Goal: Task Accomplishment & Management: Manage account settings

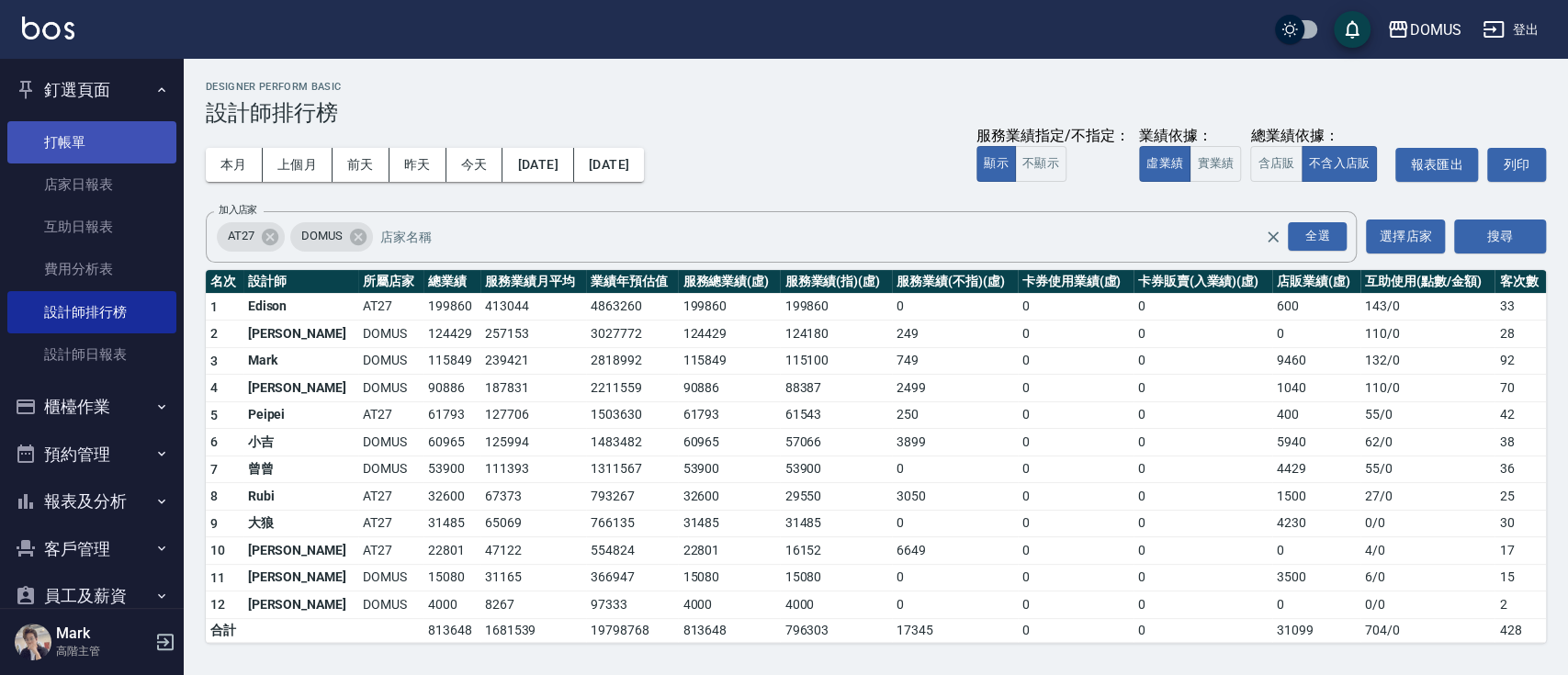
click at [79, 156] on link "打帳單" at bounding box center [91, 141] width 169 height 42
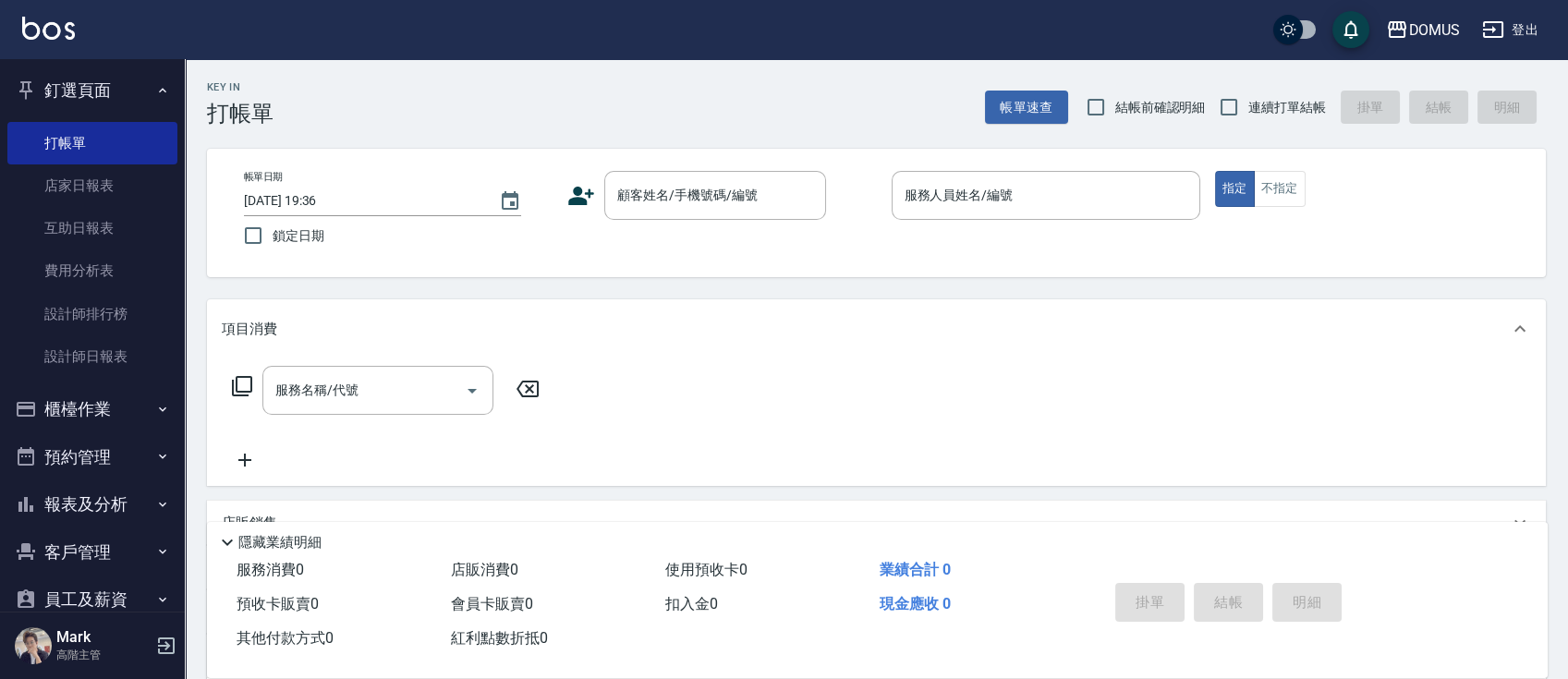
click at [1272, 85] on div "Key In 打帳單 帳單速查 結帳前確認明細 連續打單結帳 掛單 結帳 明細" at bounding box center [865, 93] width 1361 height 67
click at [1271, 110] on span "連續打單結帳" at bounding box center [1286, 108] width 78 height 20
click at [1248, 110] on input "連續打單結帳" at bounding box center [1228, 107] width 39 height 39
checkbox input "true"
click at [695, 220] on div "帳單日期 [DATE] 19:36 鎖定日期 顧客姓名/手機號碼/編號 顧客姓名/手機號碼/編號 服務人員姓名/編號 服務人員姓名/編號 指定 不指定" at bounding box center [876, 212] width 1294 height 84
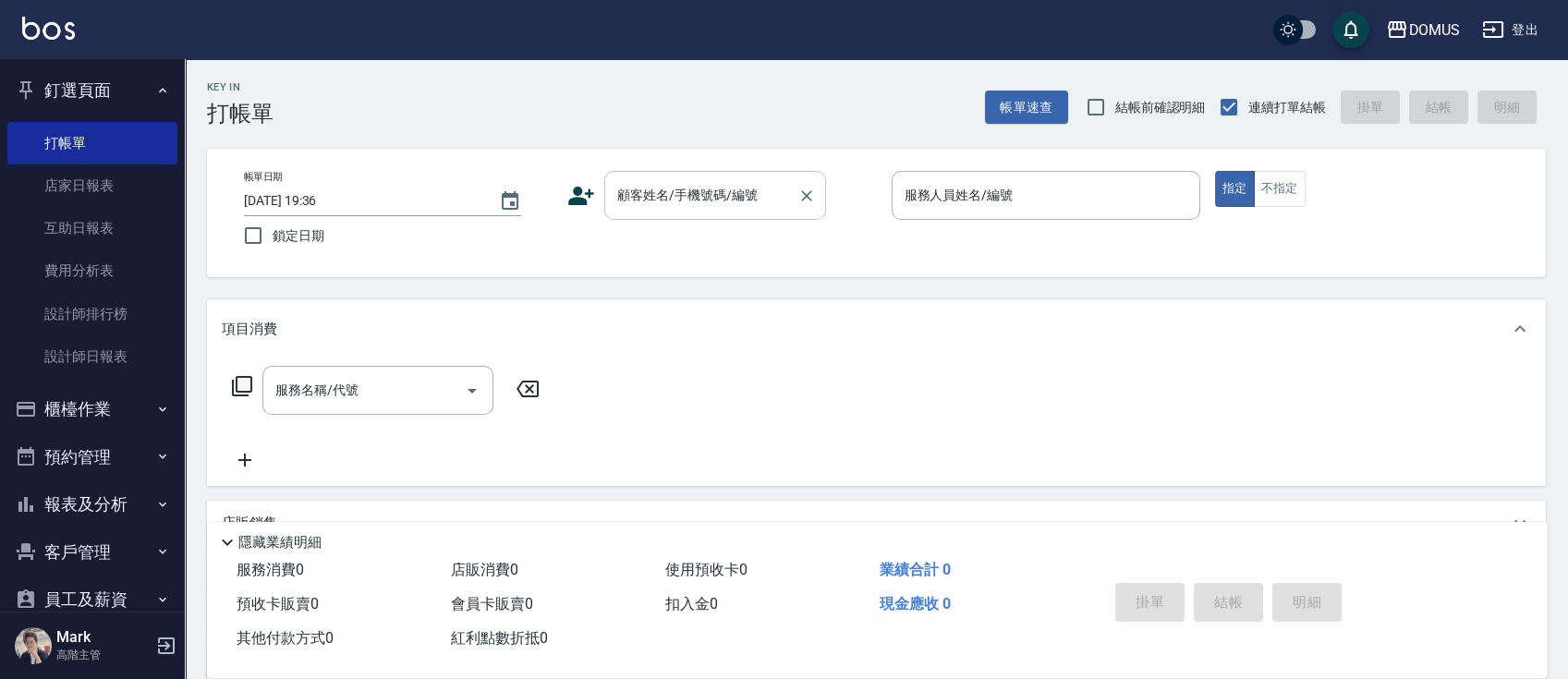
click at [678, 189] on input "顧客姓名/手機號碼/編號" at bounding box center [701, 195] width 178 height 33
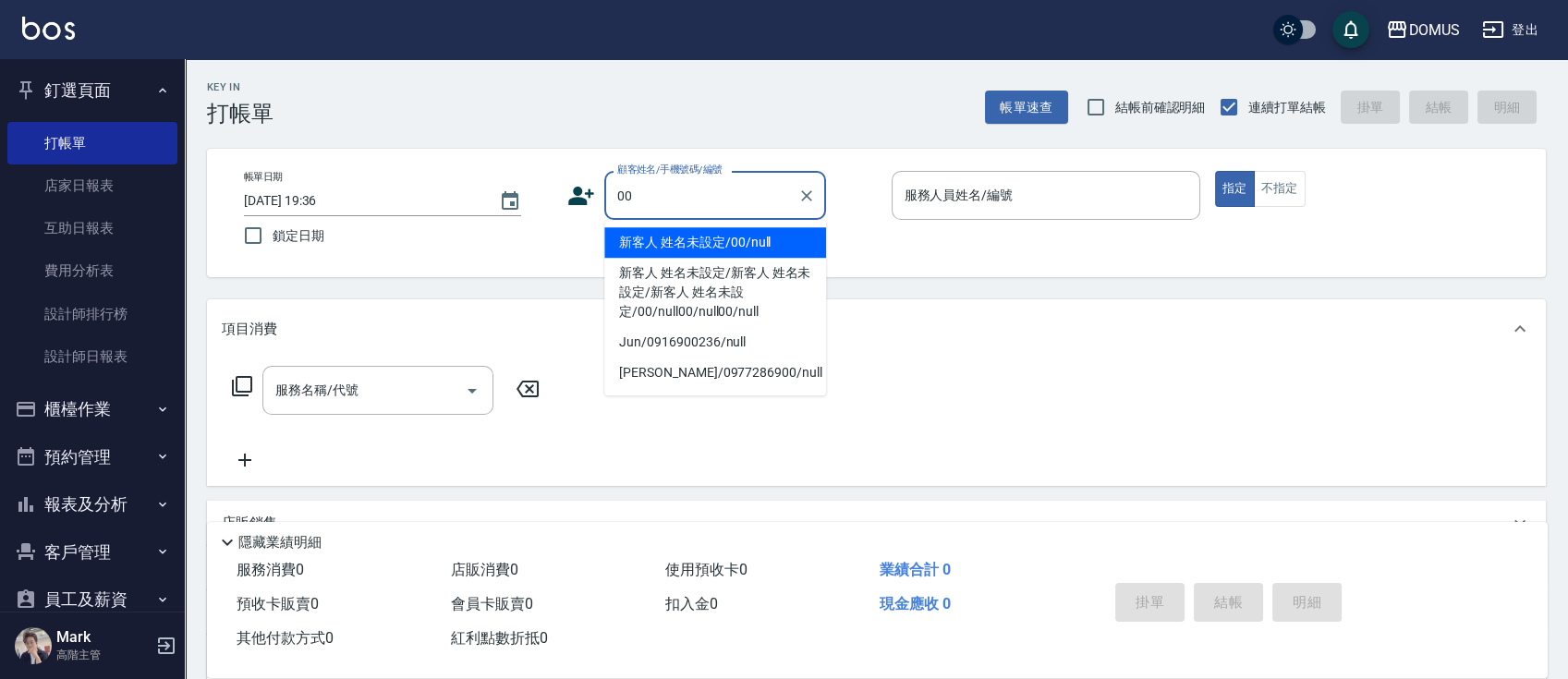
type input "新客人 姓名未設定/00/null"
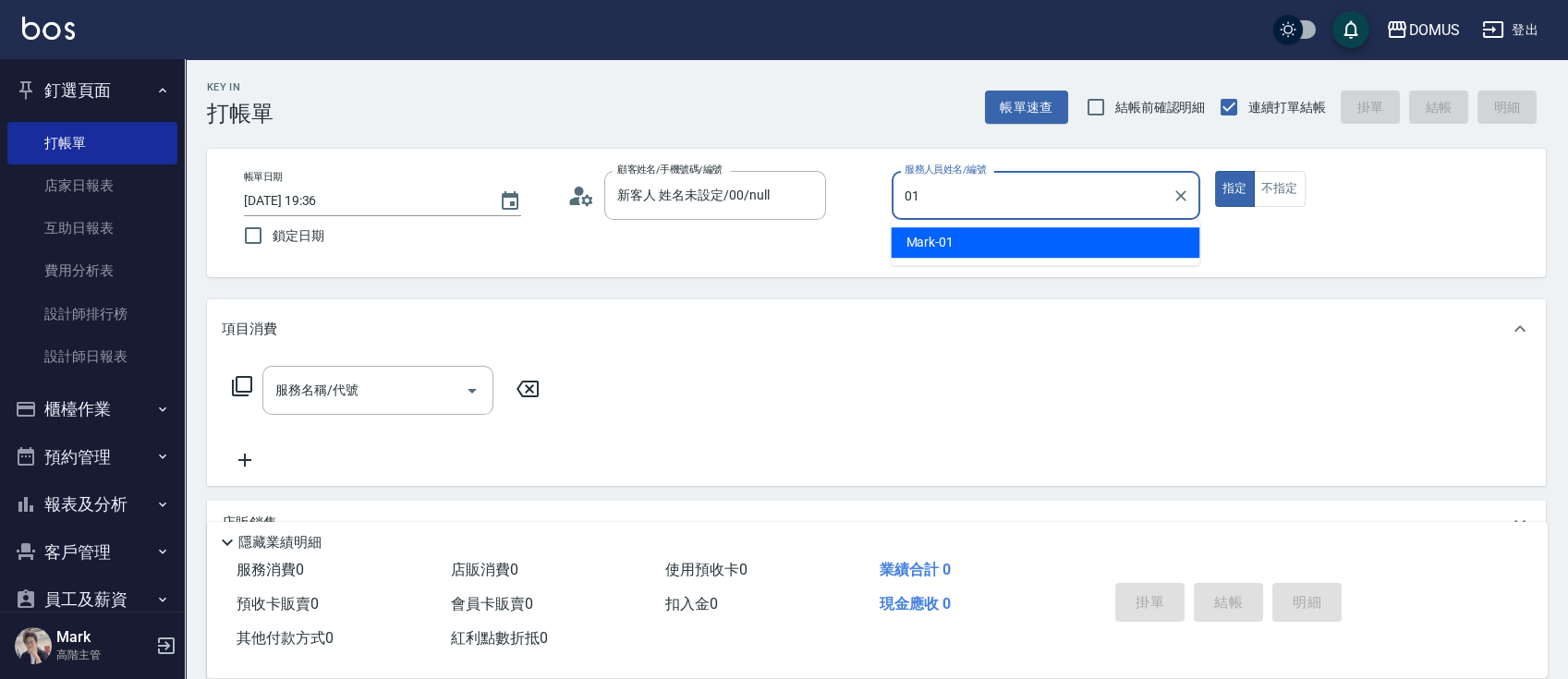
type input "Mark-01"
type button "true"
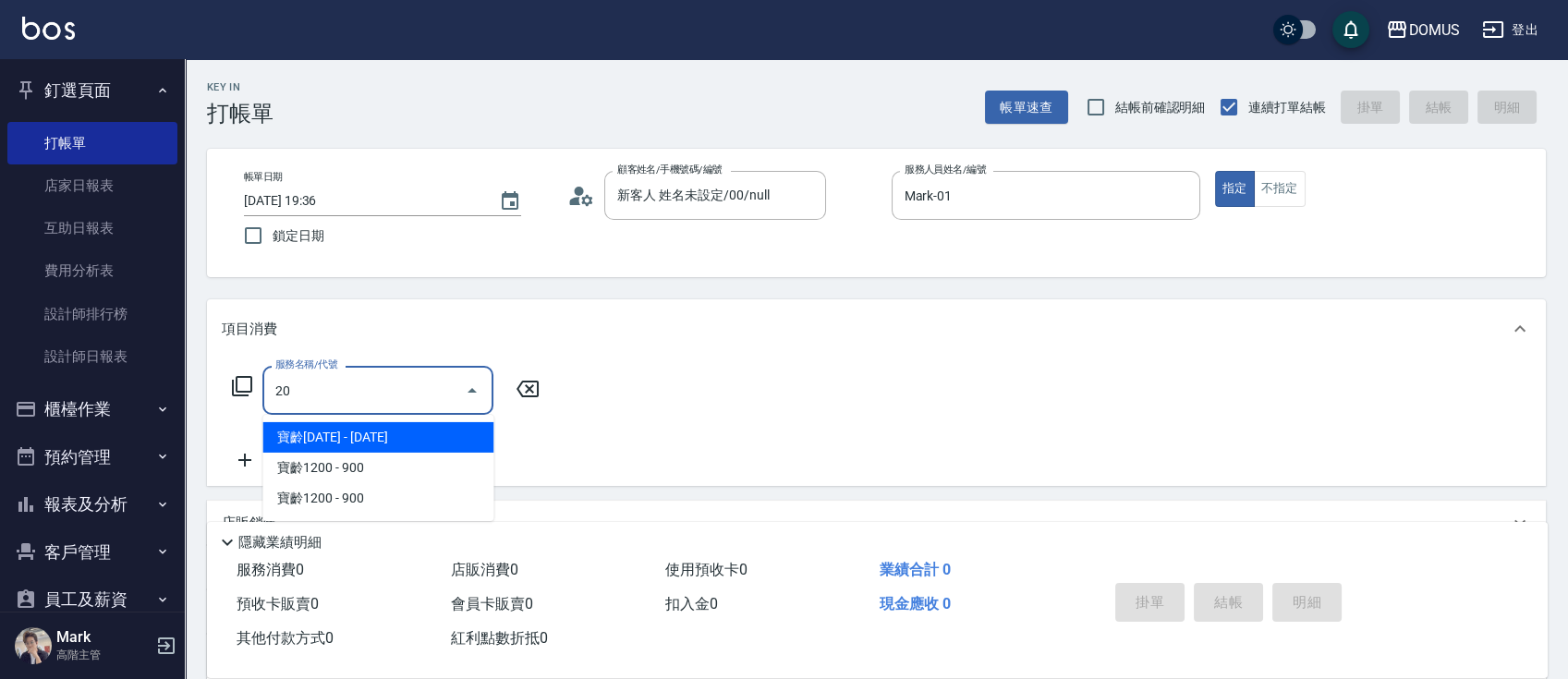
type input "206"
type input "20"
type input "健康洗髮(206)"
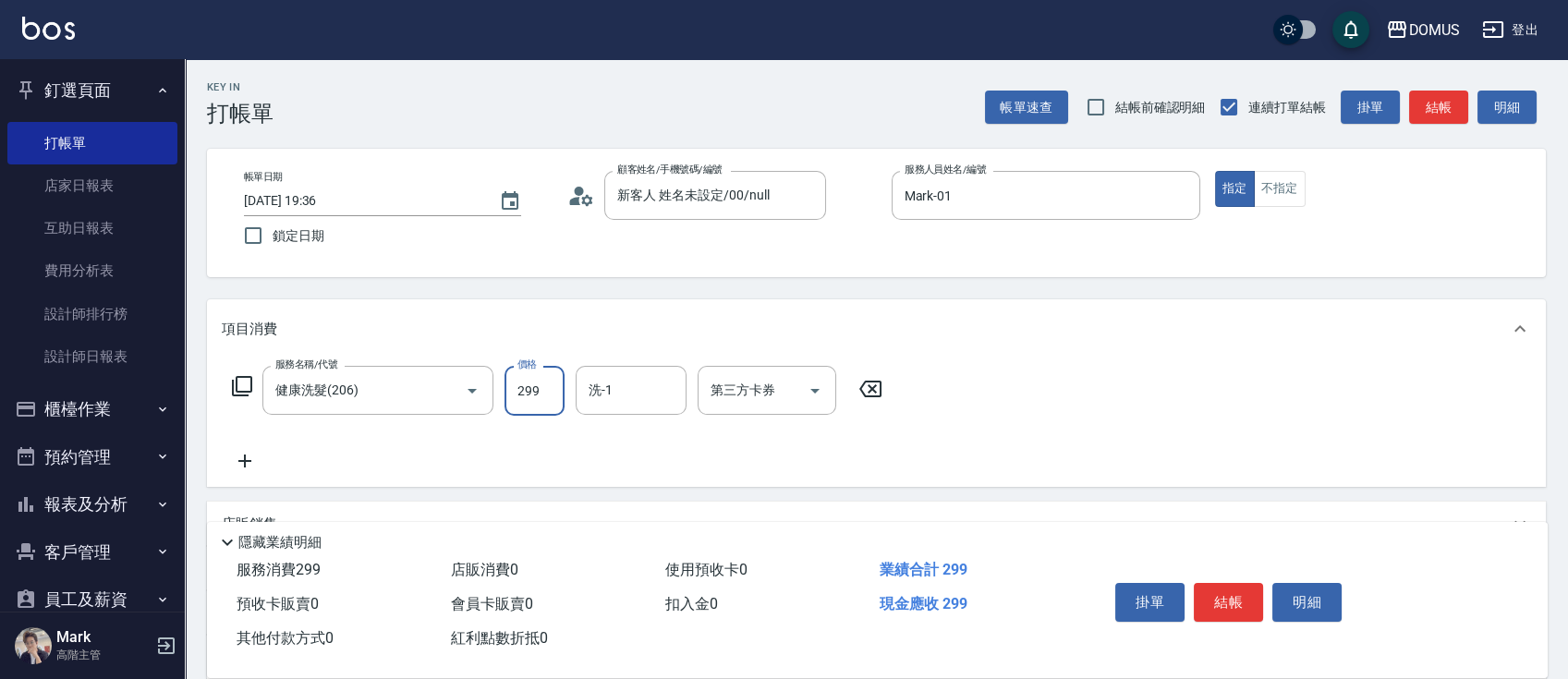
type input "3"
type input "0"
type input "30"
type input "300"
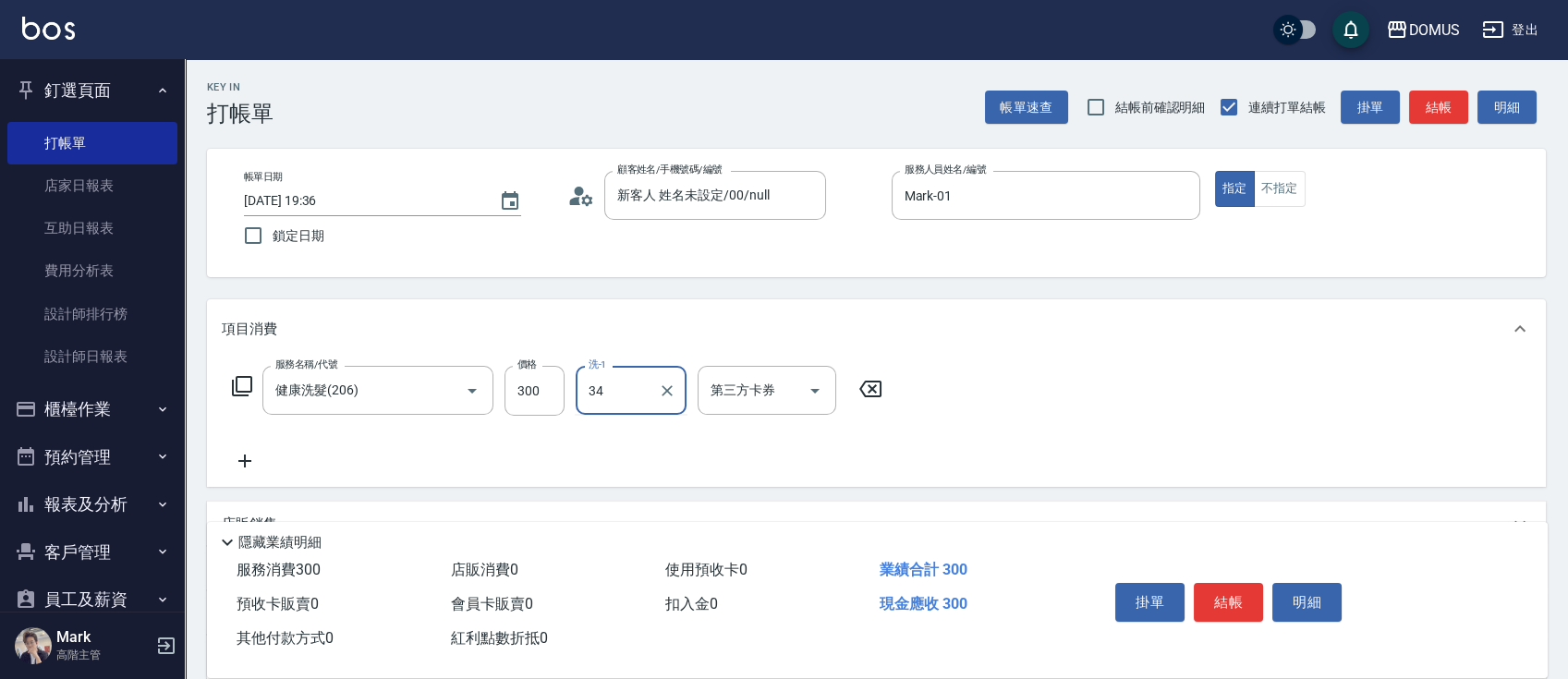
type input "[PERSON_NAME]-34"
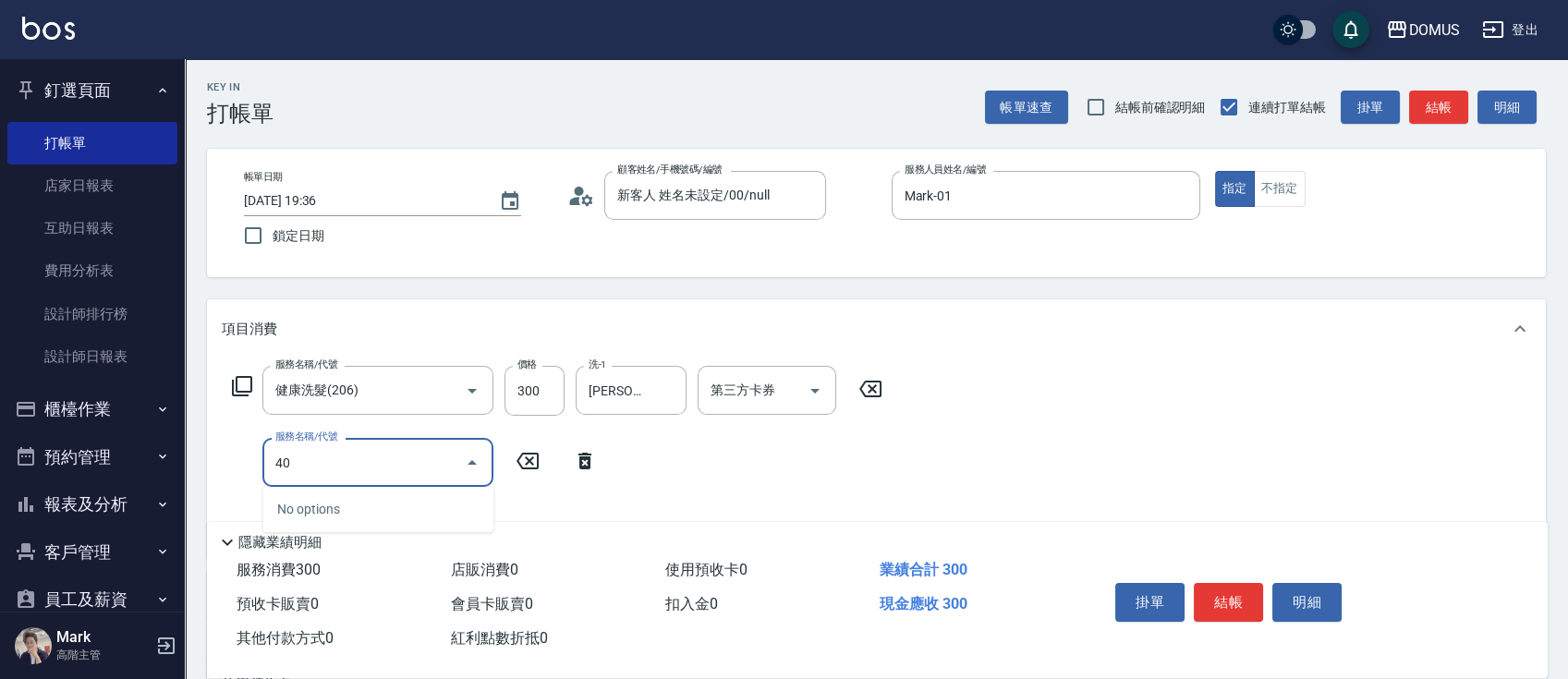
type input "401"
type input "50"
type input "剪髮(401)"
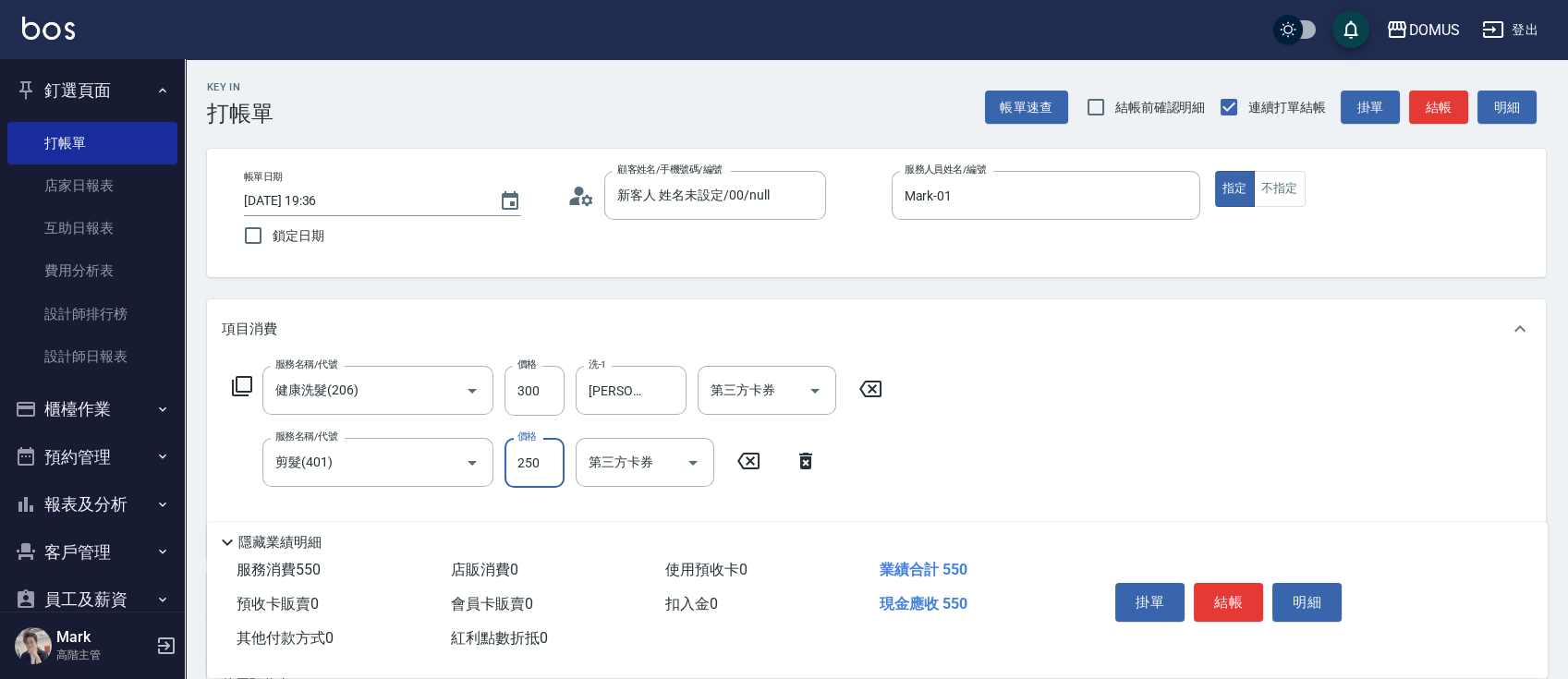
type input "5"
type input "30"
type input "50"
type input "80"
type input "500"
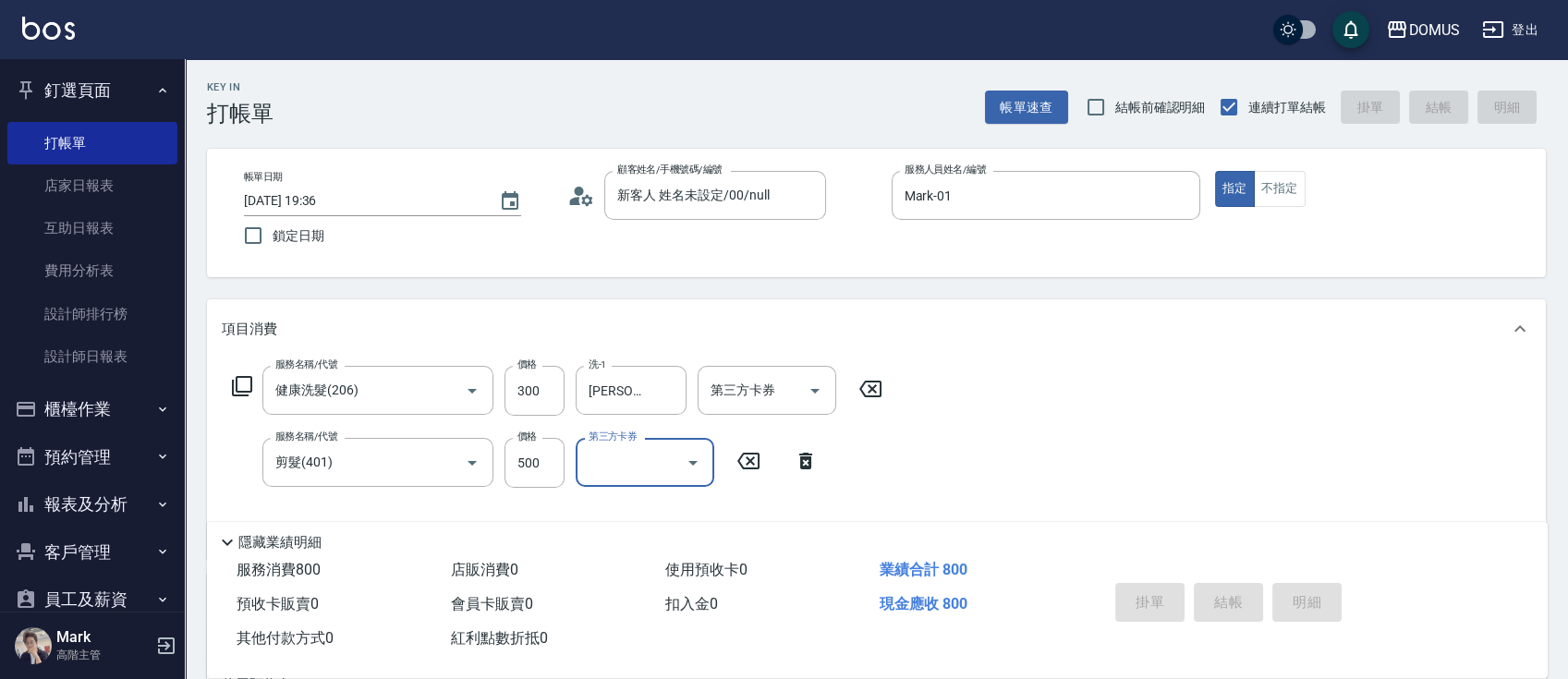
type input "[DATE] 19:38"
type input "0"
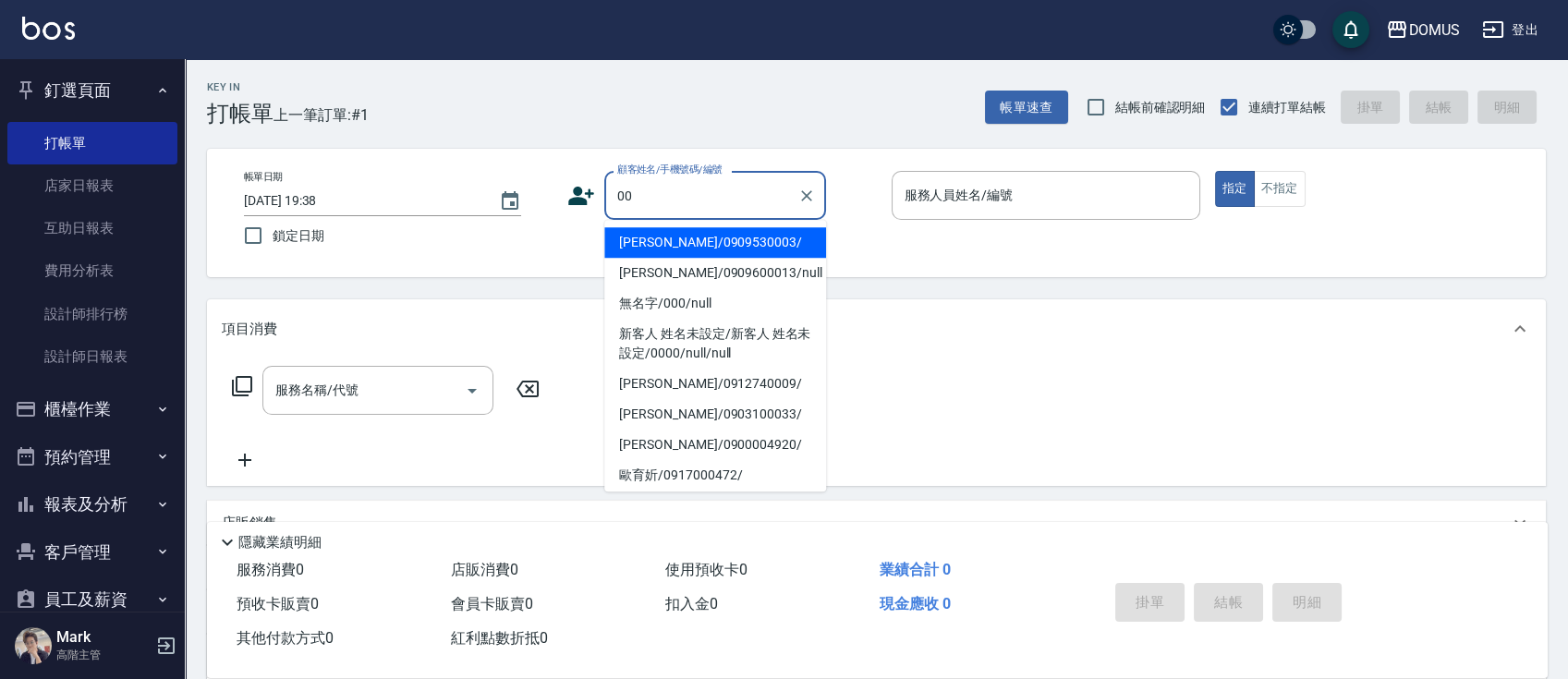
type input "[PERSON_NAME]/0909530003/"
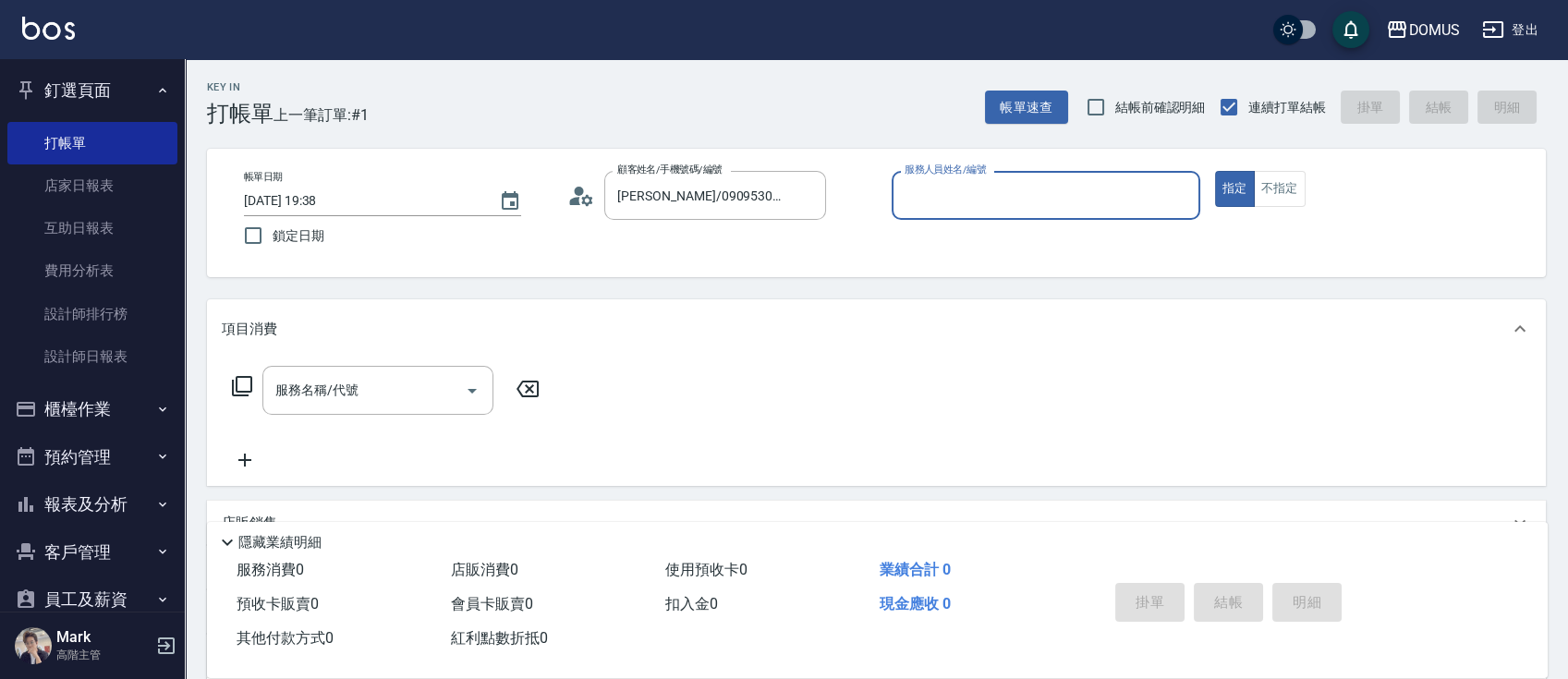
type input "Mark-01"
type input "新客人 姓名未設定/00/null"
click at [1215, 171] on button "指定" at bounding box center [1235, 189] width 40 height 36
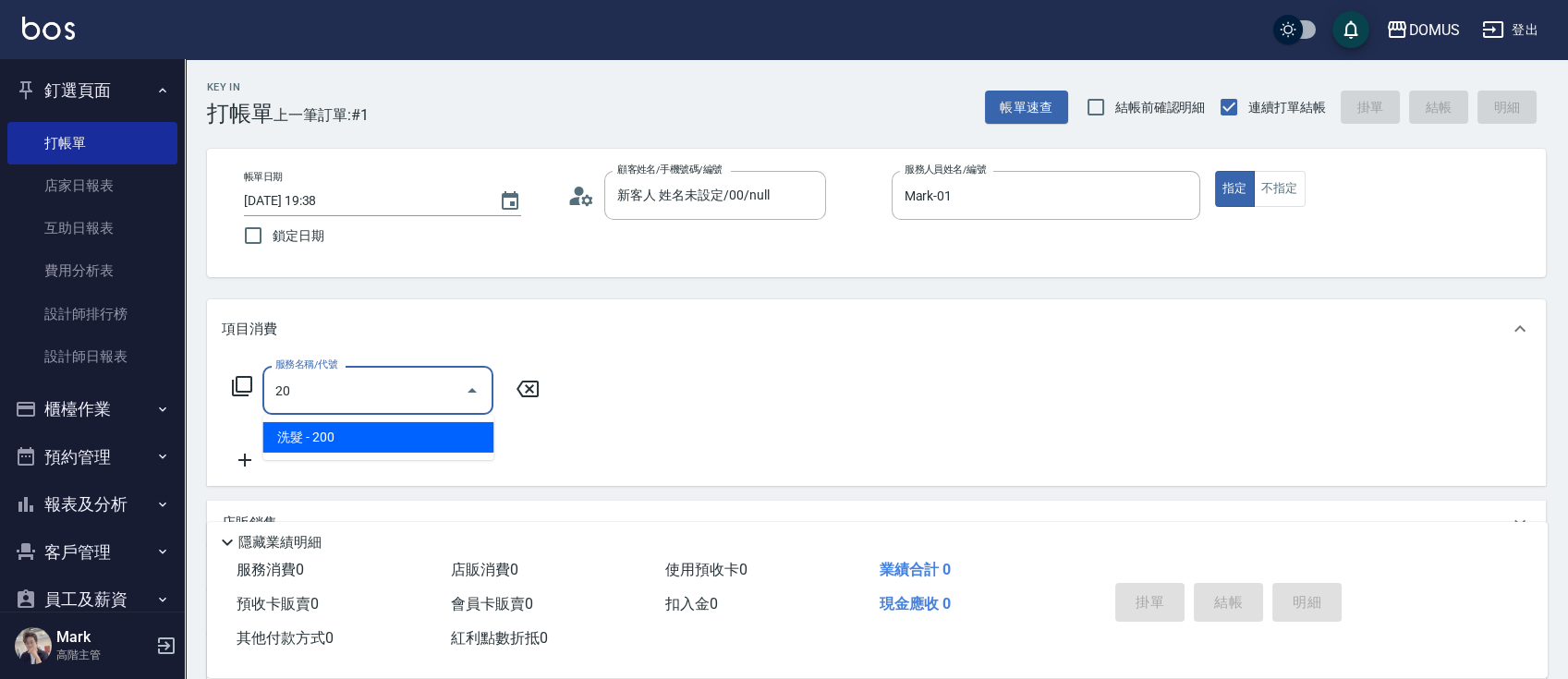
type input "206"
type input "20"
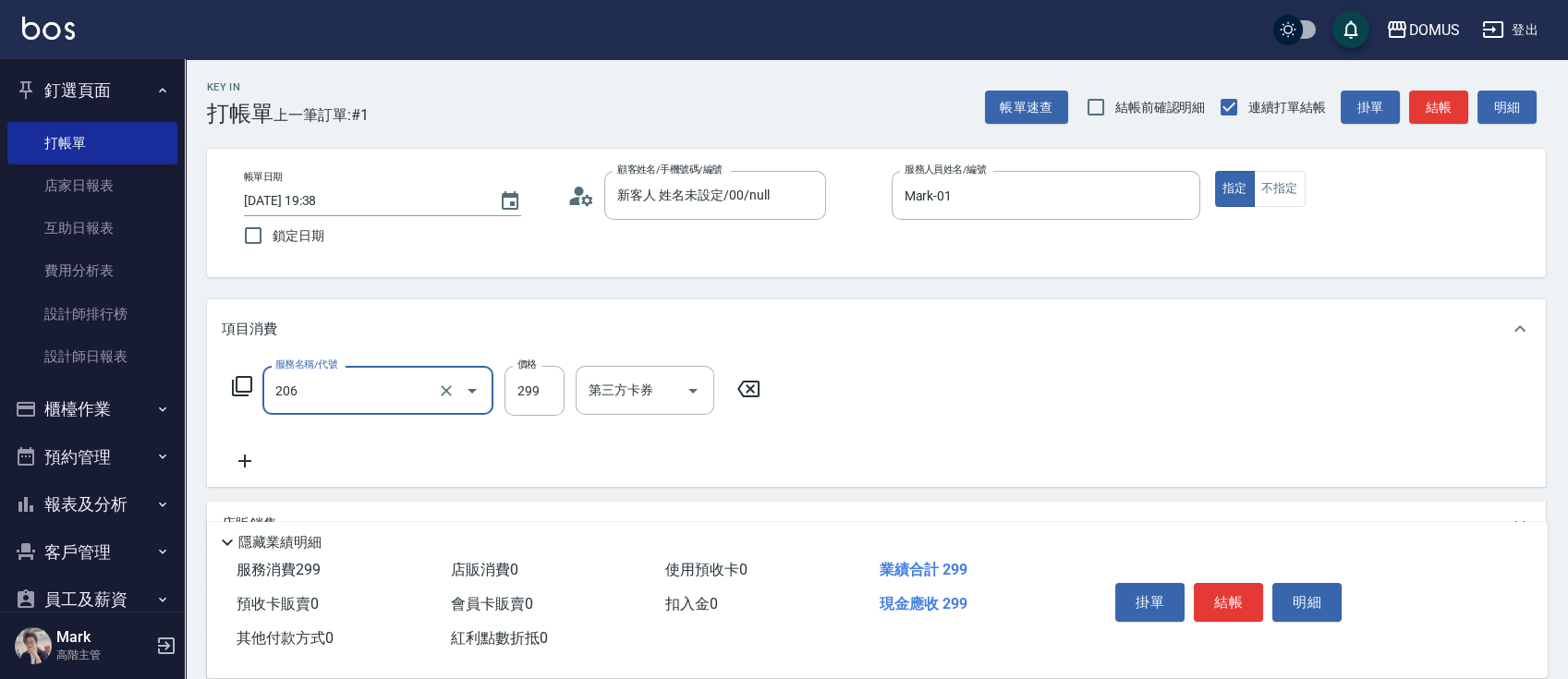
type input "健康洗髮(206)"
type input "3"
type input "0"
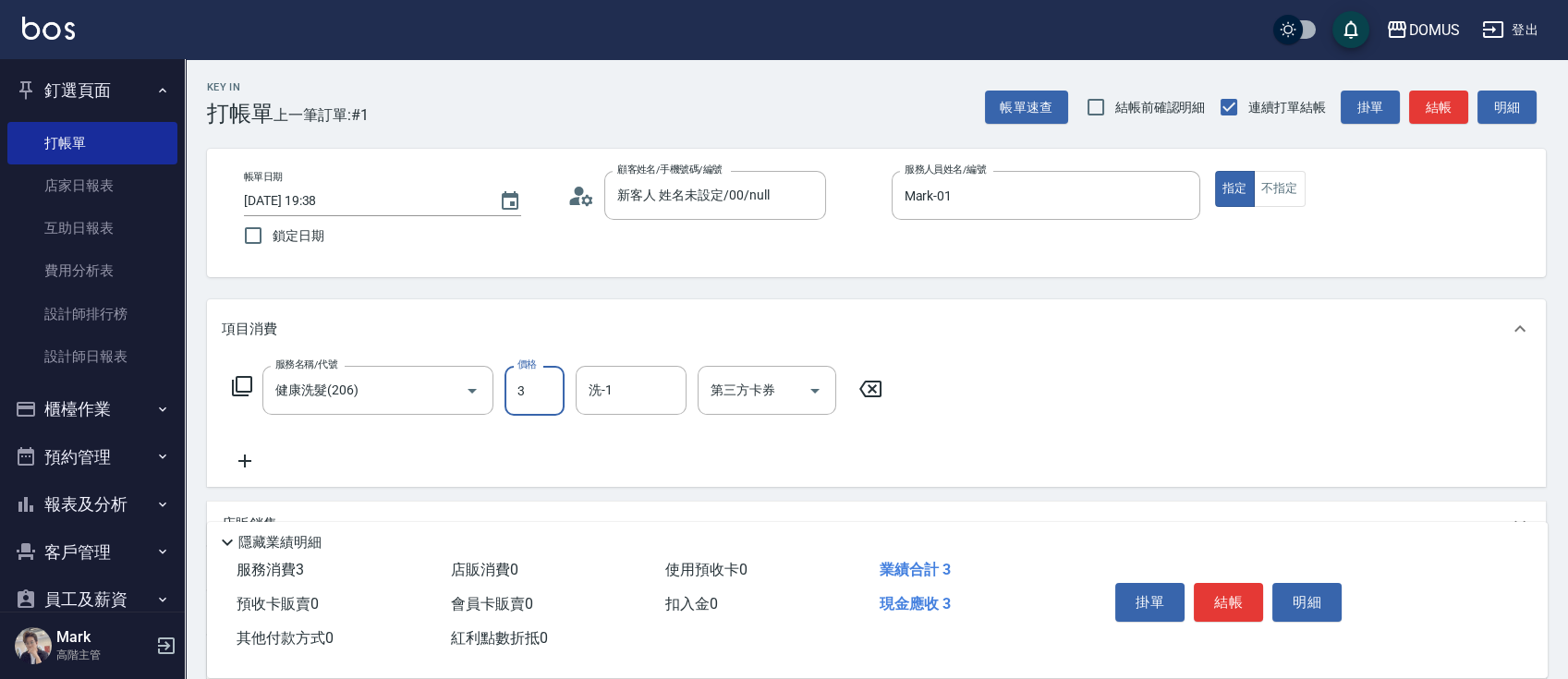
type input "30"
type input "300"
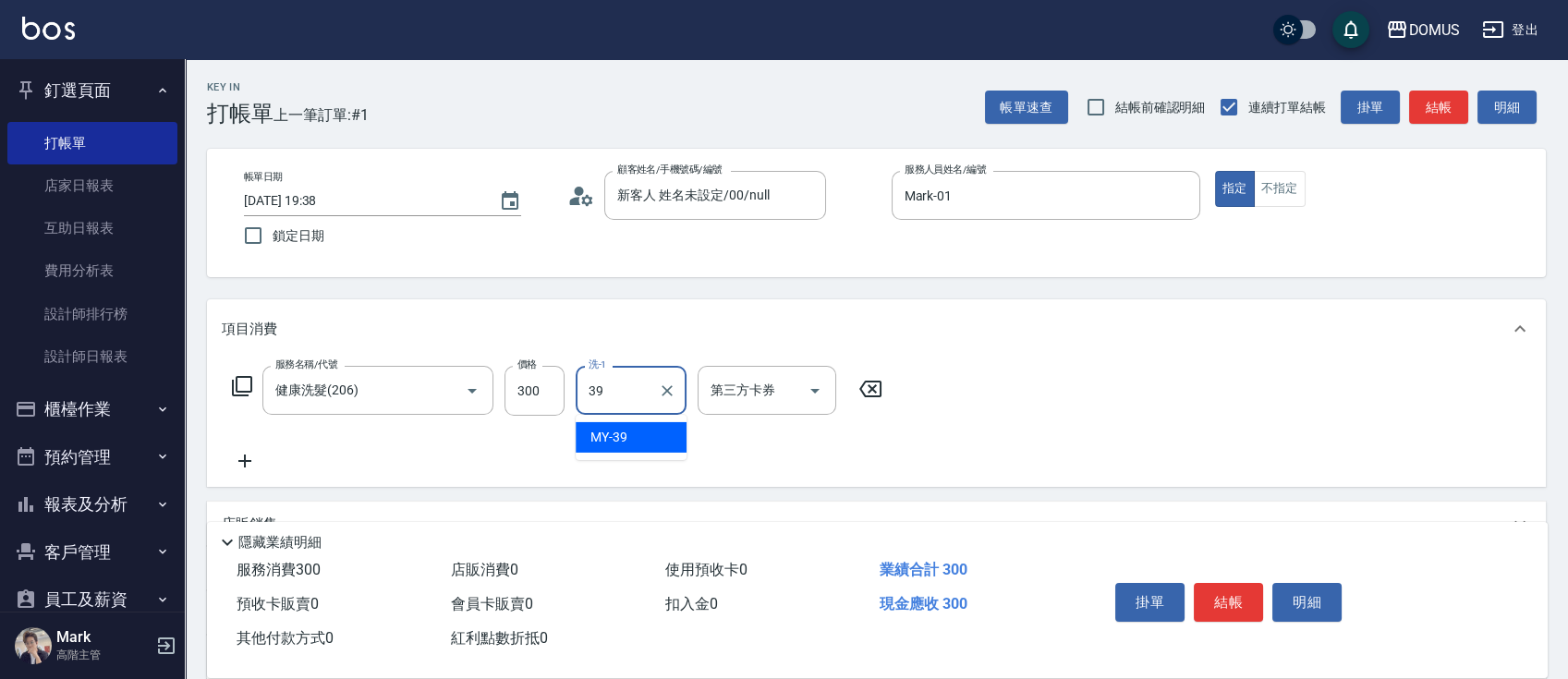
type input "MY-39"
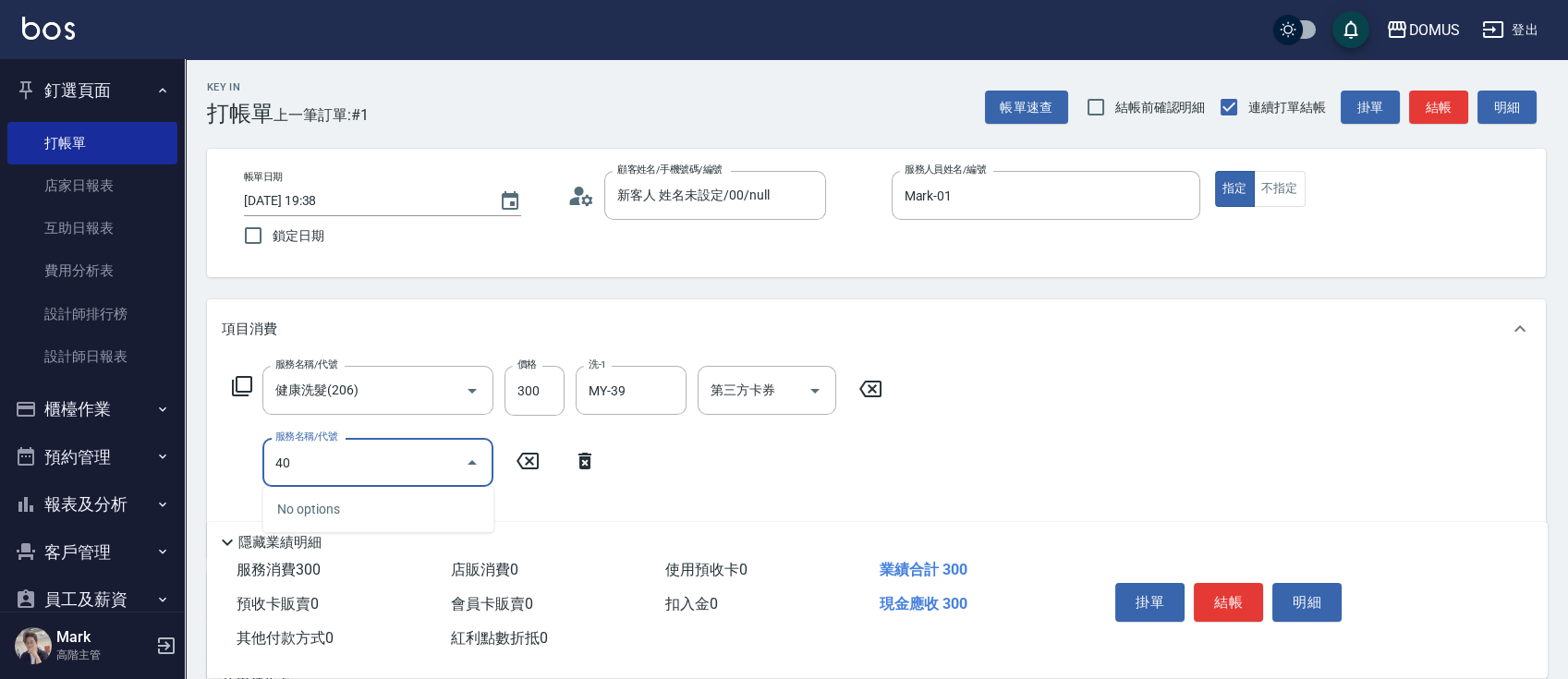
type input "401"
type input "50"
type input "剪髮(401)"
type input "30"
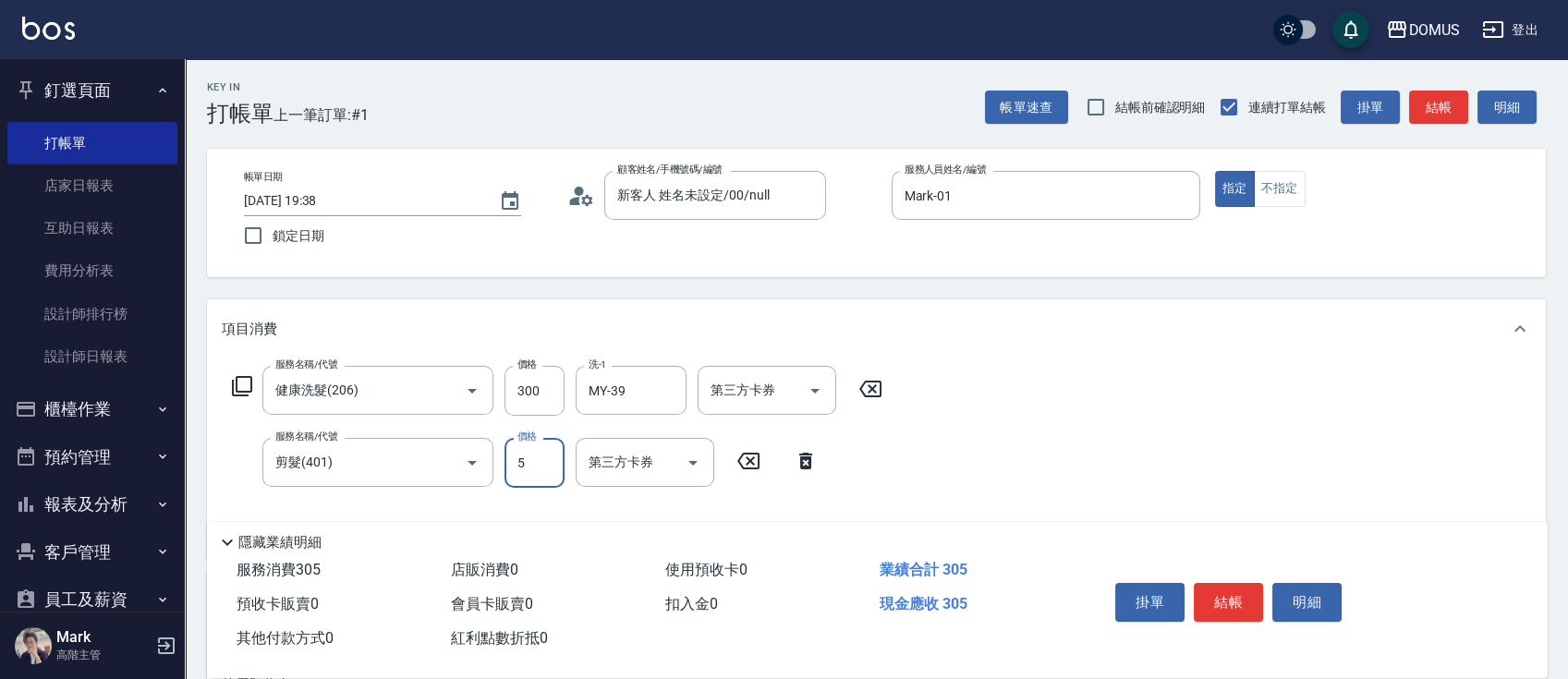
type input "50"
type input "80"
type input "500"
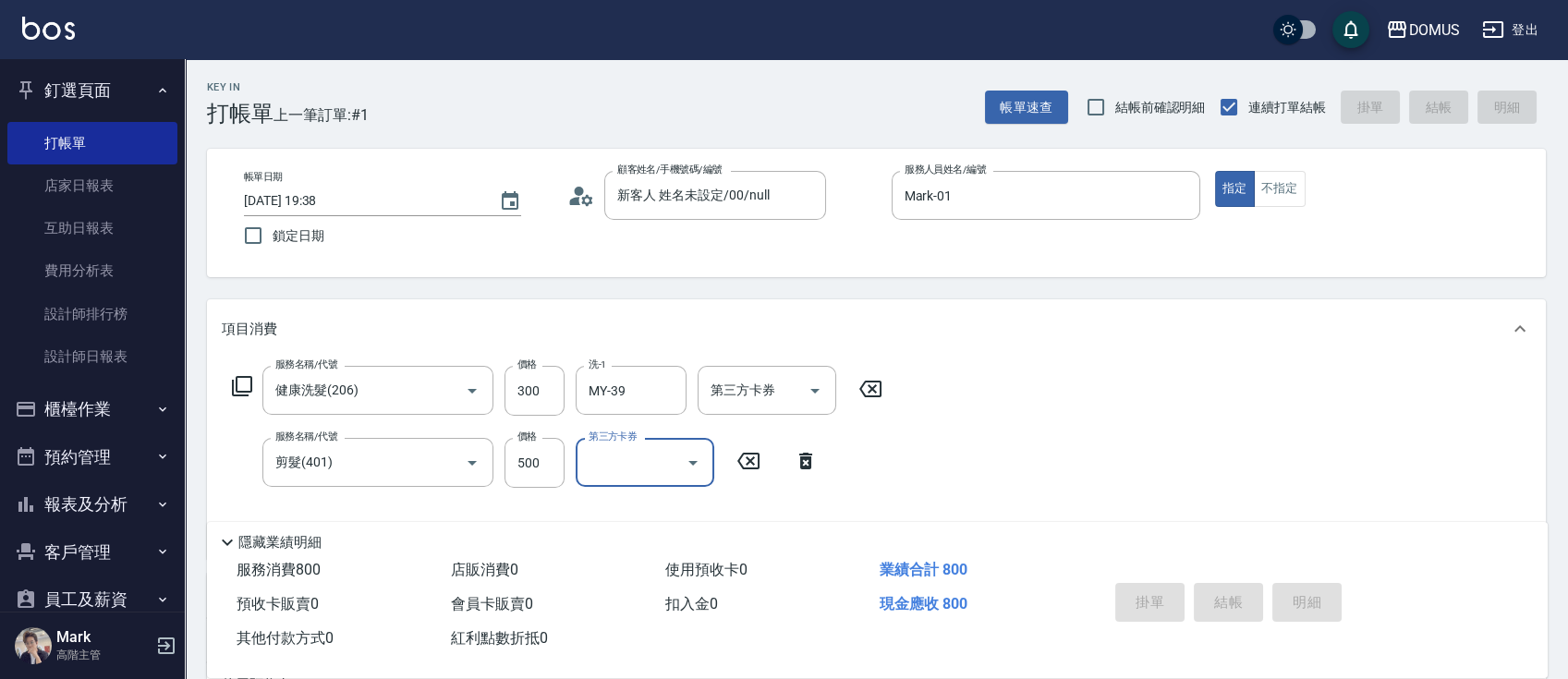
type input "0"
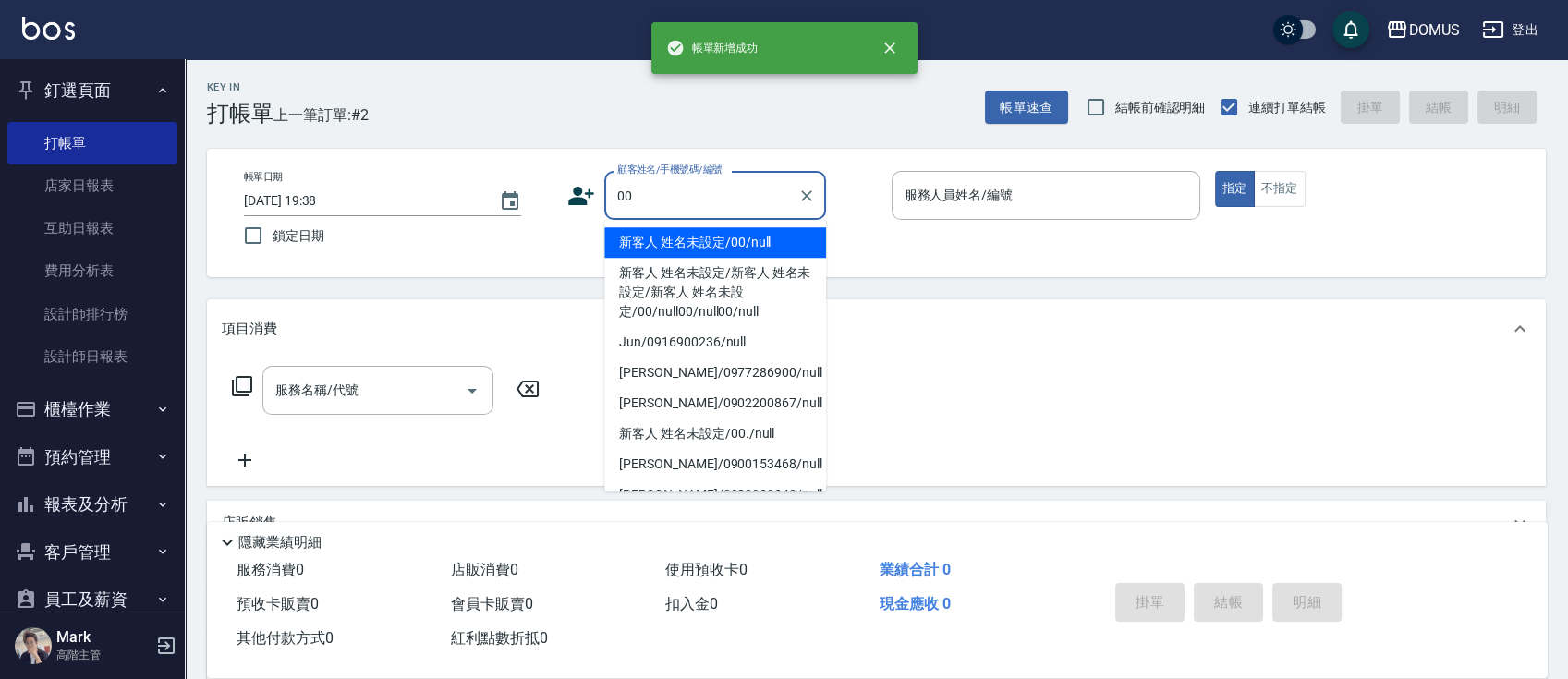
type input "新客人 姓名未設定/00/null"
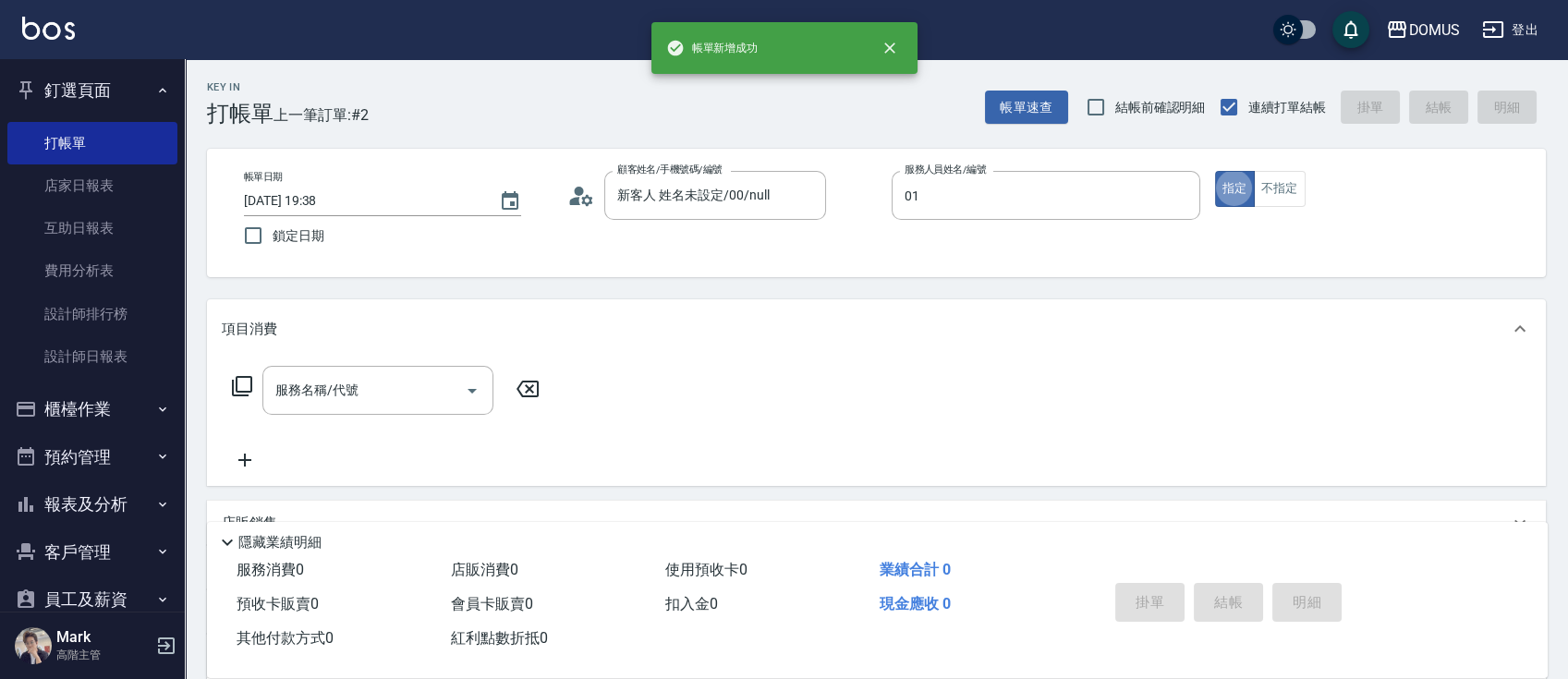
type input "Mark-01"
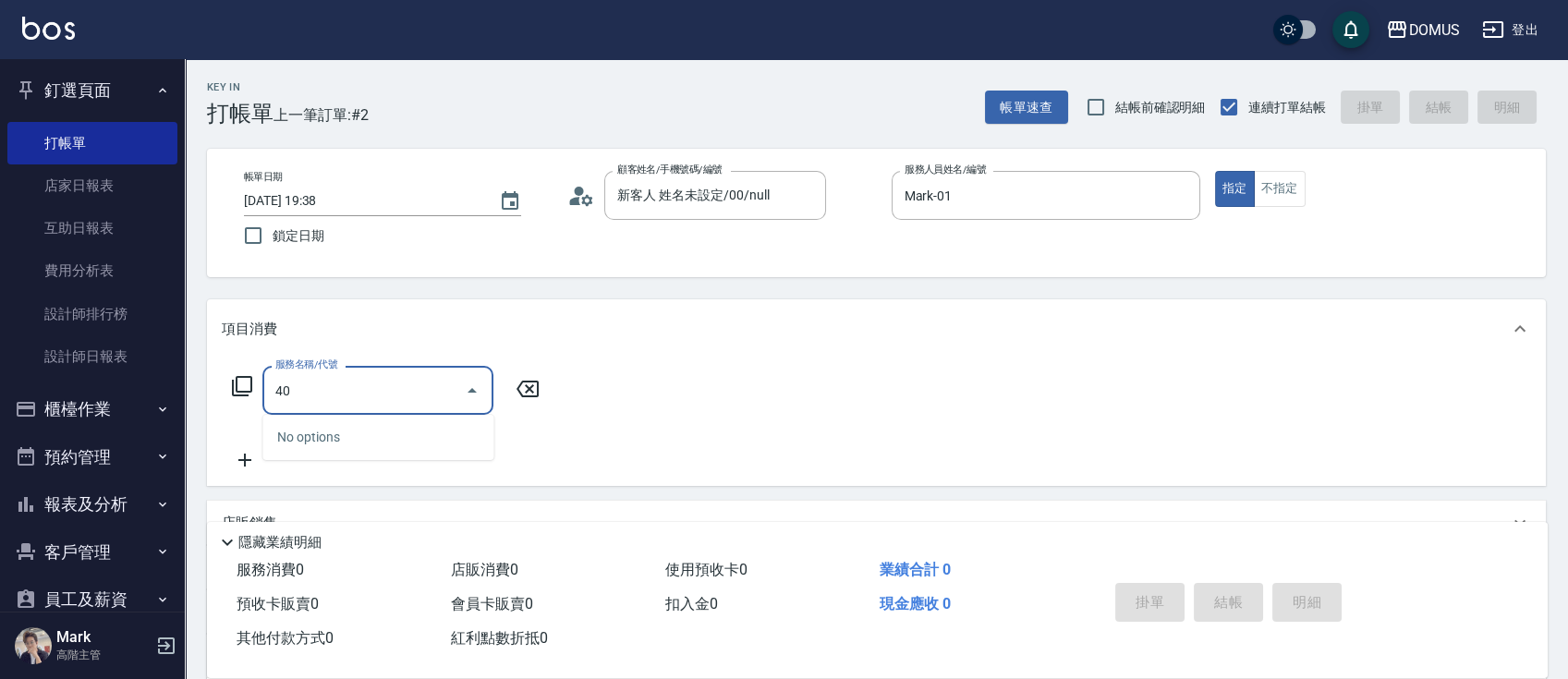
type input "401"
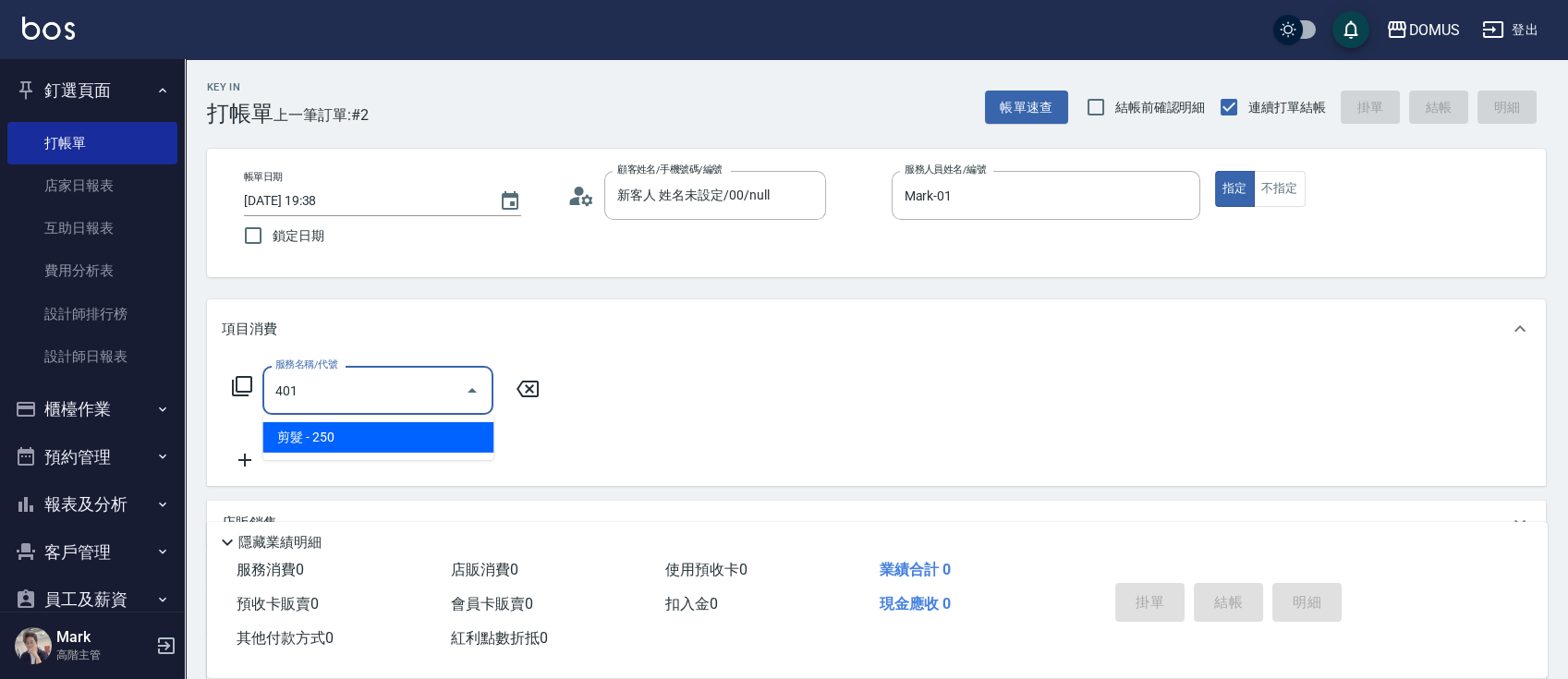
type input "20"
type input "剪髮(401)"
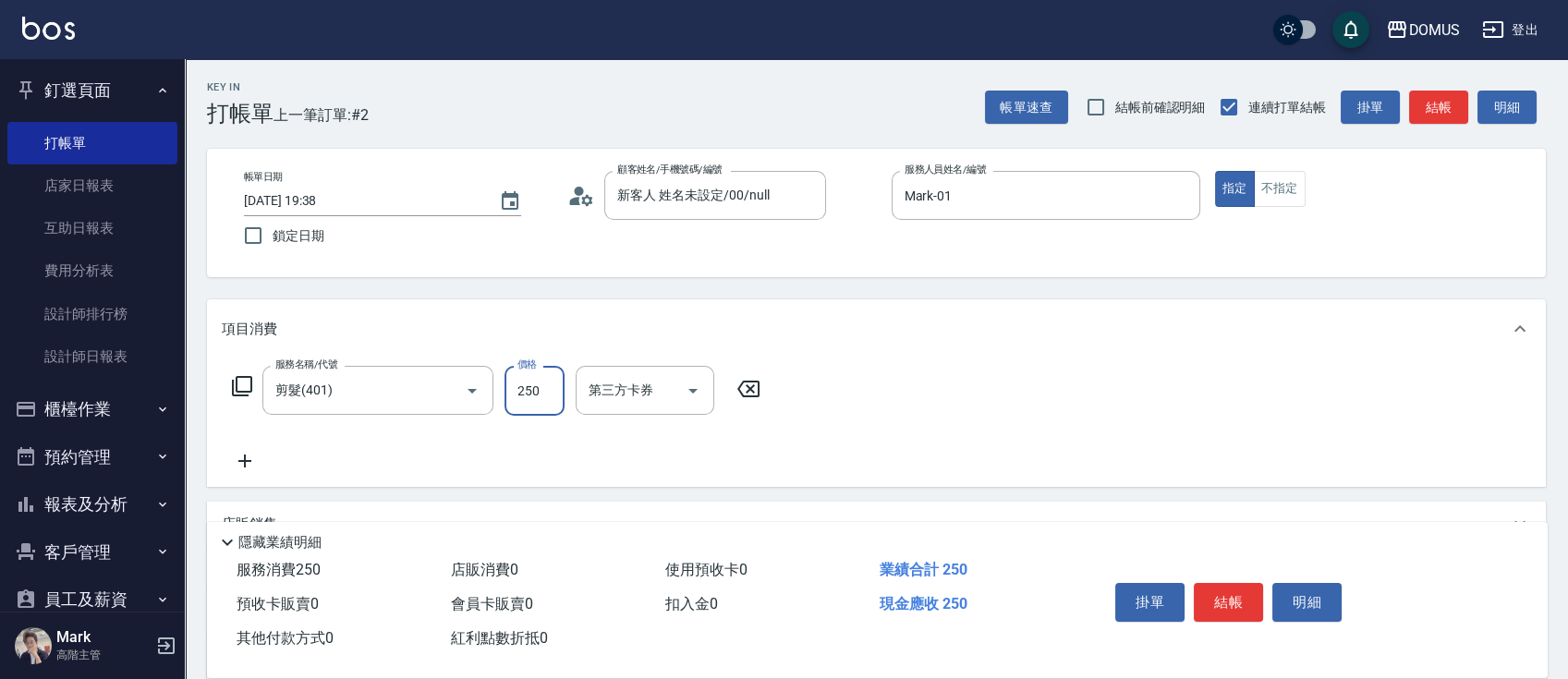
type input "6"
type input "0"
type input "60"
type input "600"
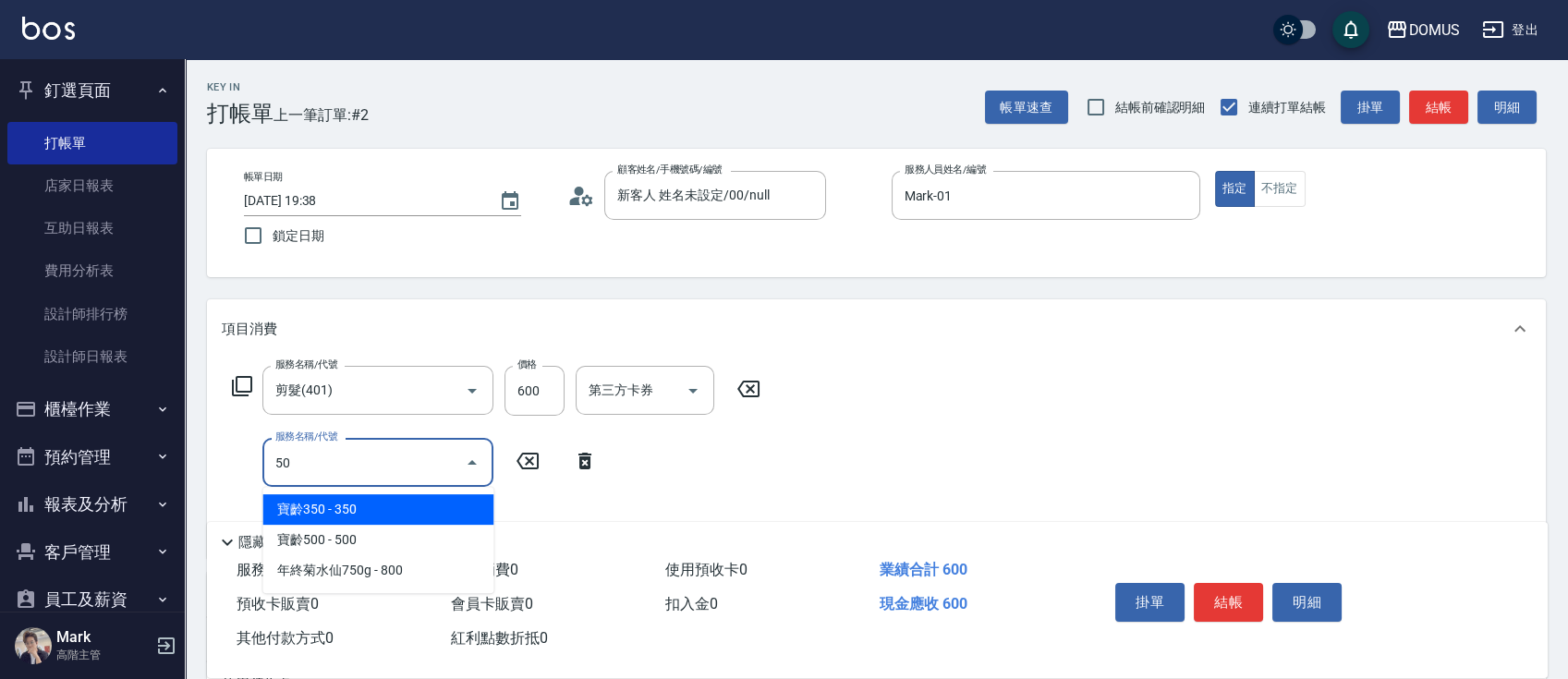
type input "501"
type input "160"
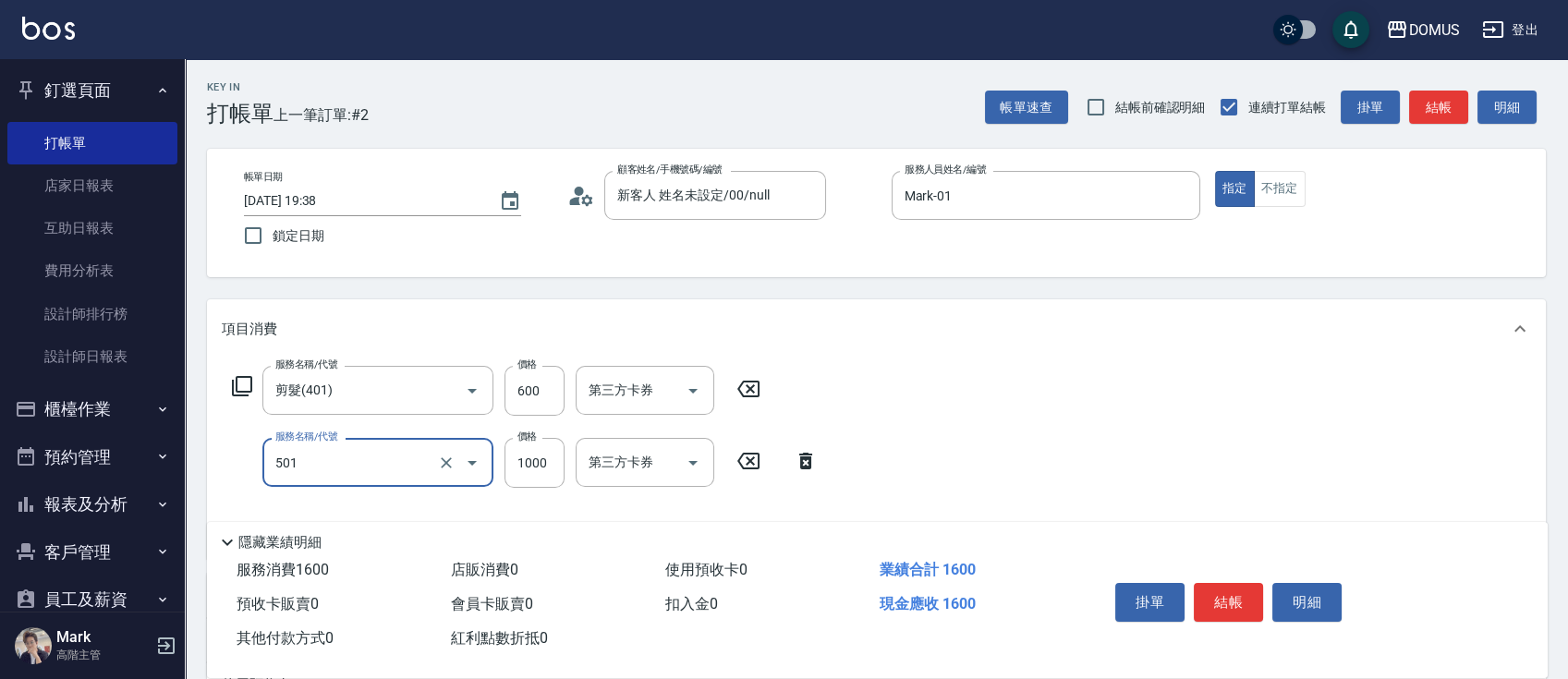
type input "染髮(501)"
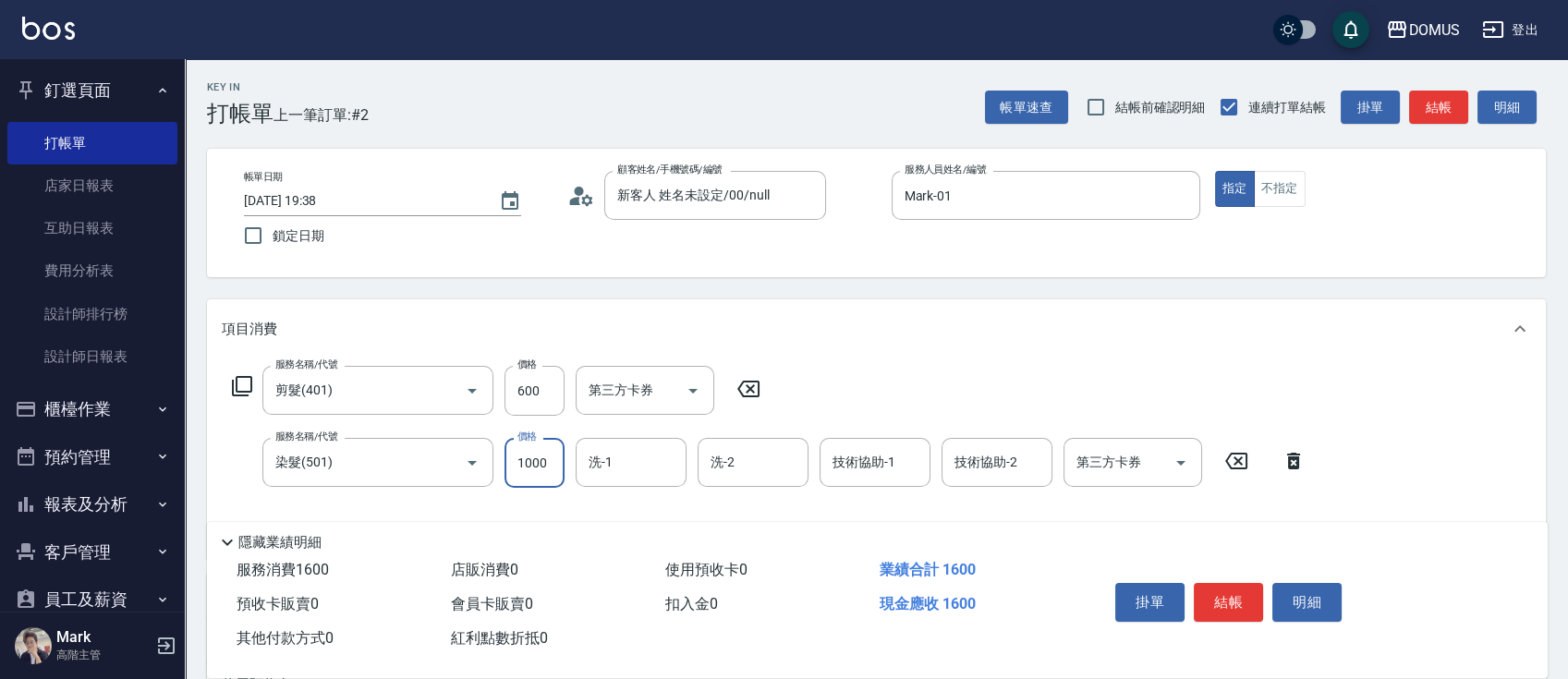
type input "1"
type input "60"
type input "15"
type input "70"
type input "150"
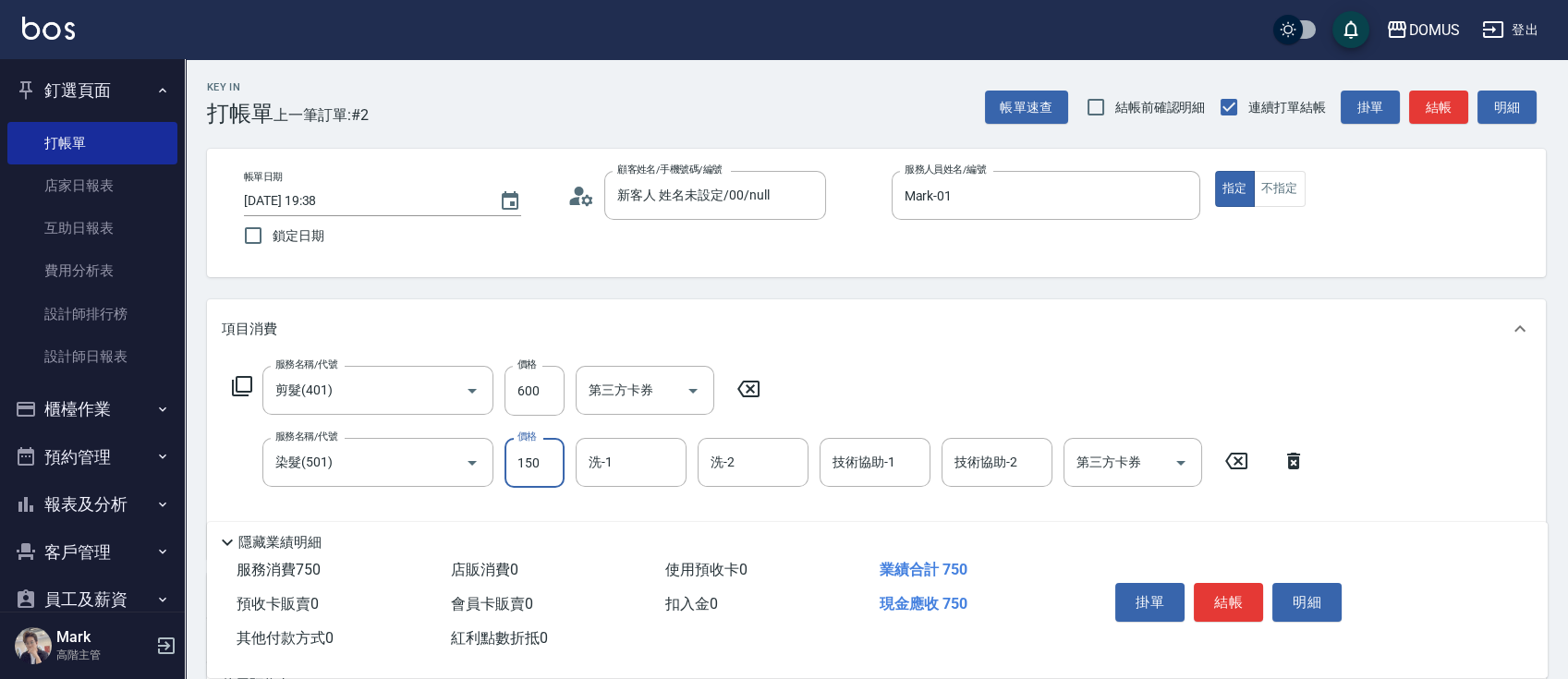
type input "210"
type input "1500"
type input "[PERSON_NAME]-34"
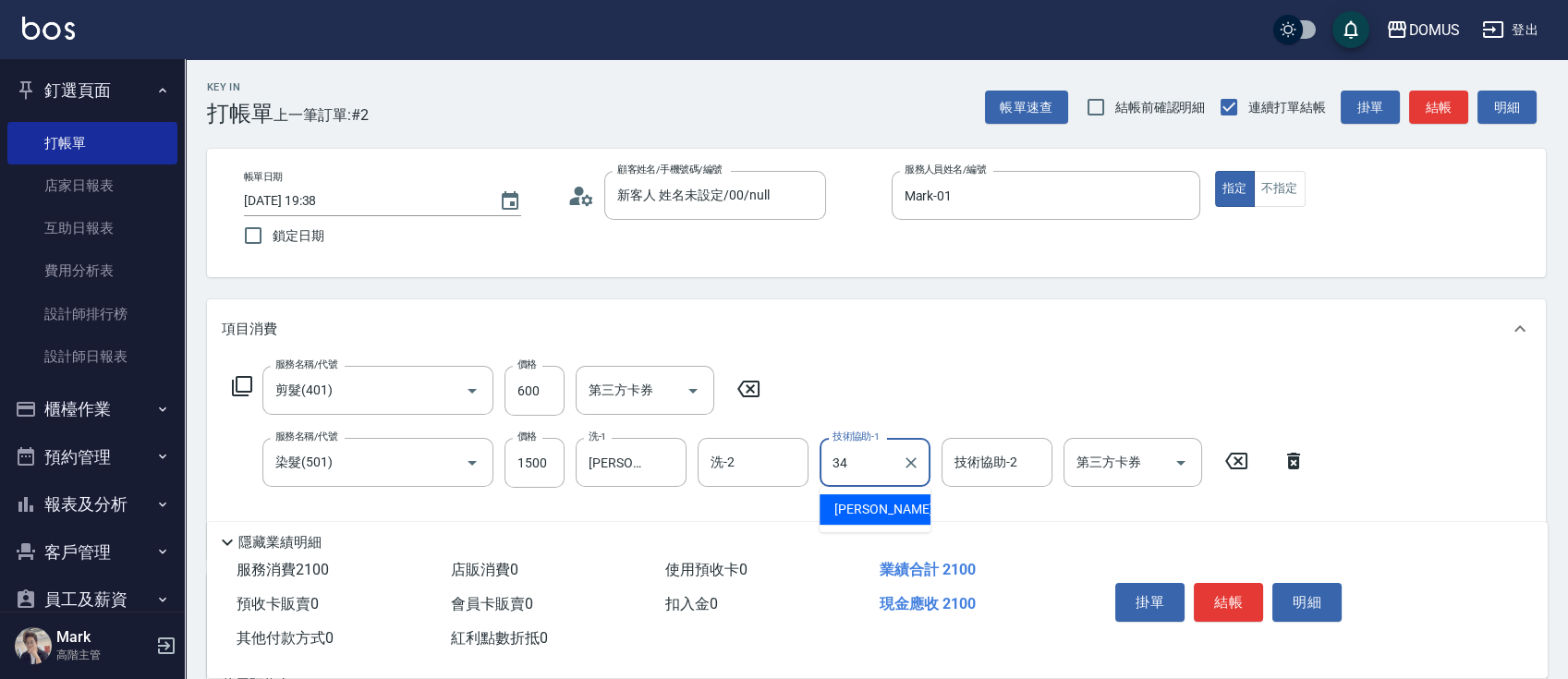
type input "[PERSON_NAME]-34"
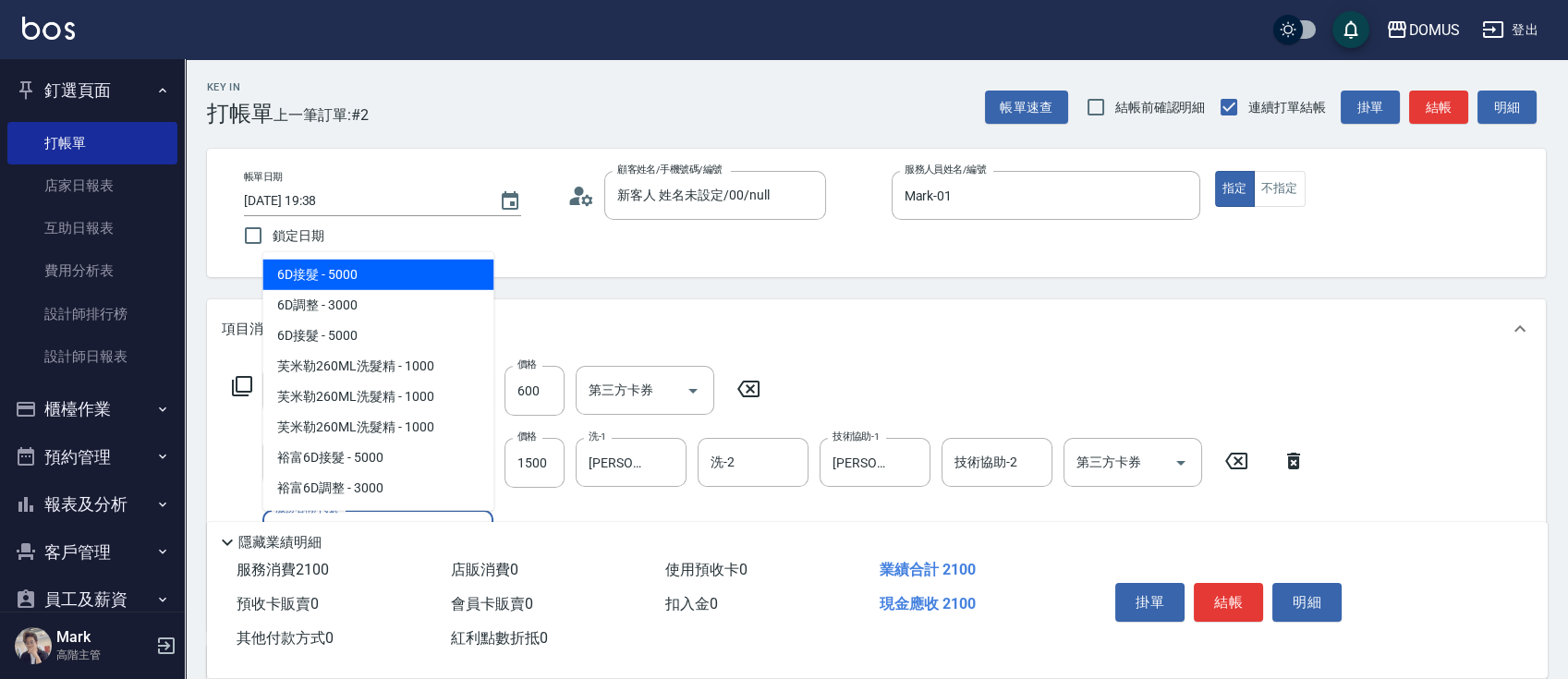
type input "604"
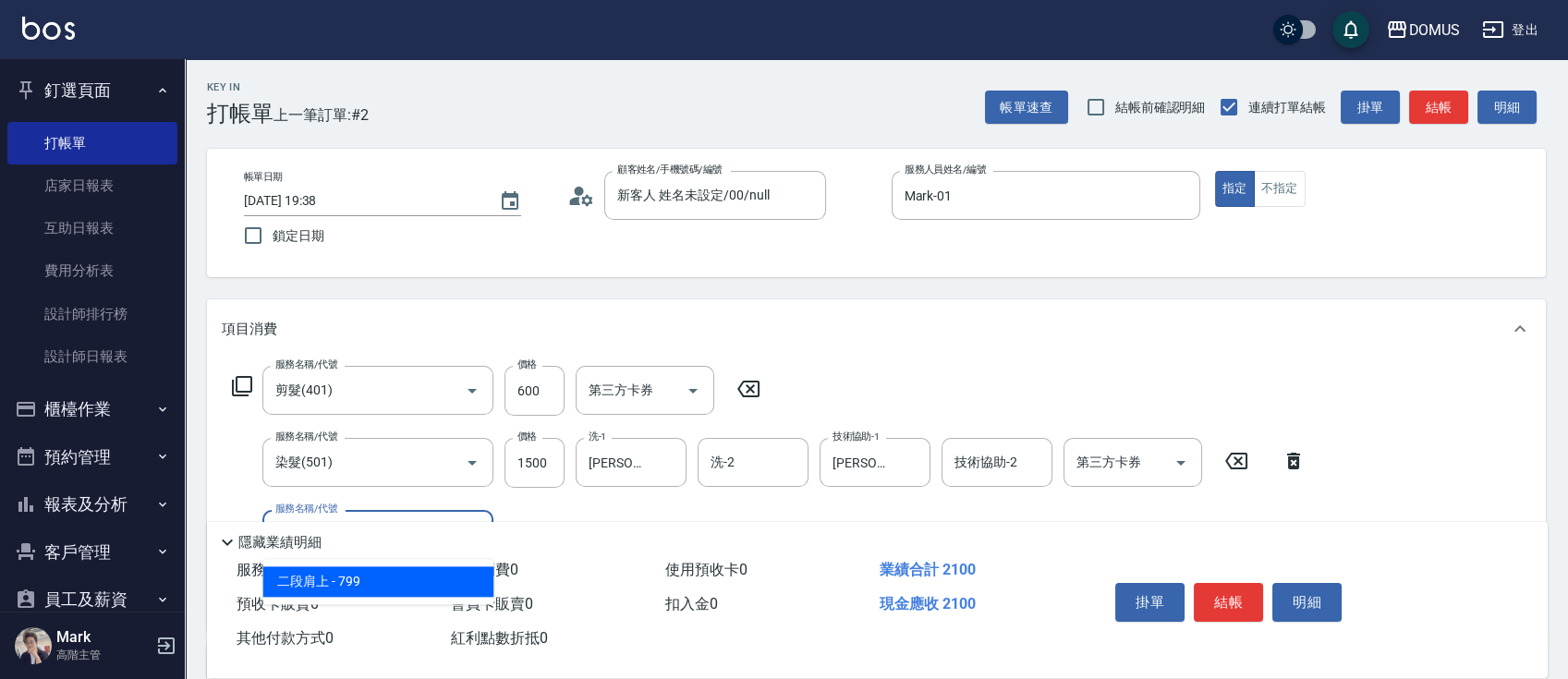
type input "280"
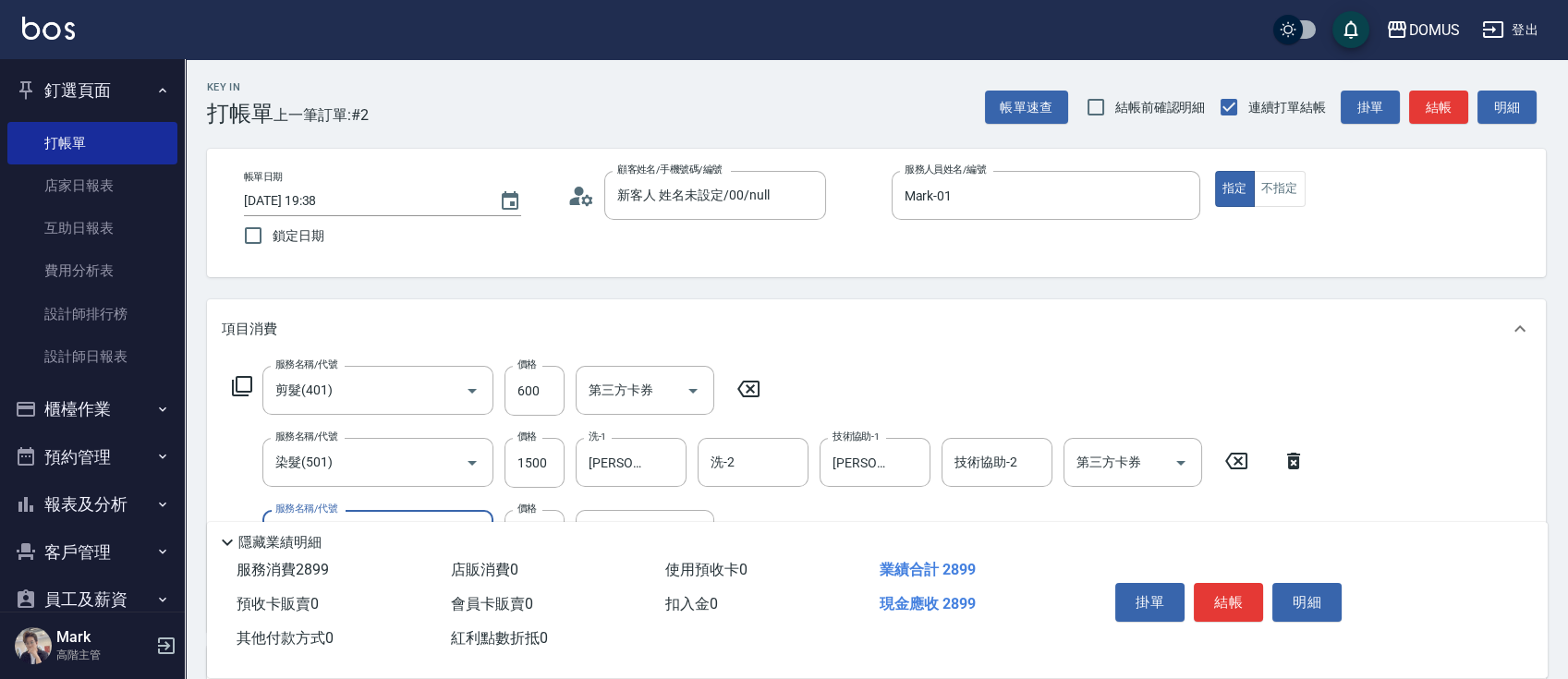
type input "二段肩上(604)"
type input "210"
type input "80"
type input "290"
type input "800"
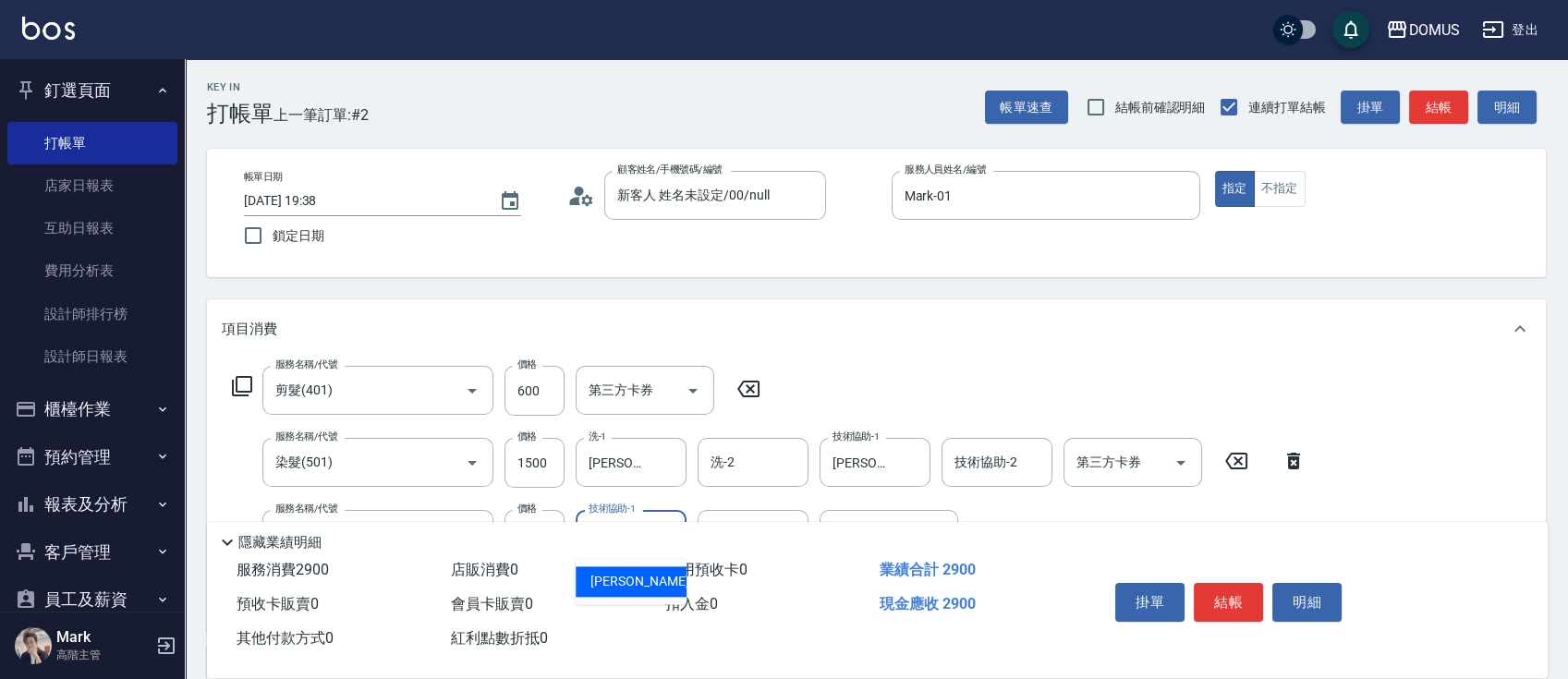
type input "[PERSON_NAME]-34"
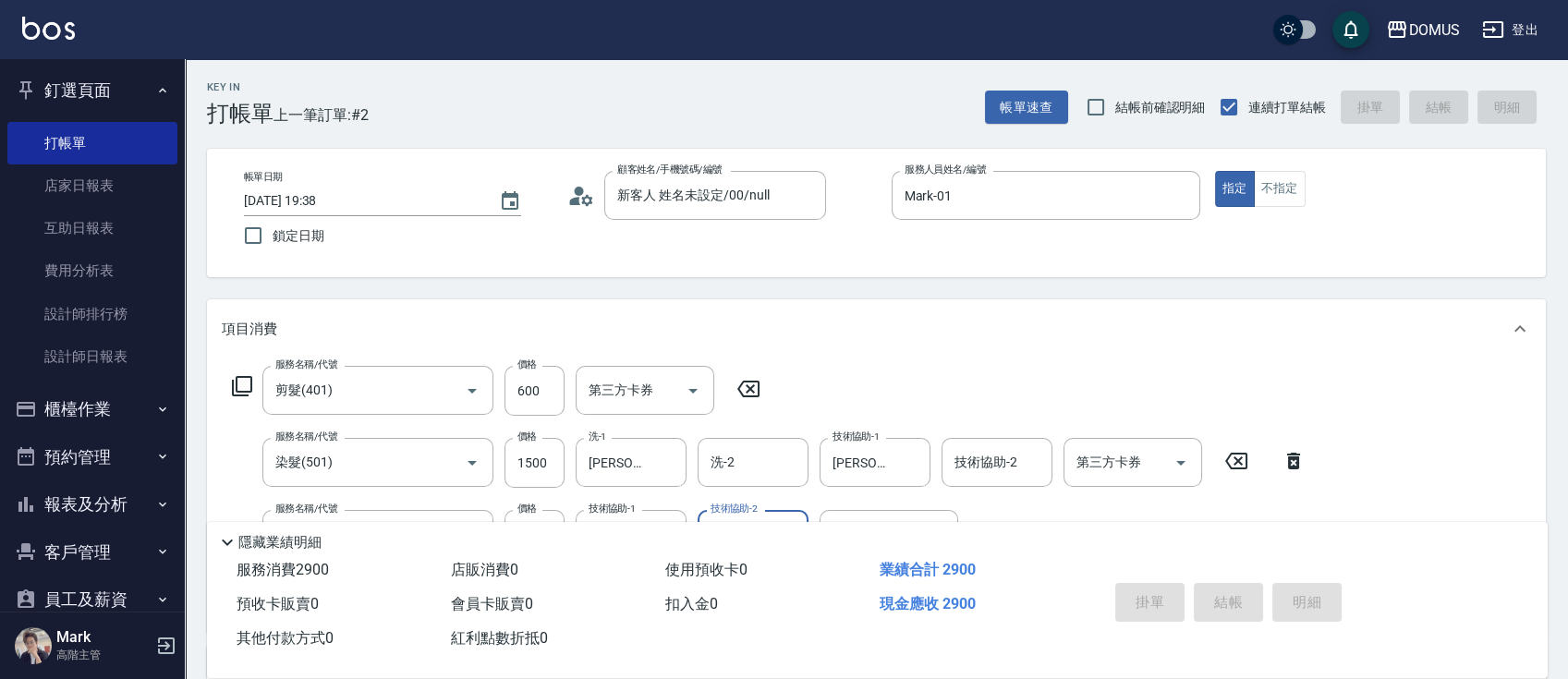
type input "0"
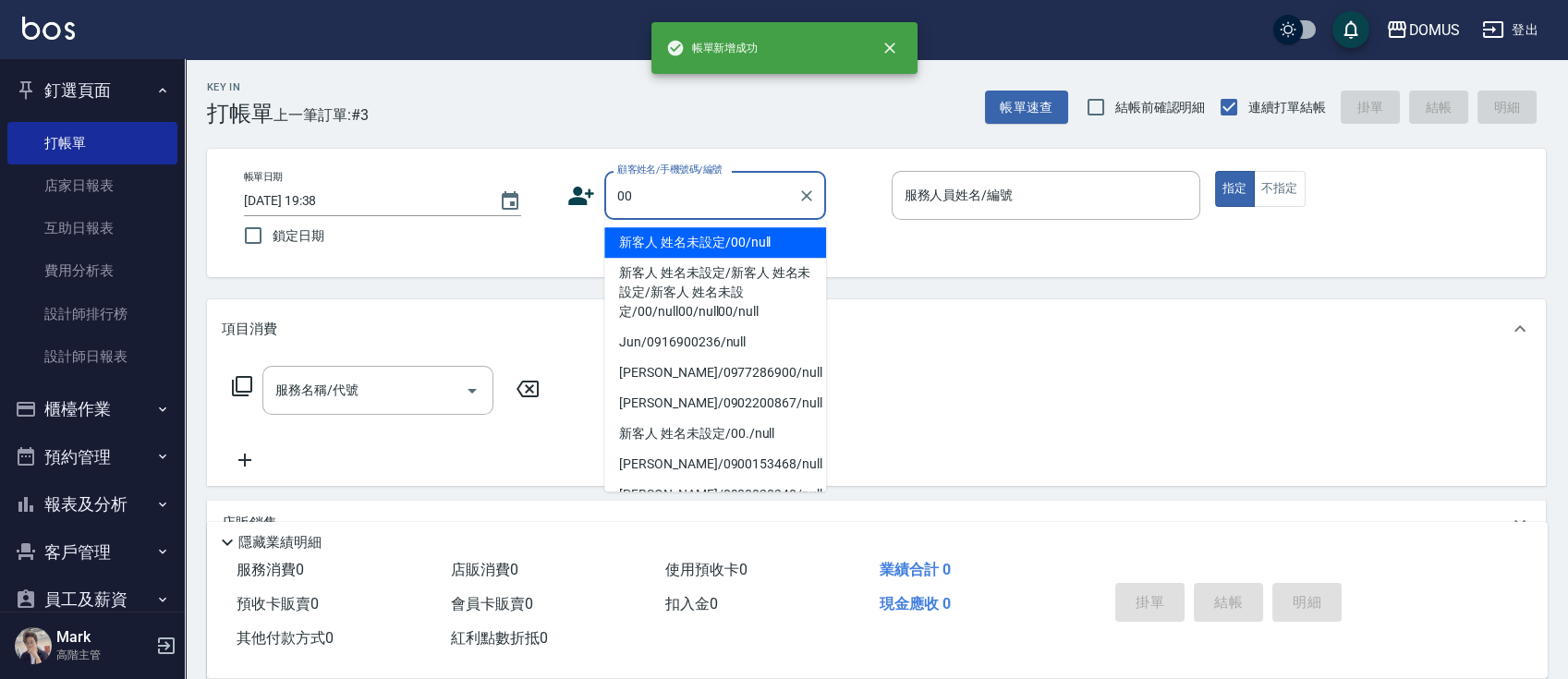
type input "新客人 姓名未設定/00/null"
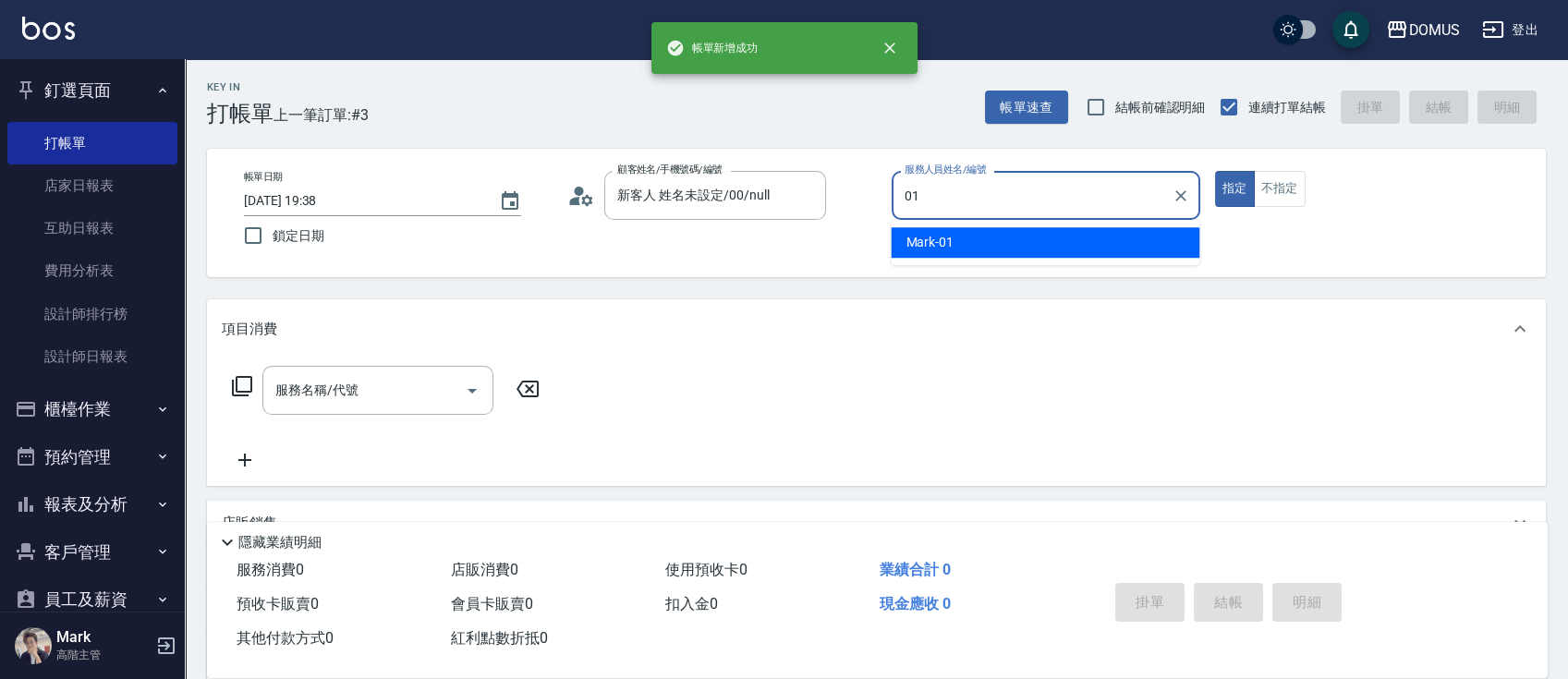
type input "Mark-01"
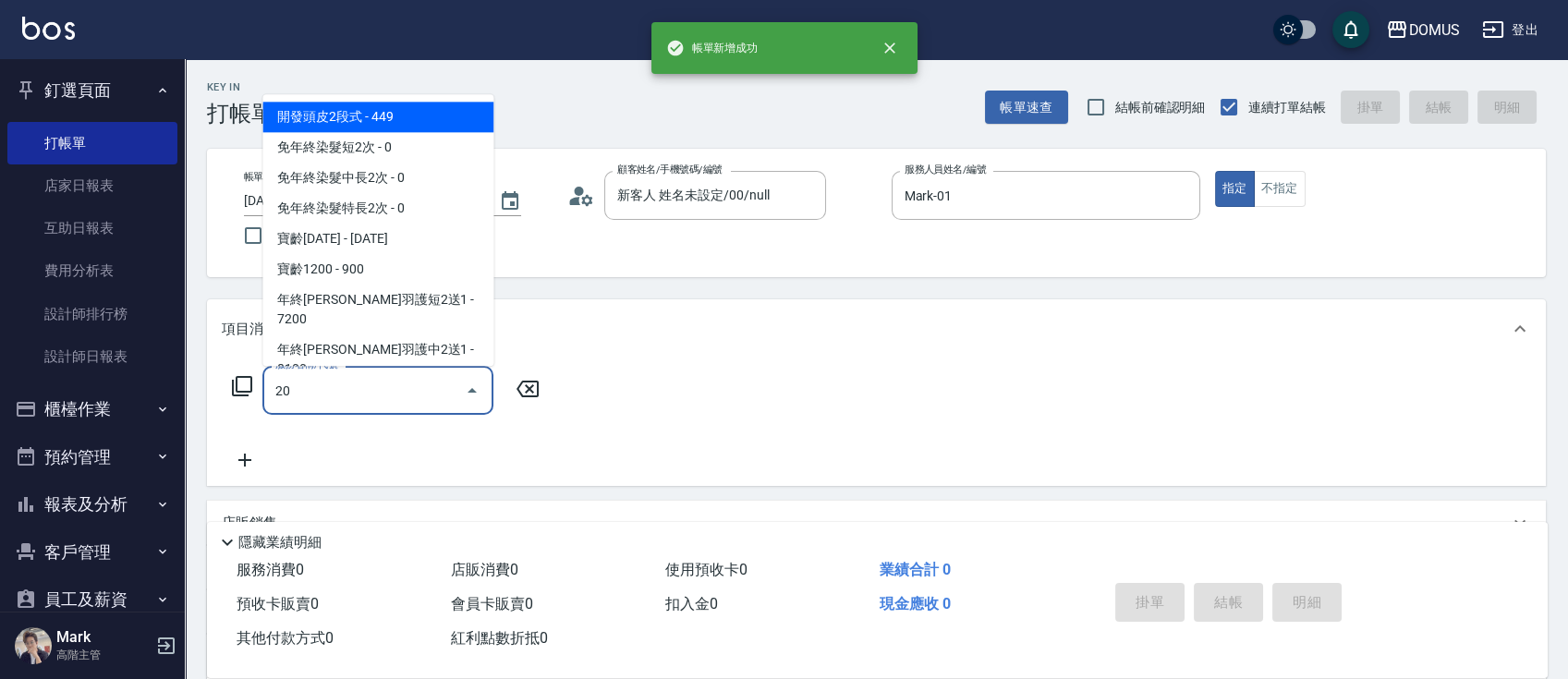
type input "206"
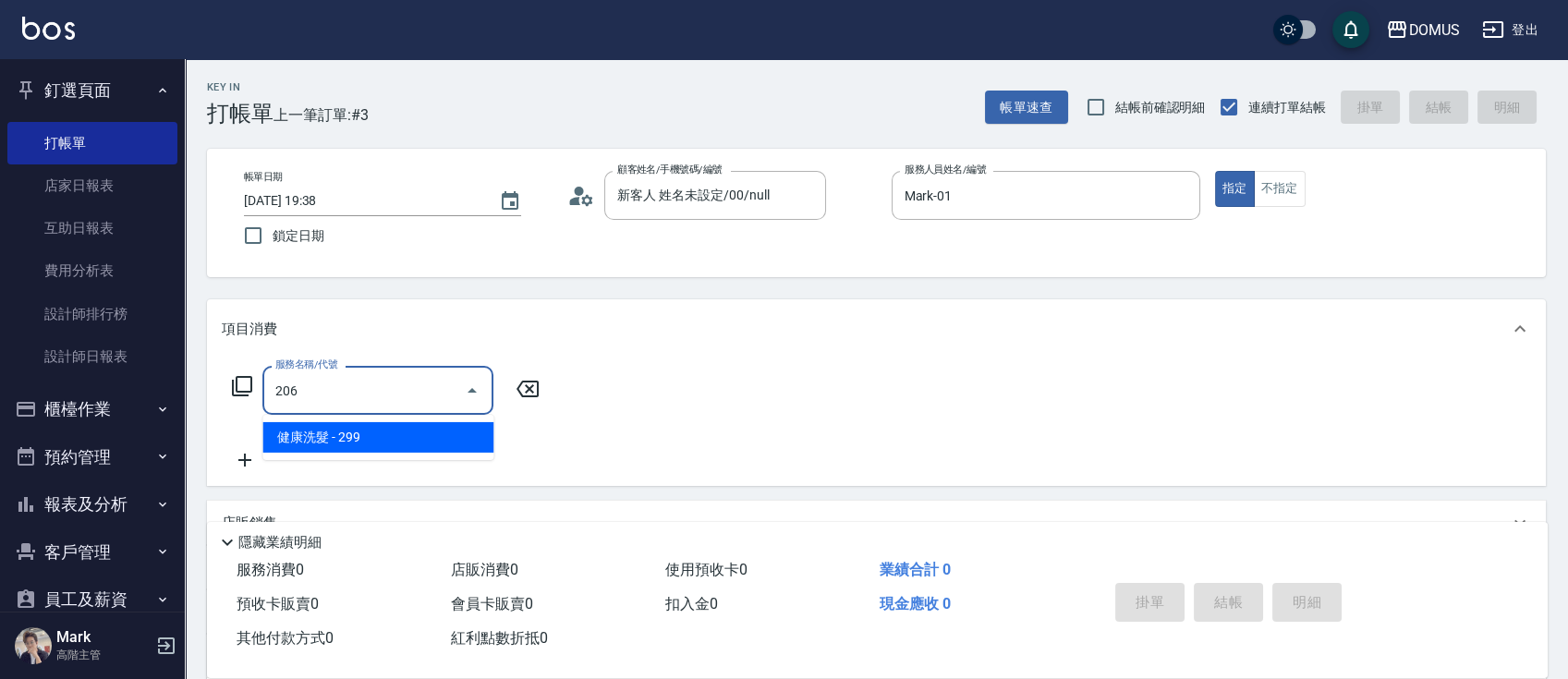
type input "20"
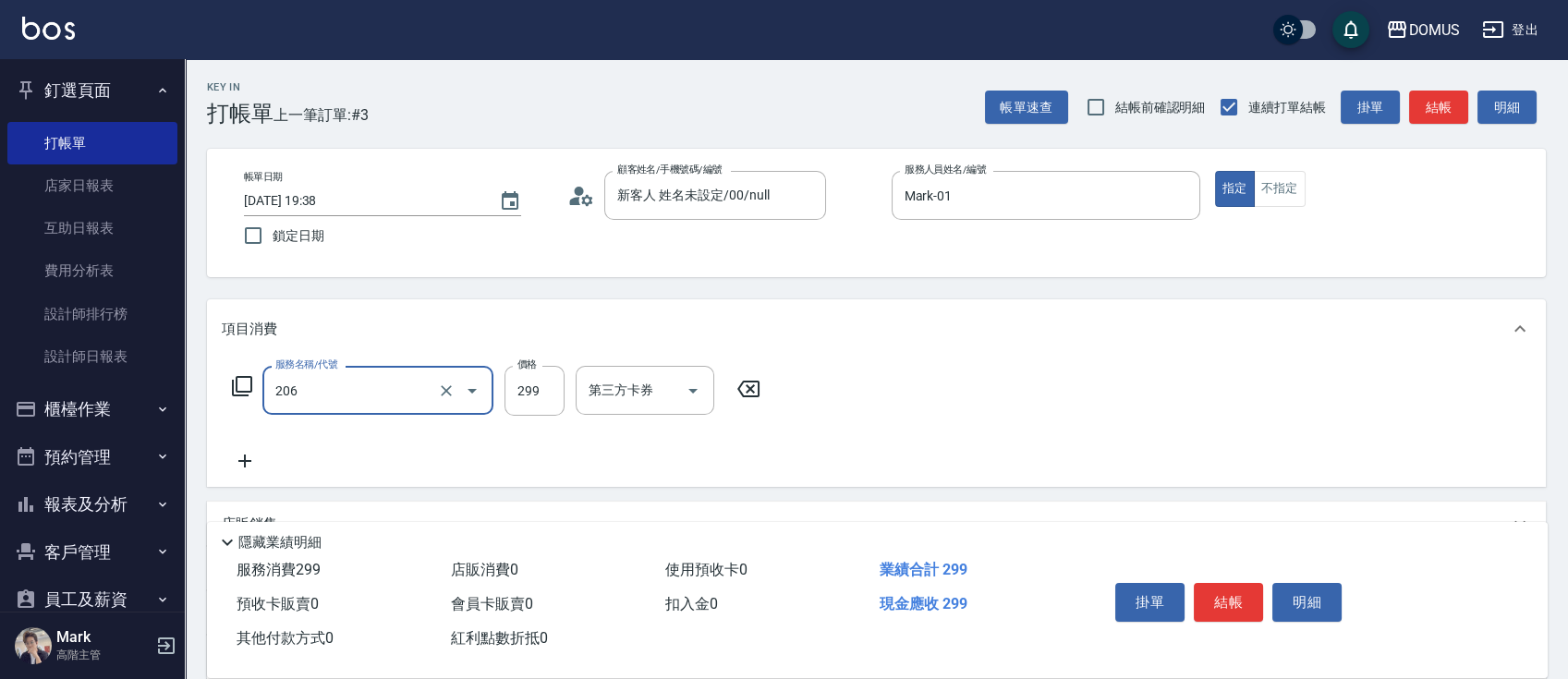
type input "健康洗髮(206)"
type input "0"
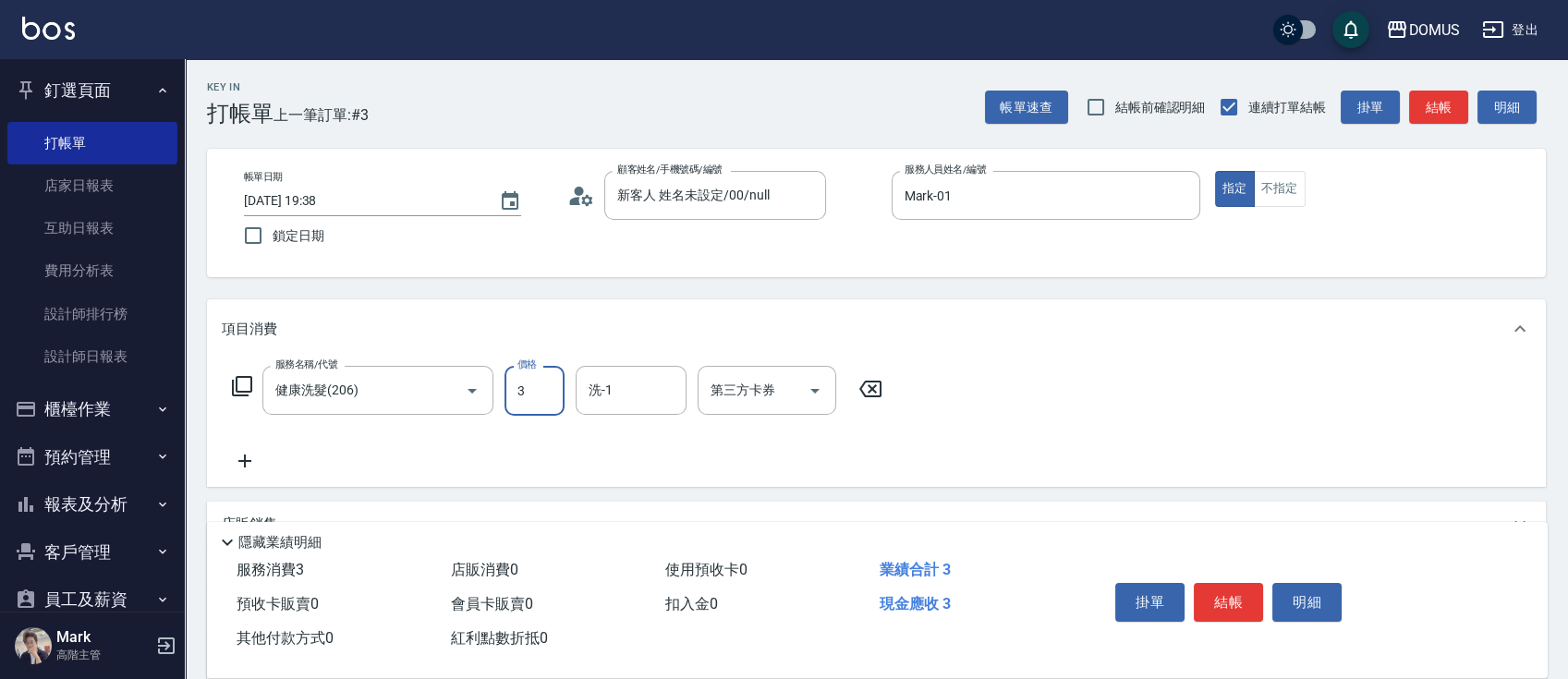
type input "30"
type input "300"
type input "3"
click at [574, 377] on div "服務名稱/代號 健康洗髮(206) 服務名稱/代號 價格 300 價格 洗-1 洗-1 第三方卡券 第三方卡券" at bounding box center [557, 390] width 672 height 49
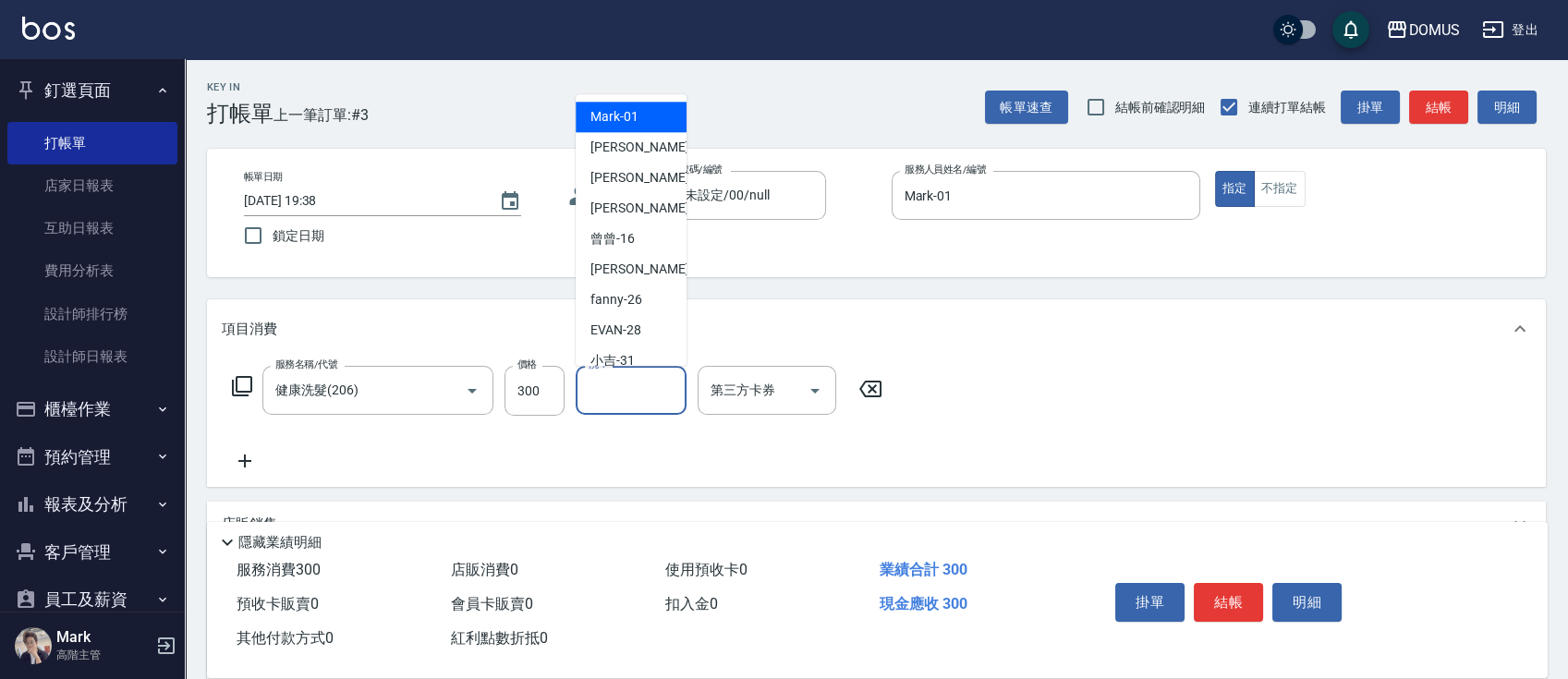
click at [643, 401] on input "洗-1" at bounding box center [630, 390] width 94 height 33
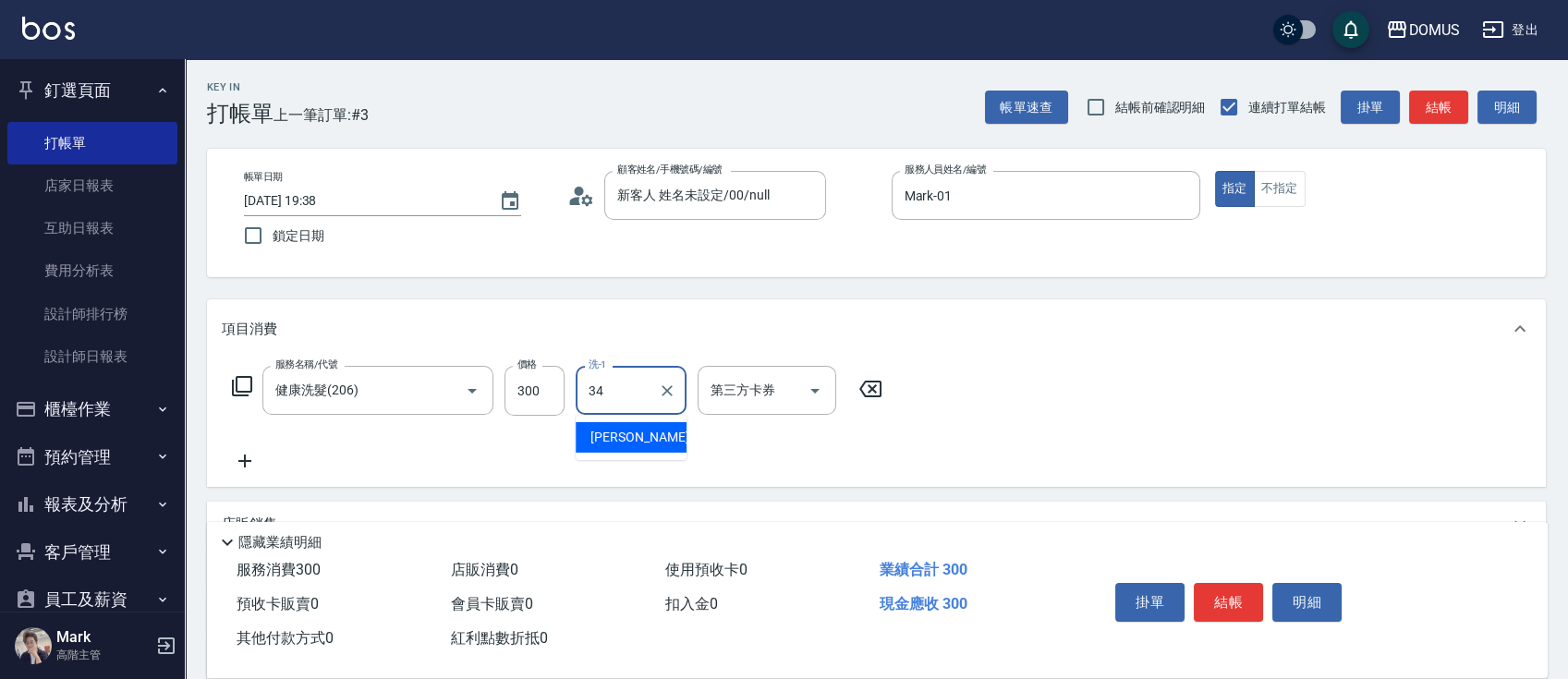
type input "[PERSON_NAME]-34"
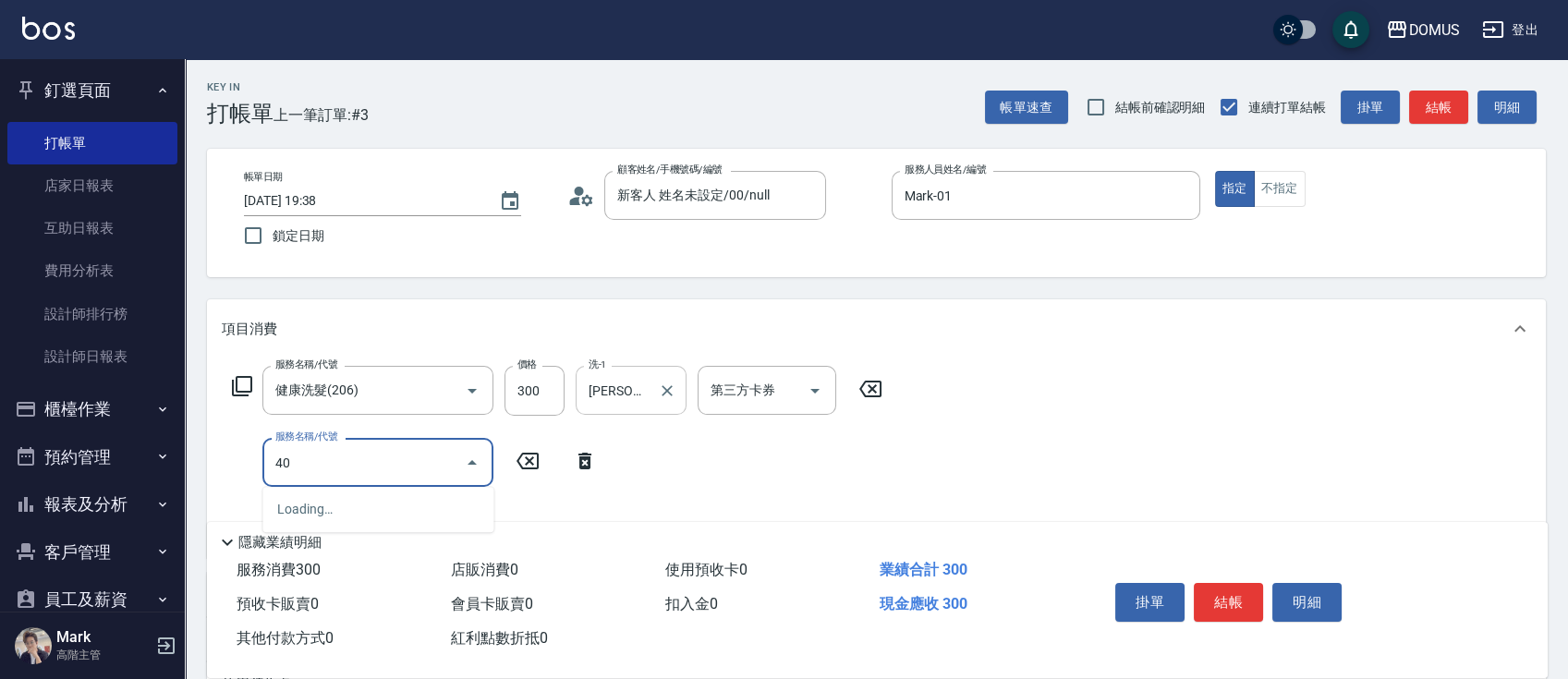
type input "401"
type input "50"
type input "剪髮(401)"
type input "5"
type input "30"
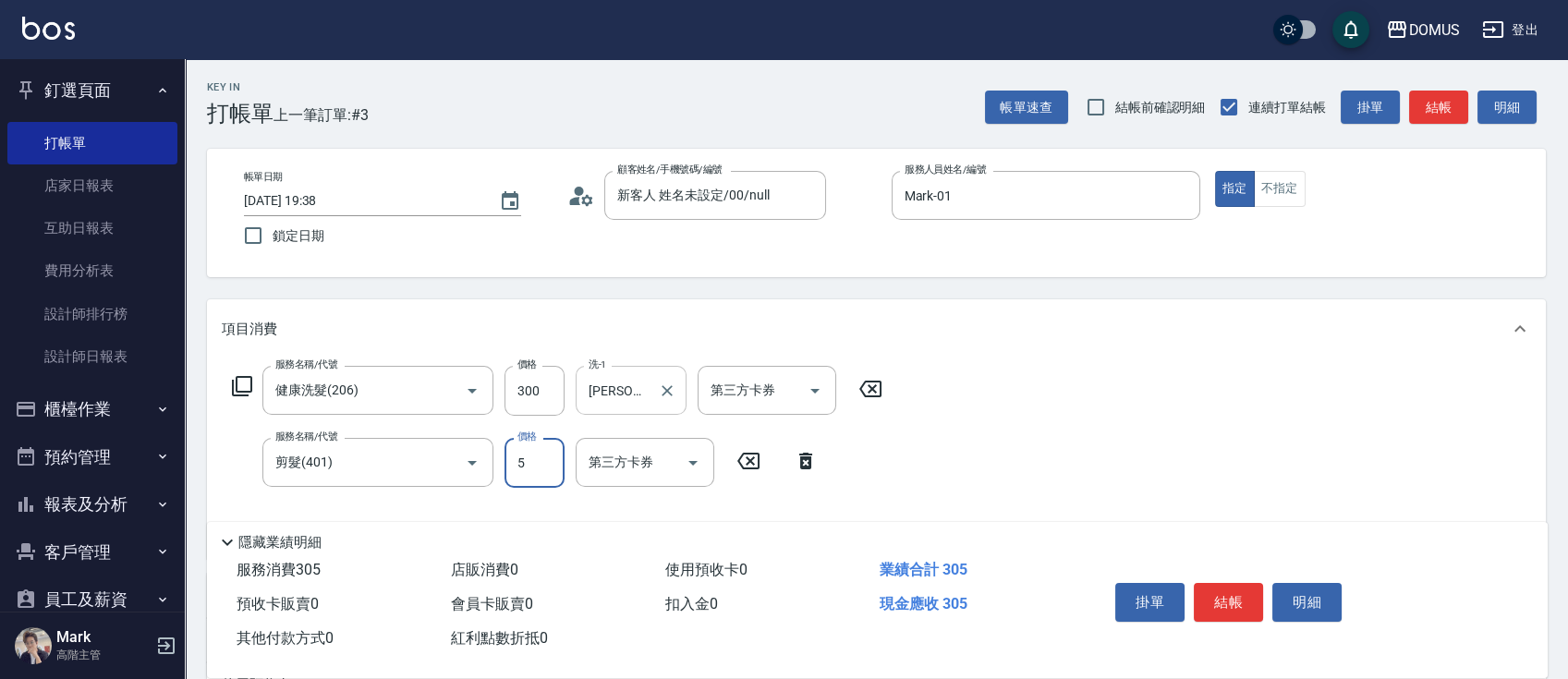
type input "50"
type input "80"
type input "500"
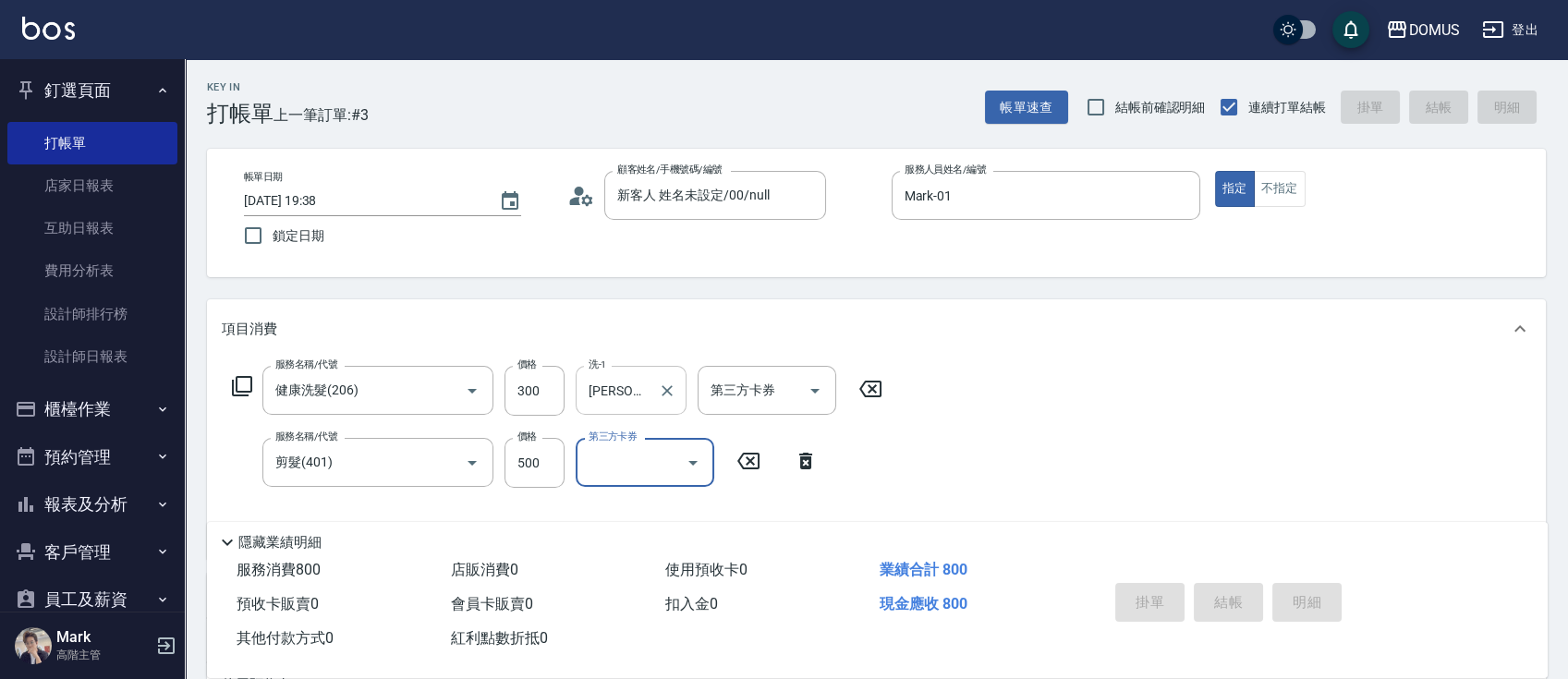
type input "0"
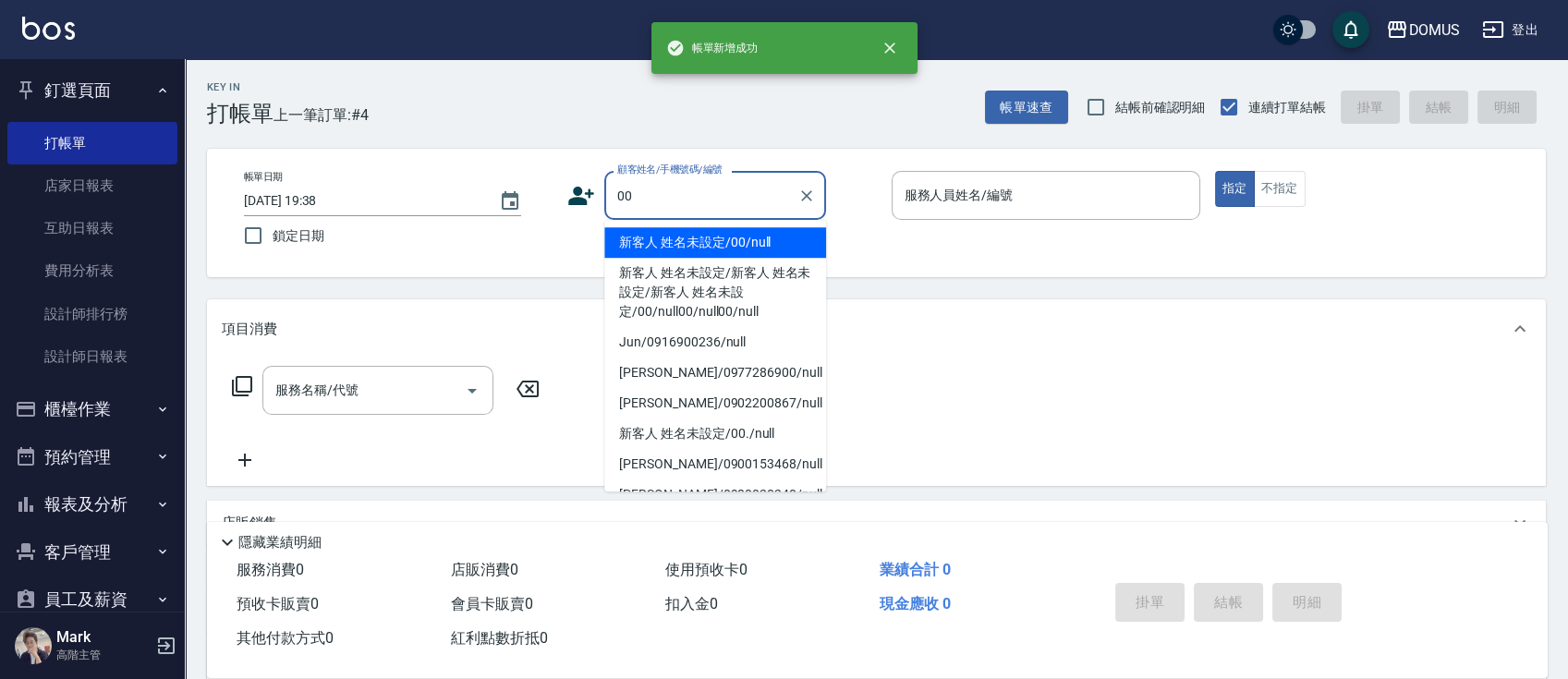
type input "新客人 姓名未設定/00/null"
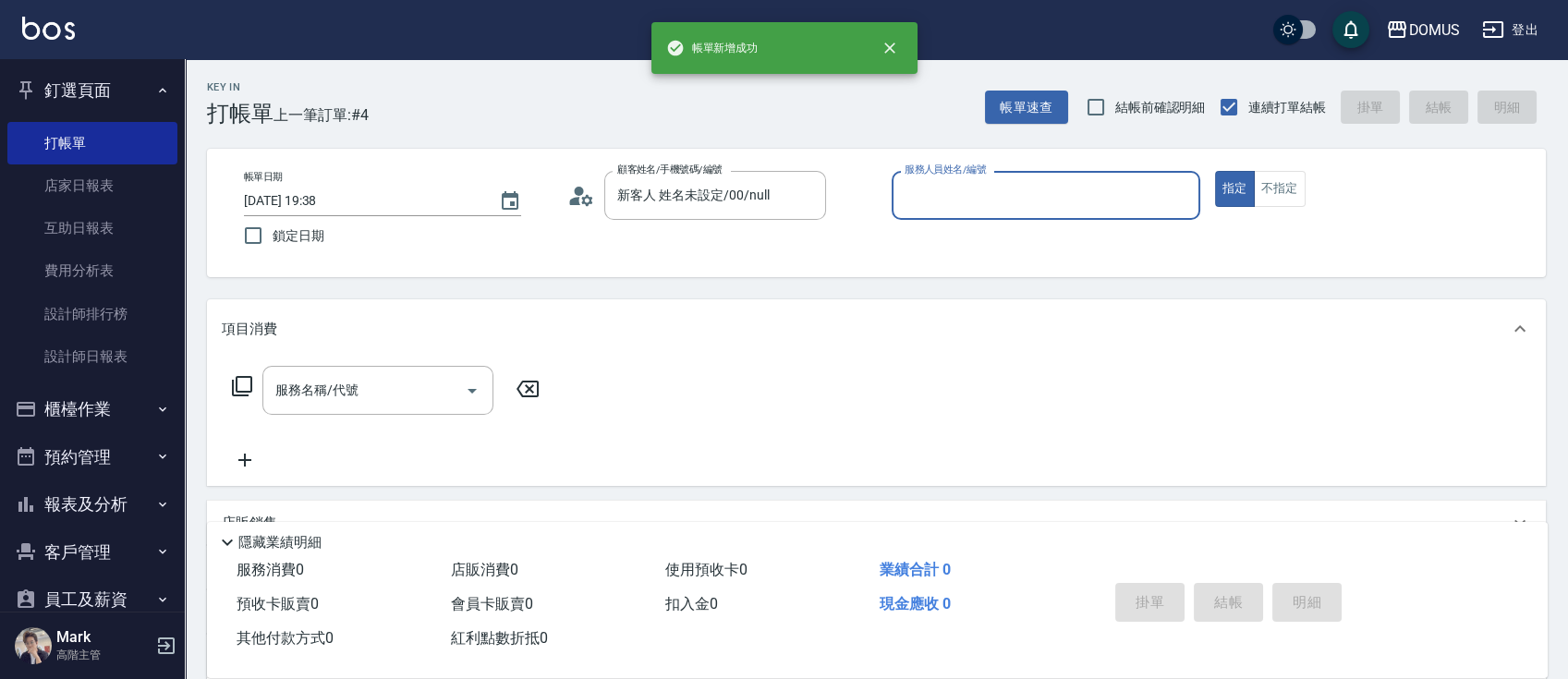
type input "1"
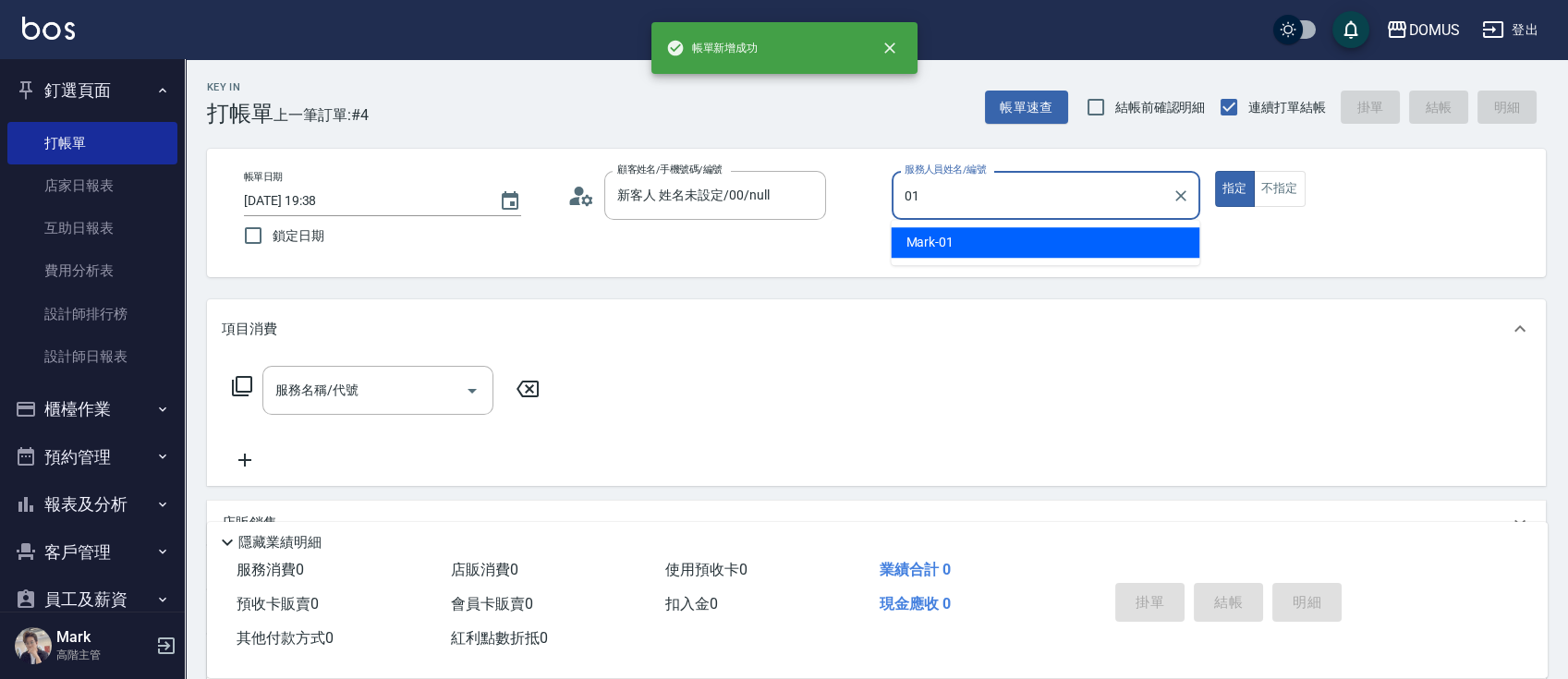
type input "Mark-01"
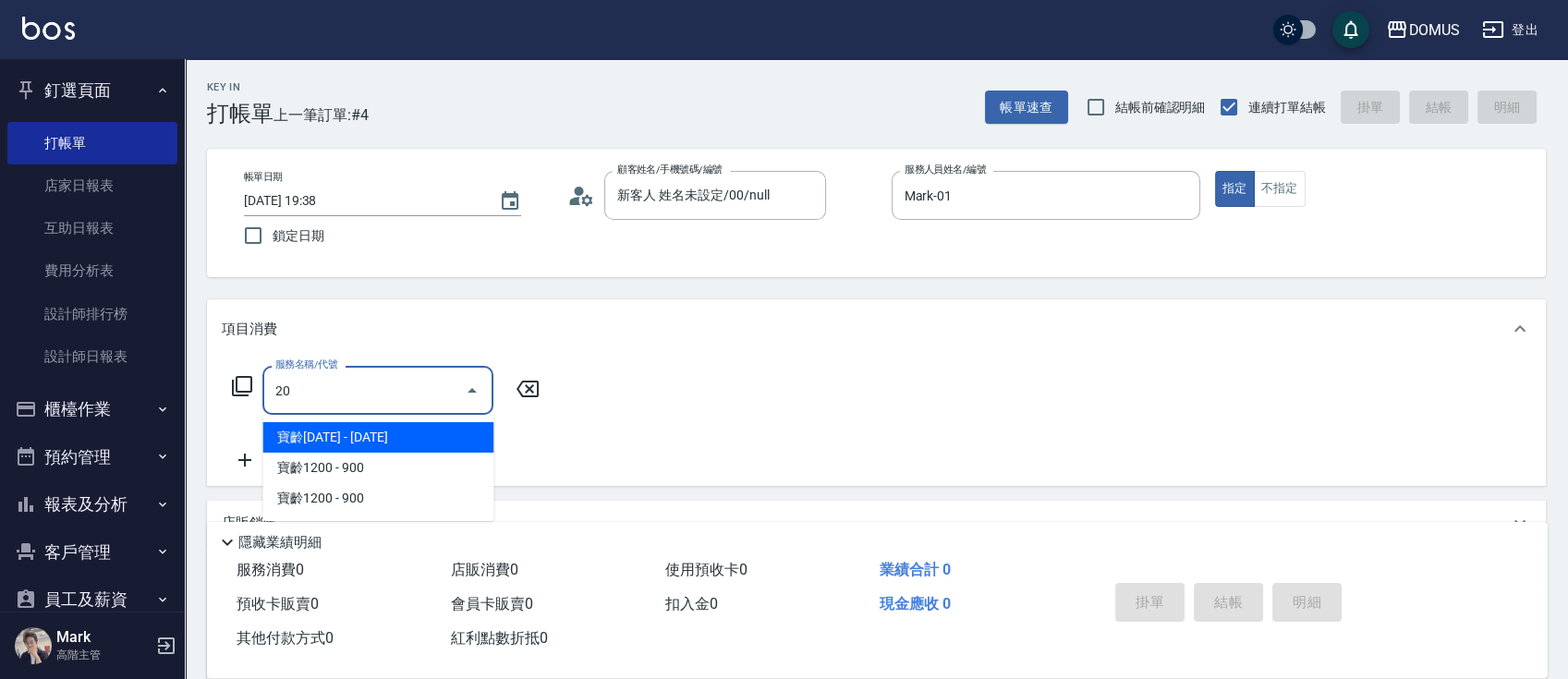
type input "206"
type input "20"
type input "健康洗髮(206)"
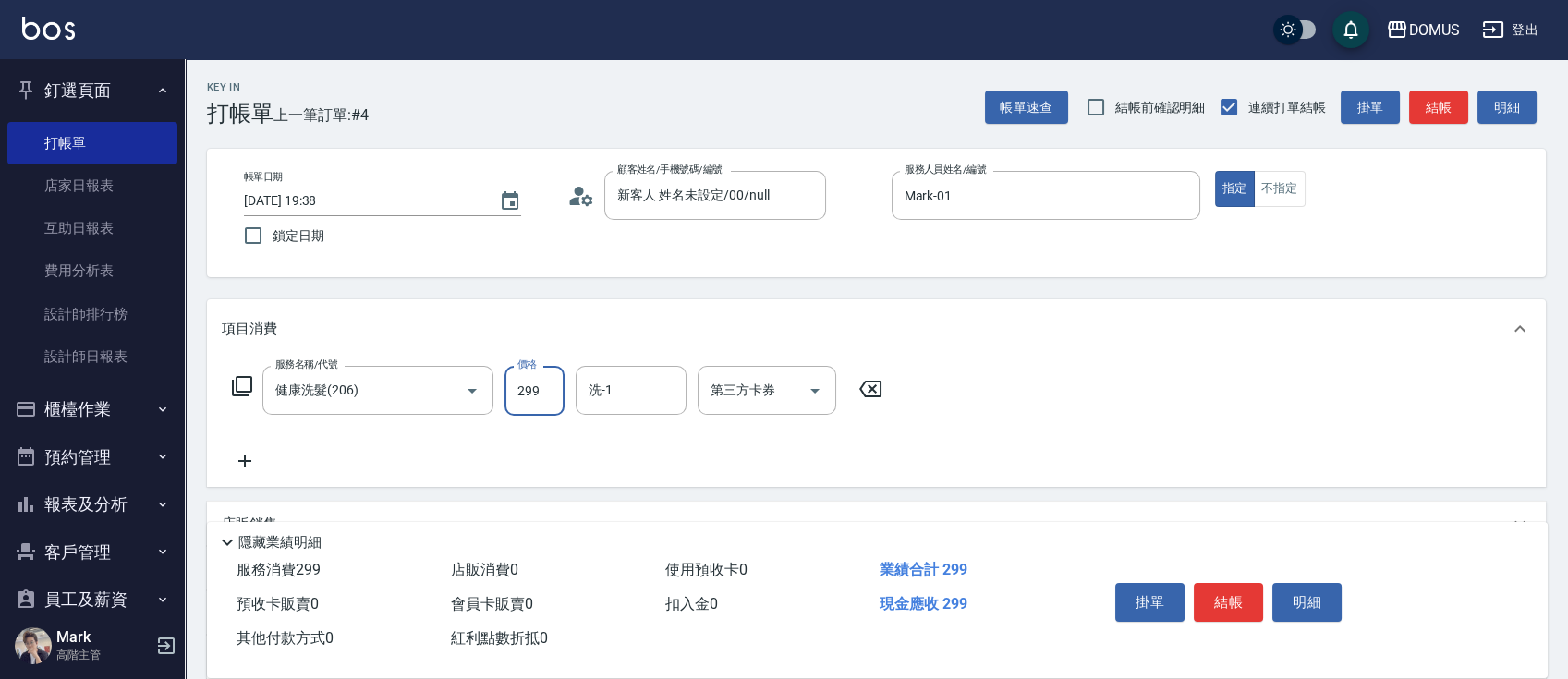
type input "3"
type input "0"
type input "30"
type input "300"
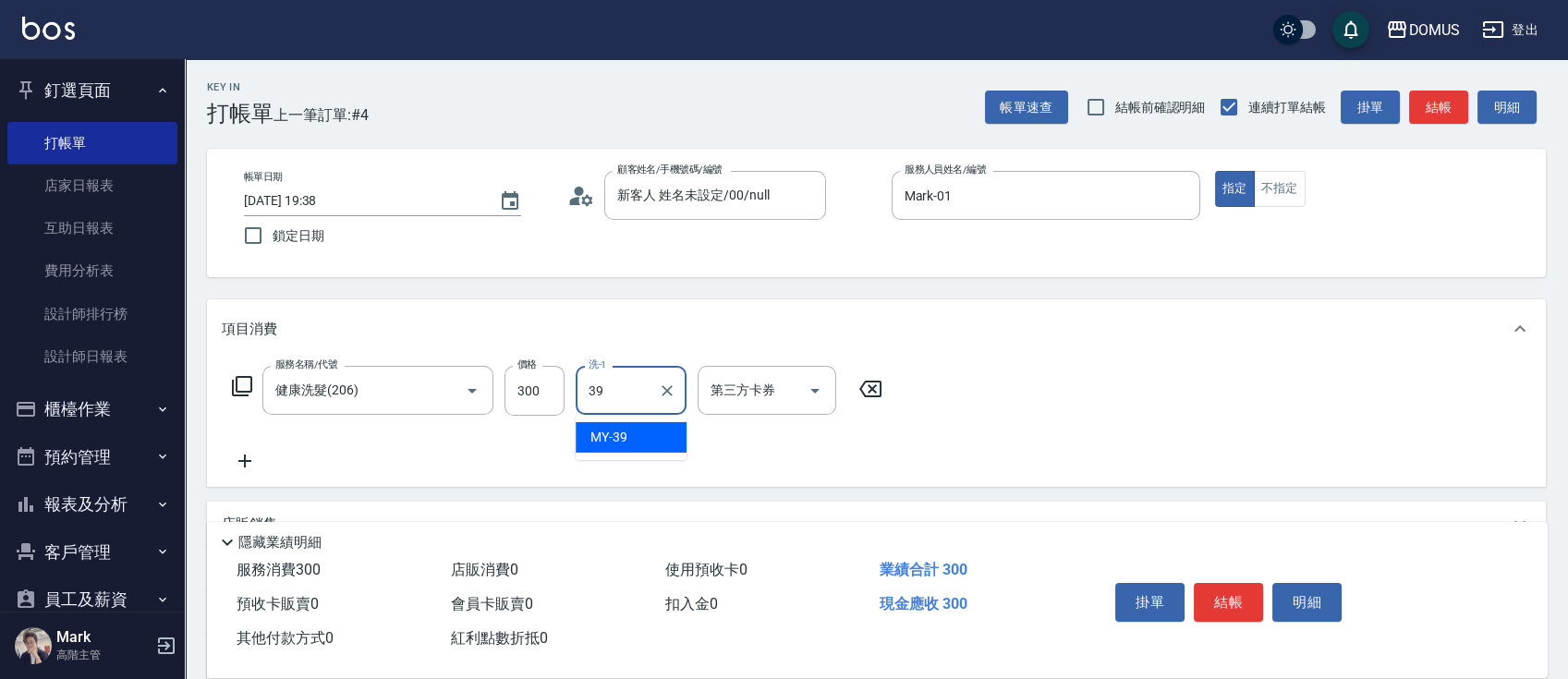
type input "MY-39"
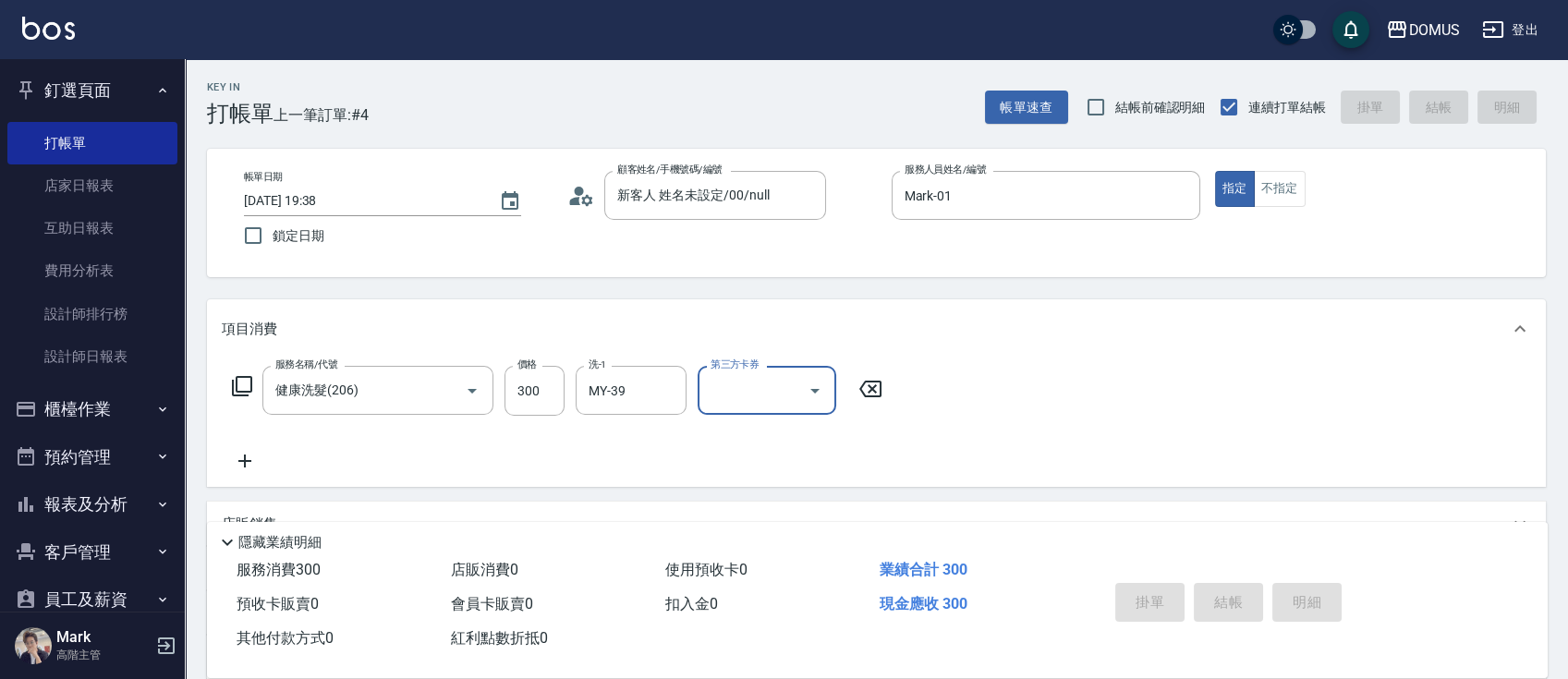
type input "[DATE] 19:39"
type input "0"
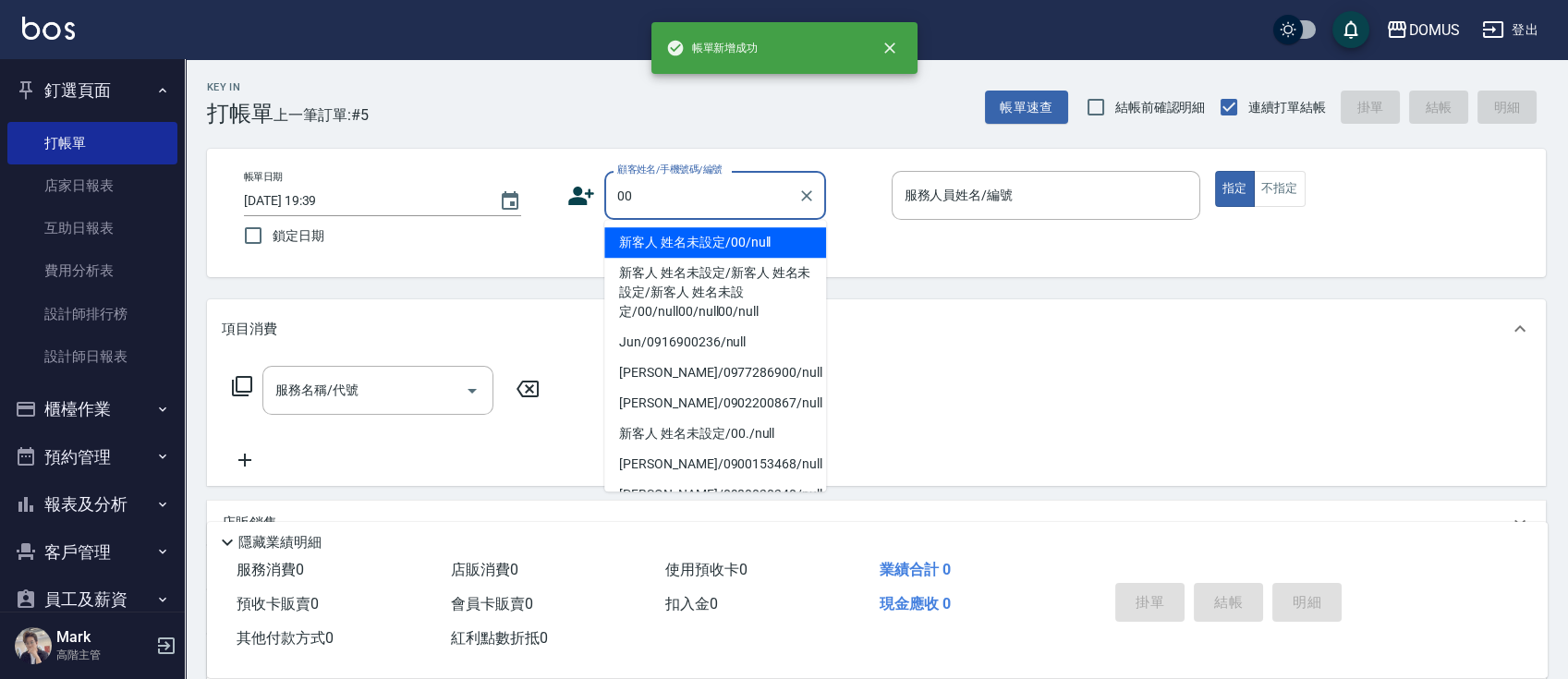
type input "新客人 姓名未設定/00/null"
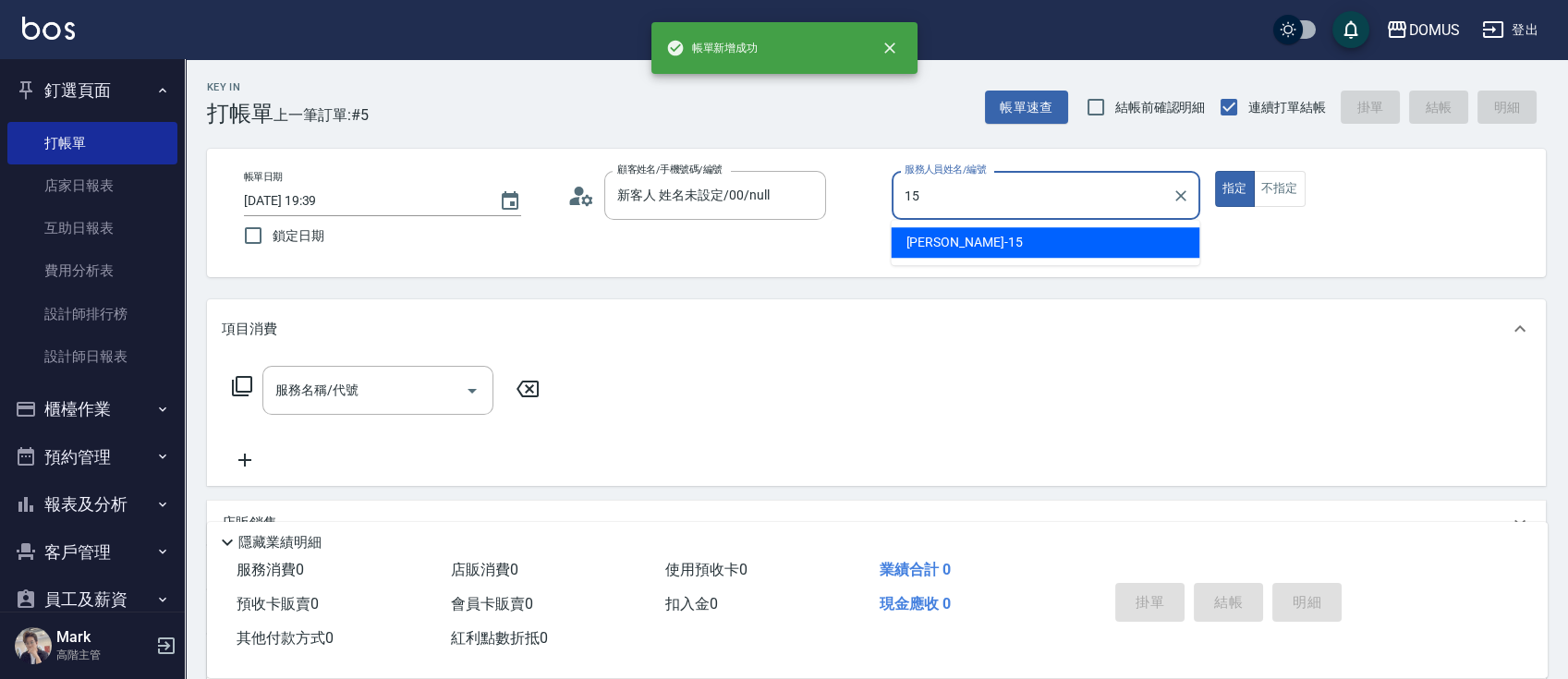
type input "[PERSON_NAME]-15"
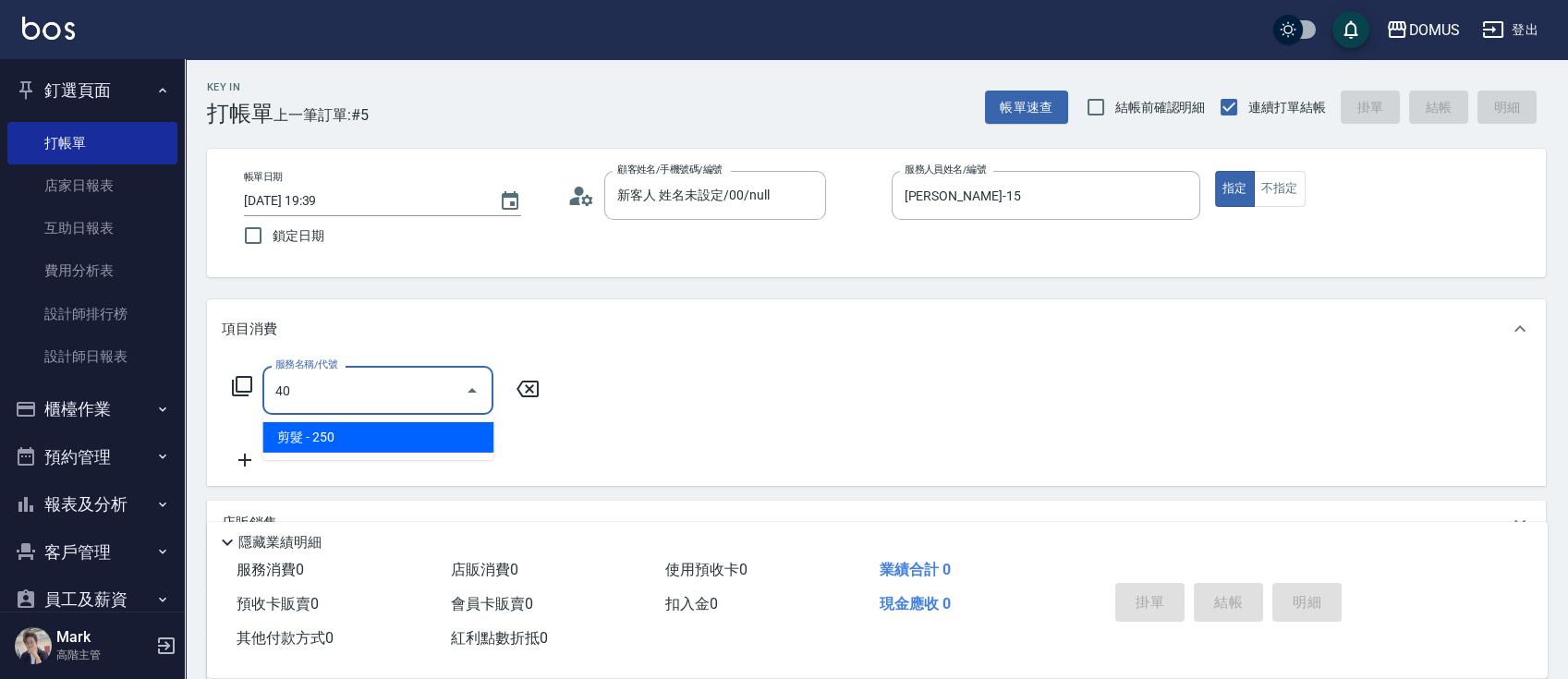
type input "401"
type input "20"
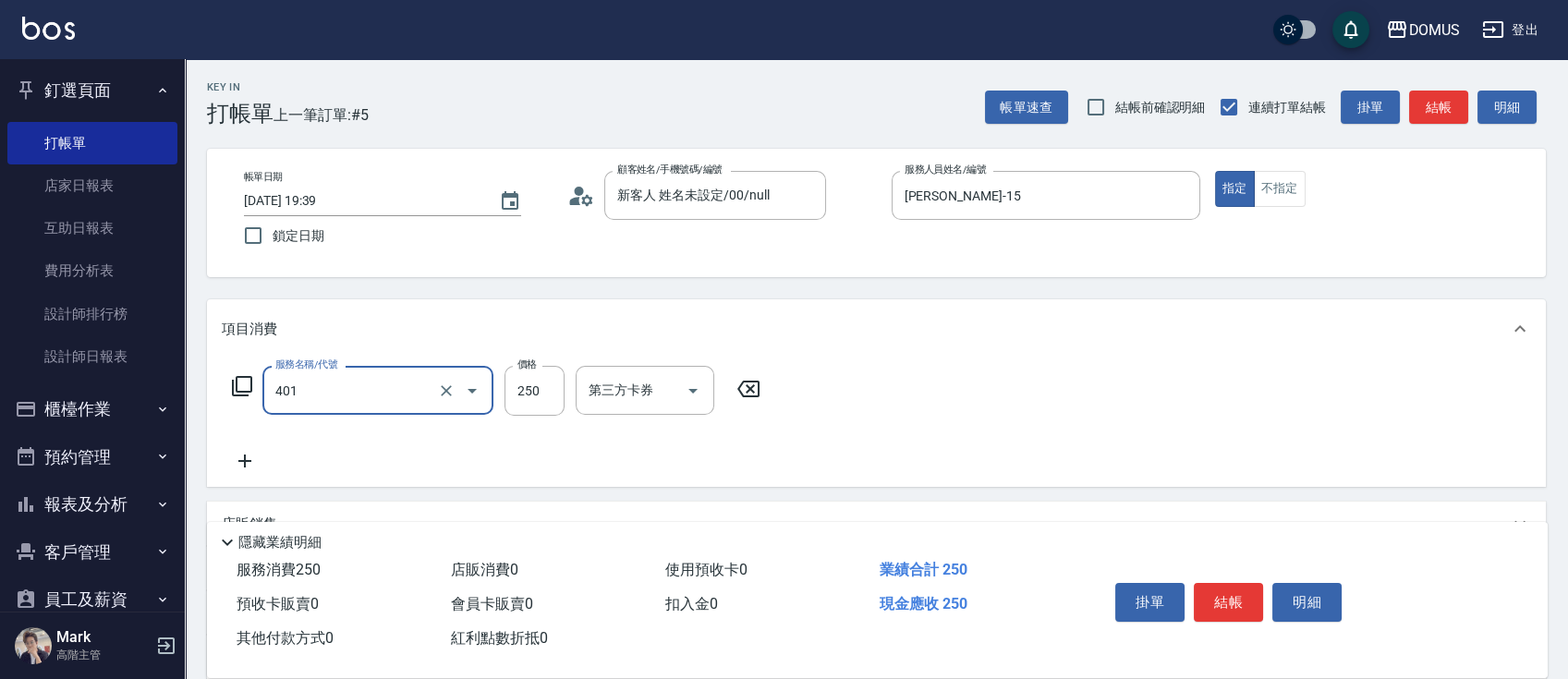
type input "剪髮(401)"
type input "0"
type input "60"
type input "600"
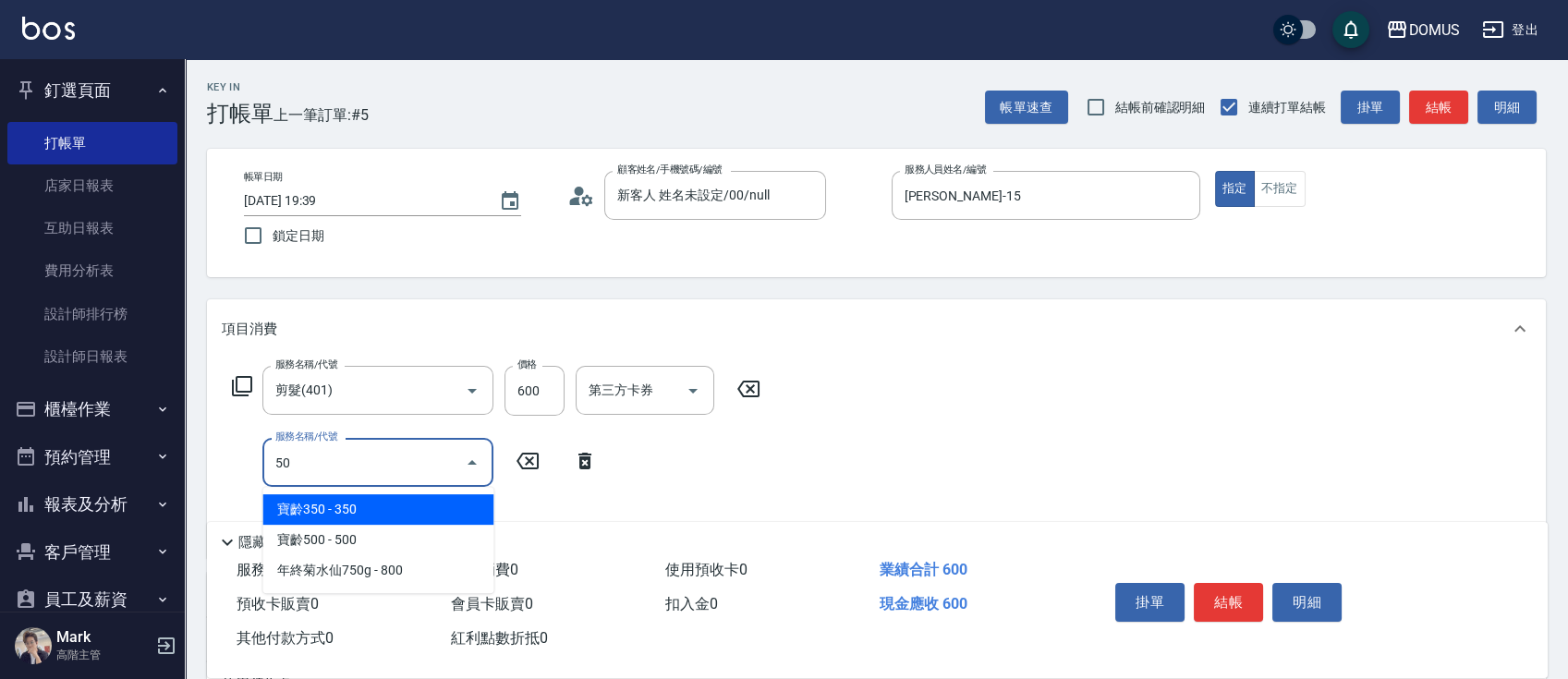
type input "501"
type input "160"
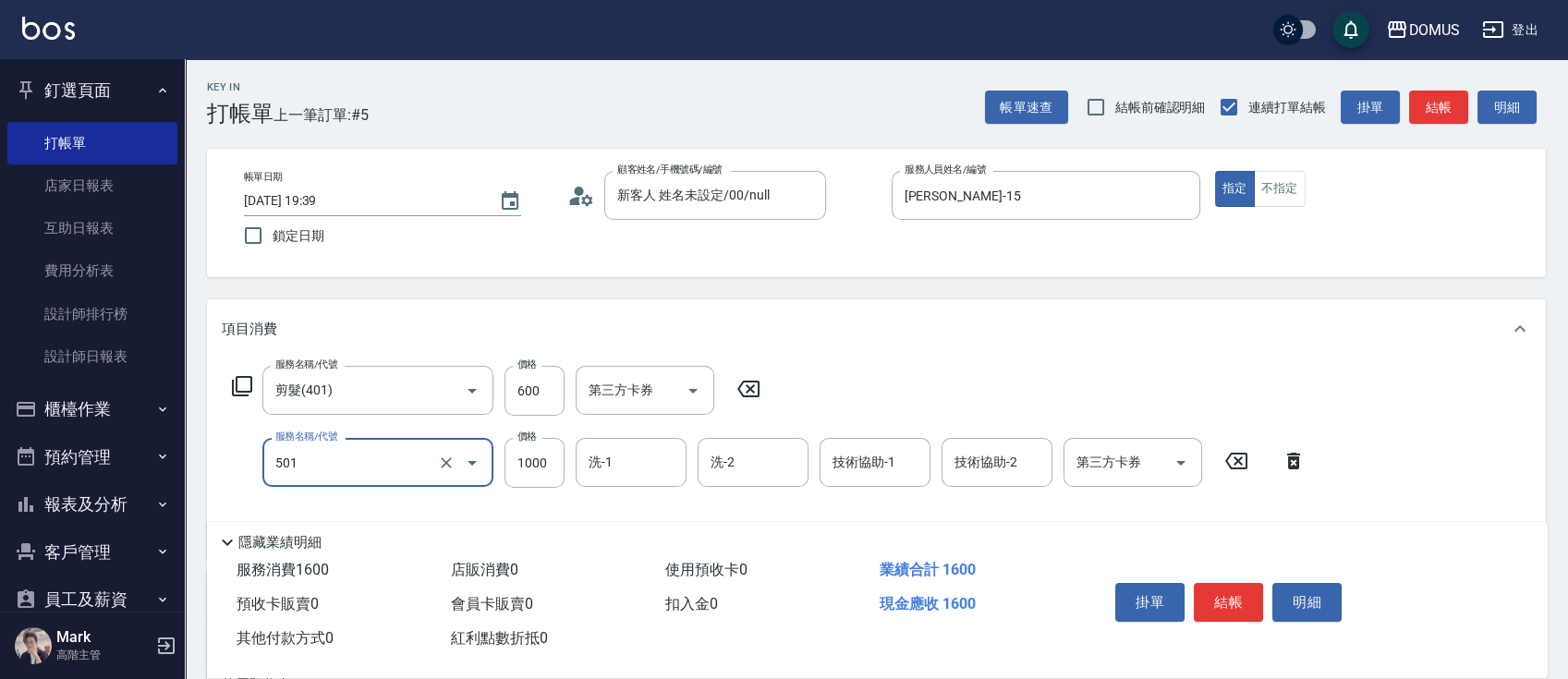
type input "染髮(501)"
type input "60"
type input "36"
type input "90"
type input "360"
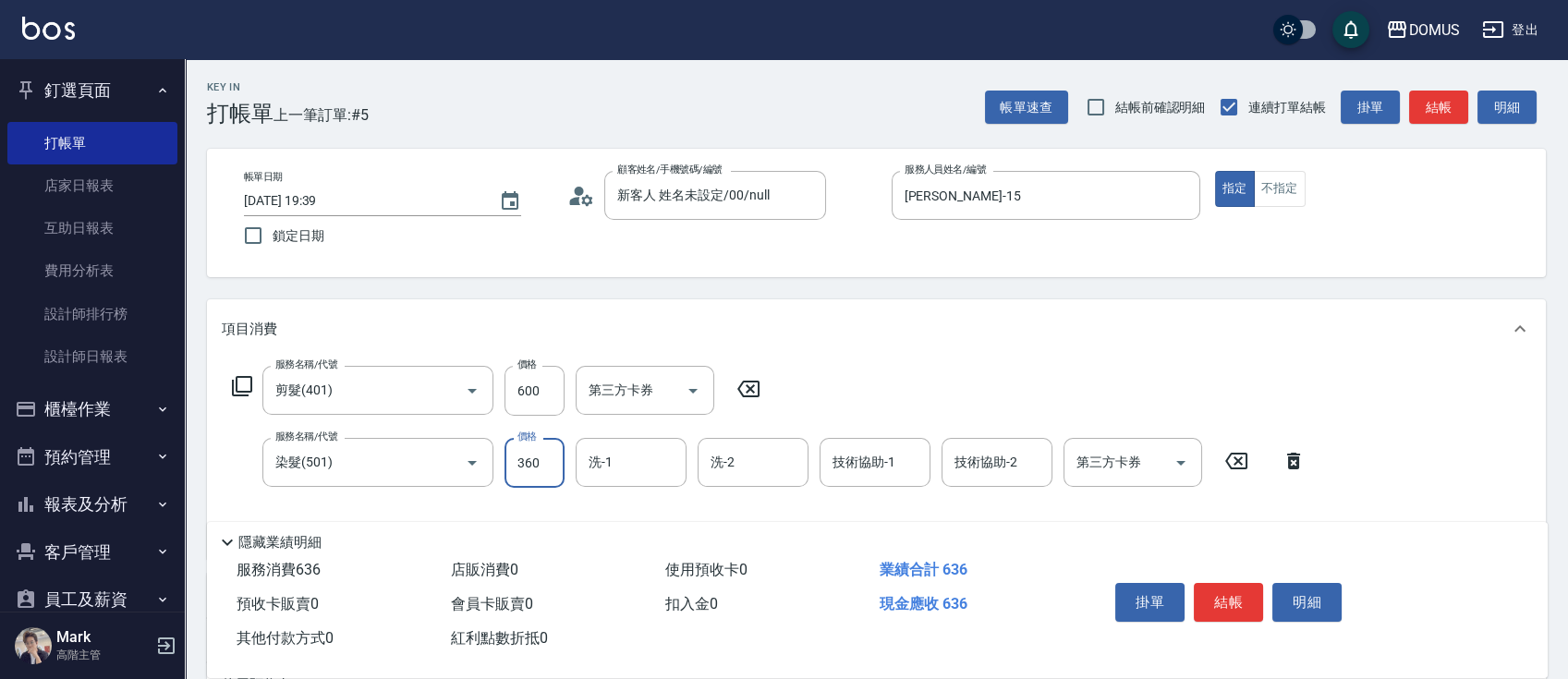
type input "420"
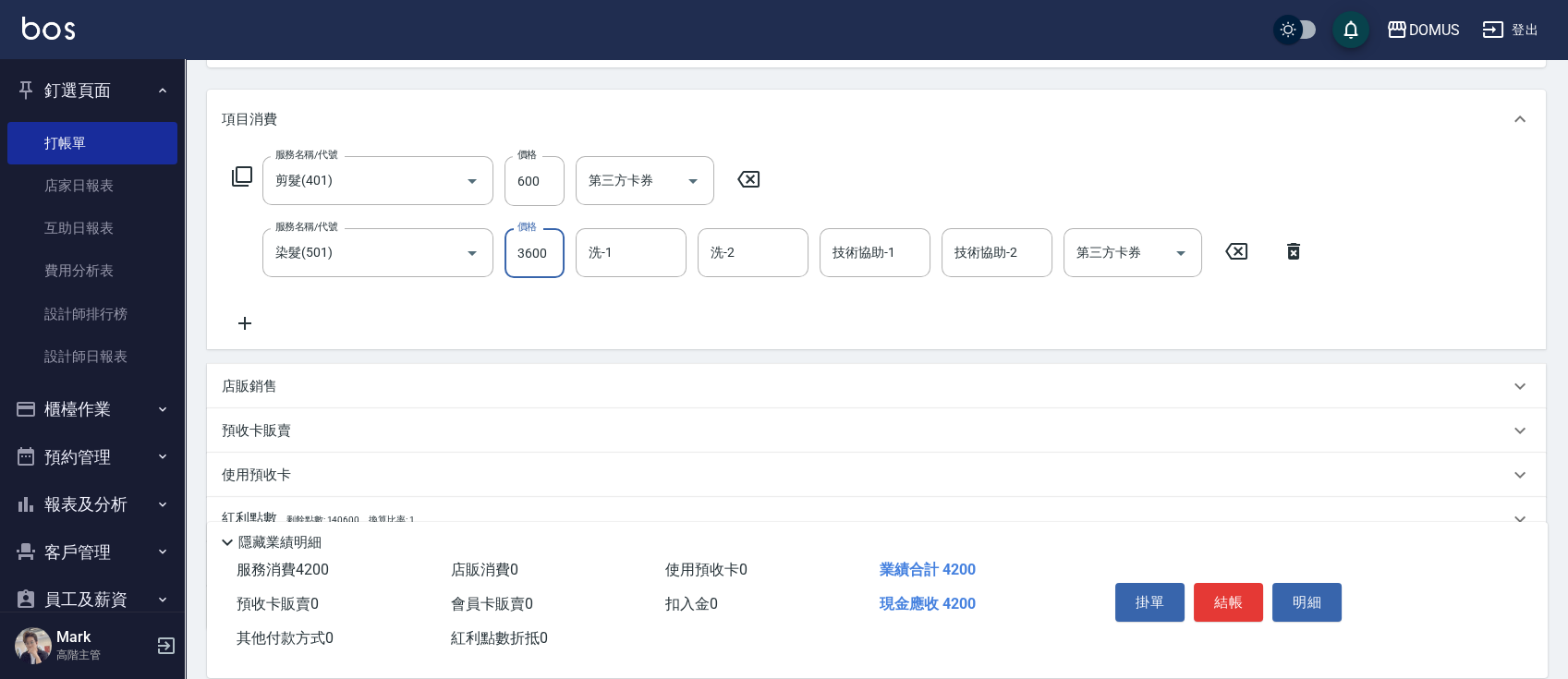
scroll to position [335, 0]
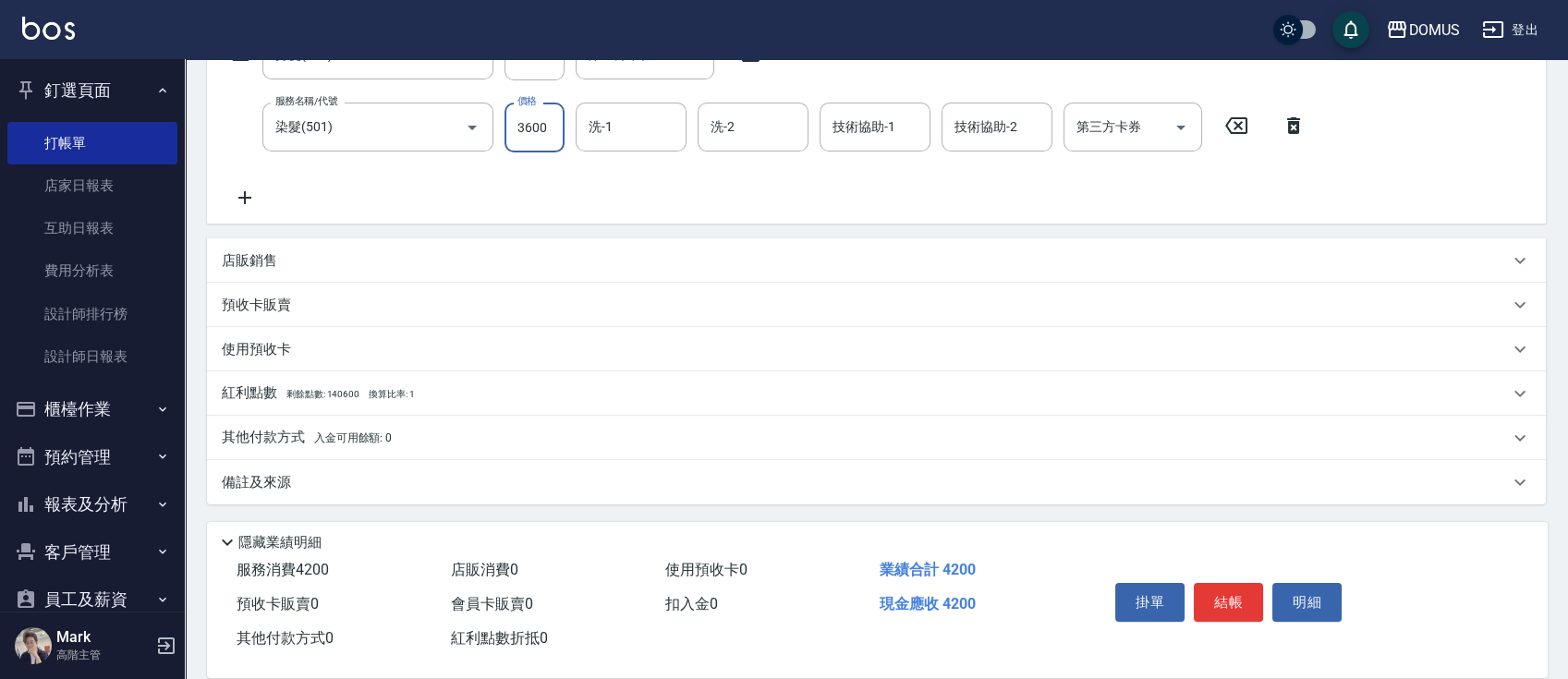
type input "3600"
click at [619, 430] on div "其他付款方式 入金可用餘額: 0" at bounding box center [865, 438] width 1287 height 21
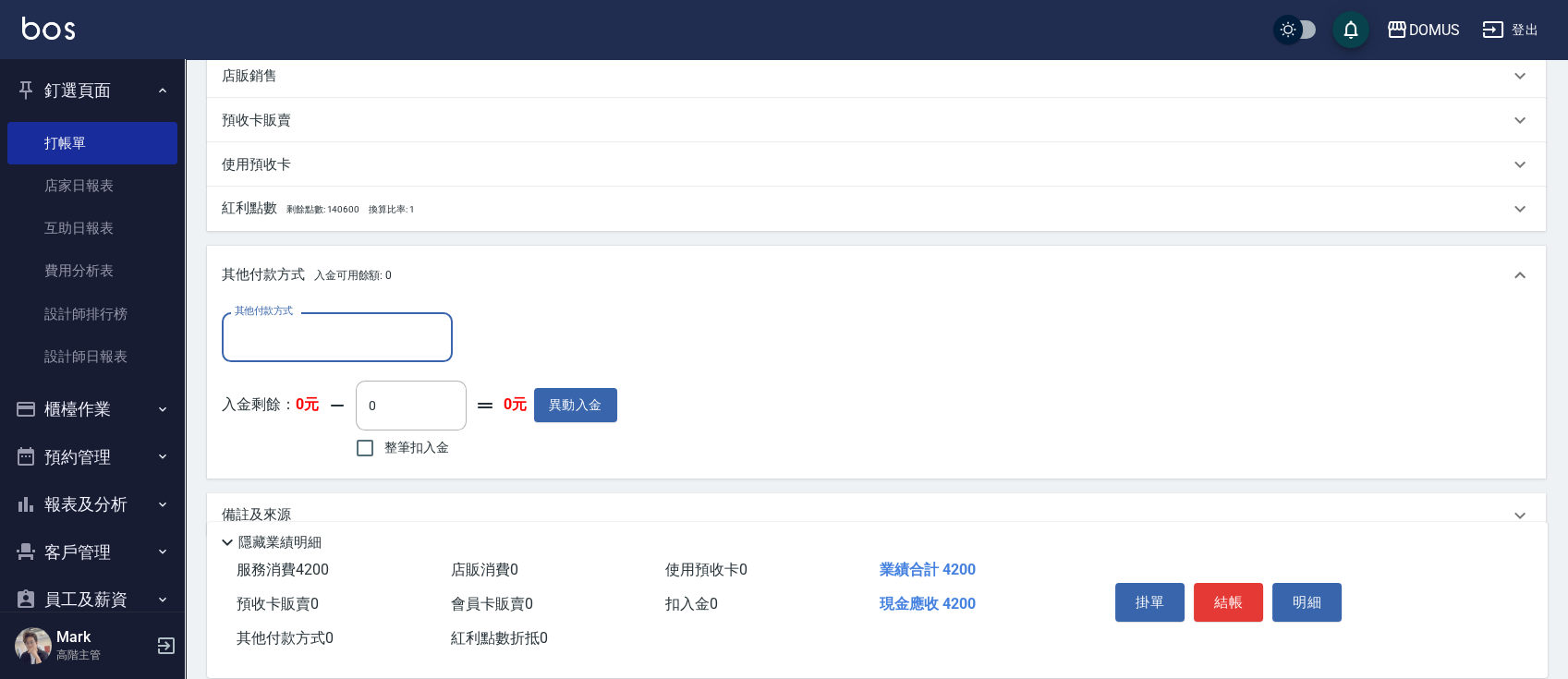
scroll to position [544, 0]
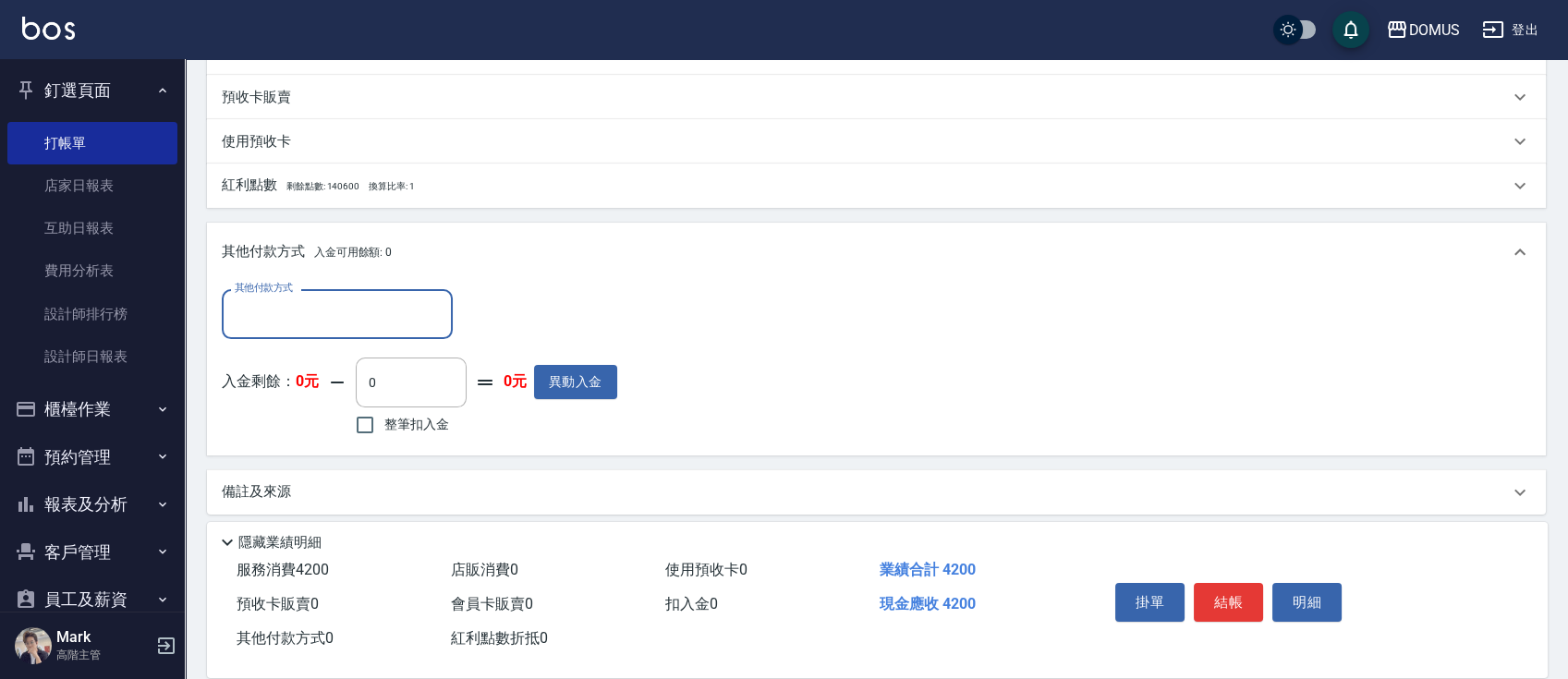
click at [415, 330] on div "其他付款方式" at bounding box center [337, 314] width 231 height 49
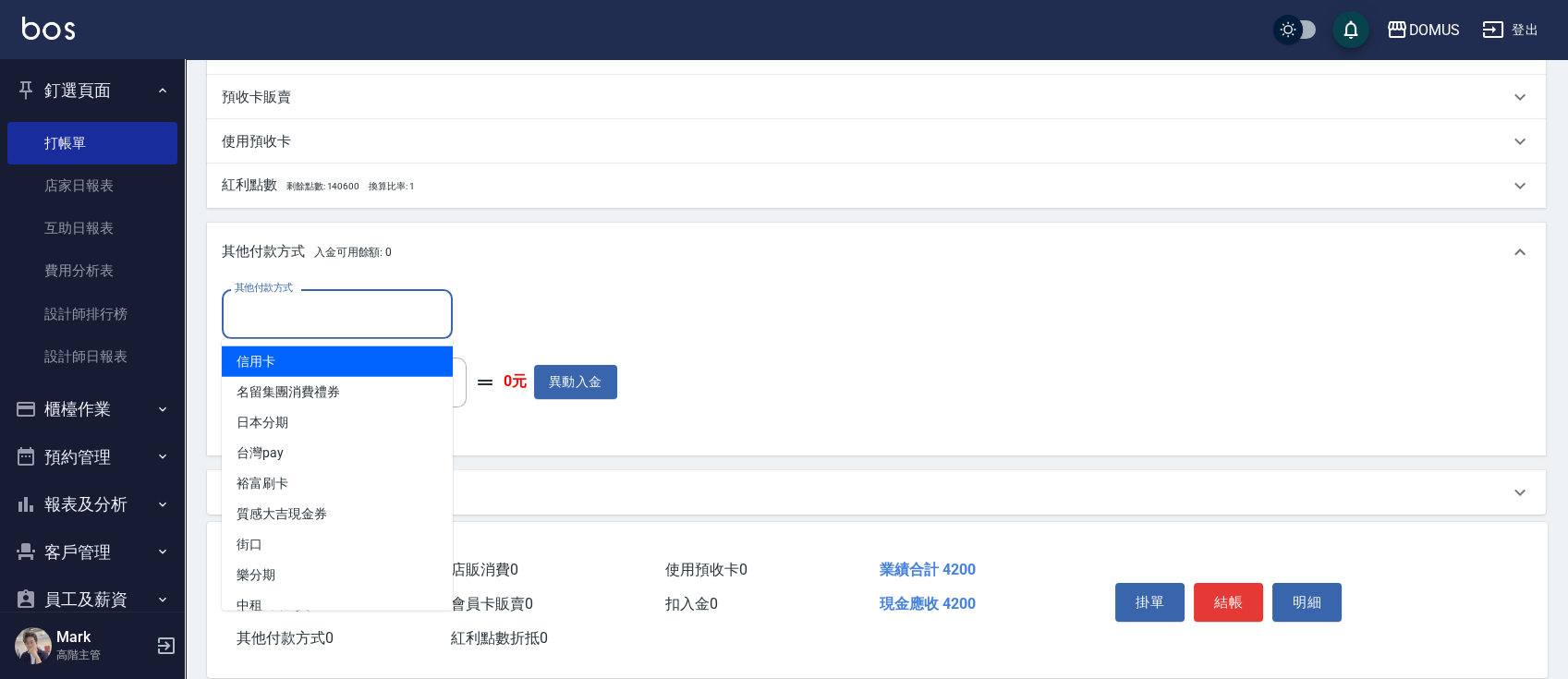
click at [305, 373] on span "信用卡" at bounding box center [337, 362] width 231 height 31
type input "信用卡"
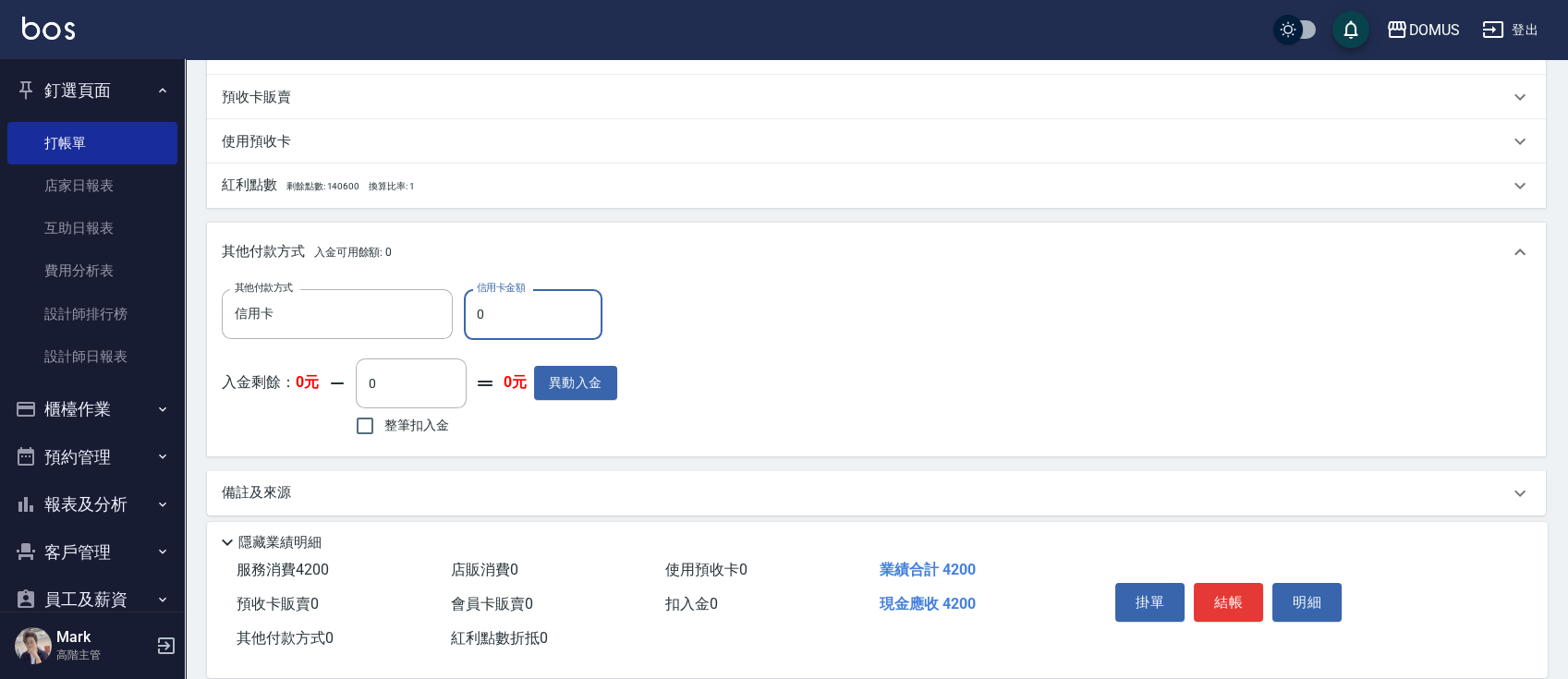
type input "410"
type input "42"
type input "370"
type input "420"
type input "0"
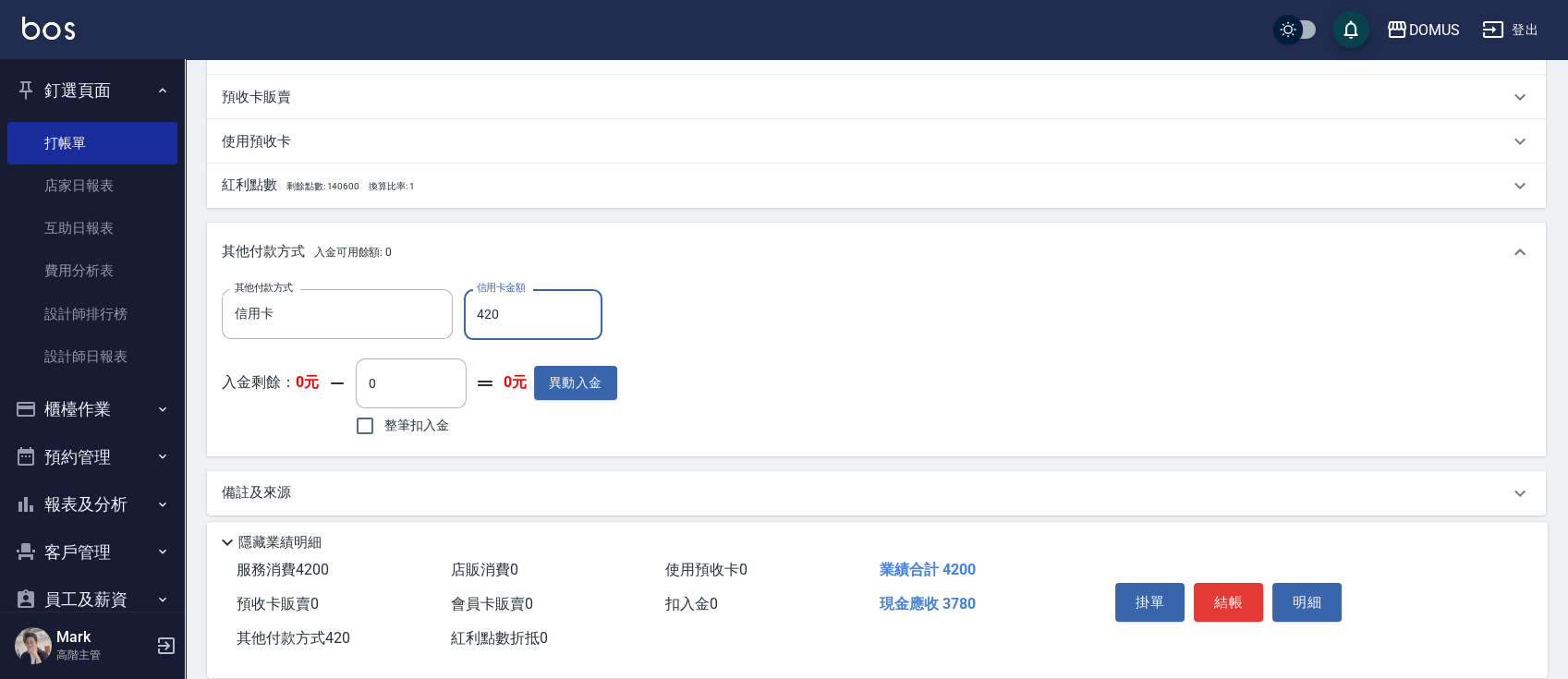
type input "4200"
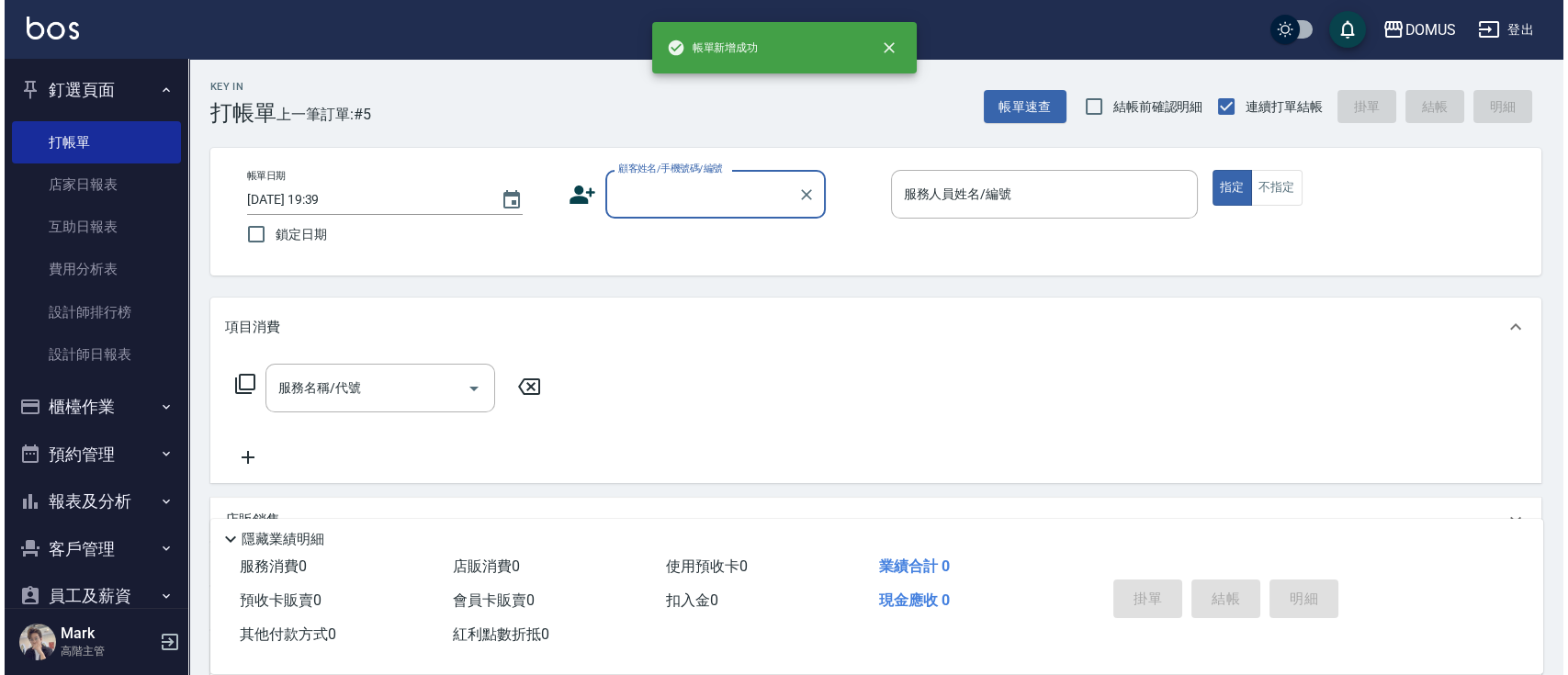
scroll to position [0, 0]
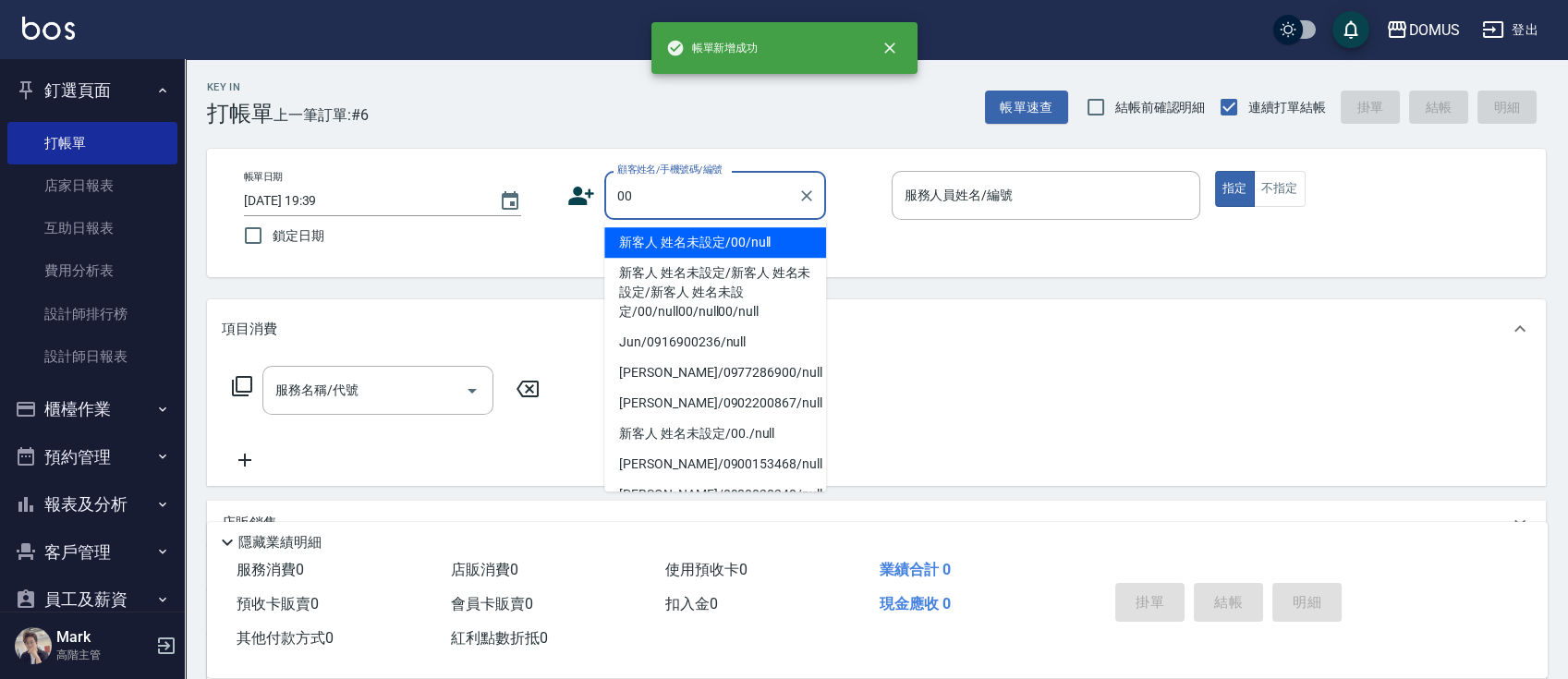
type input "新客人 姓名未設定/00/null"
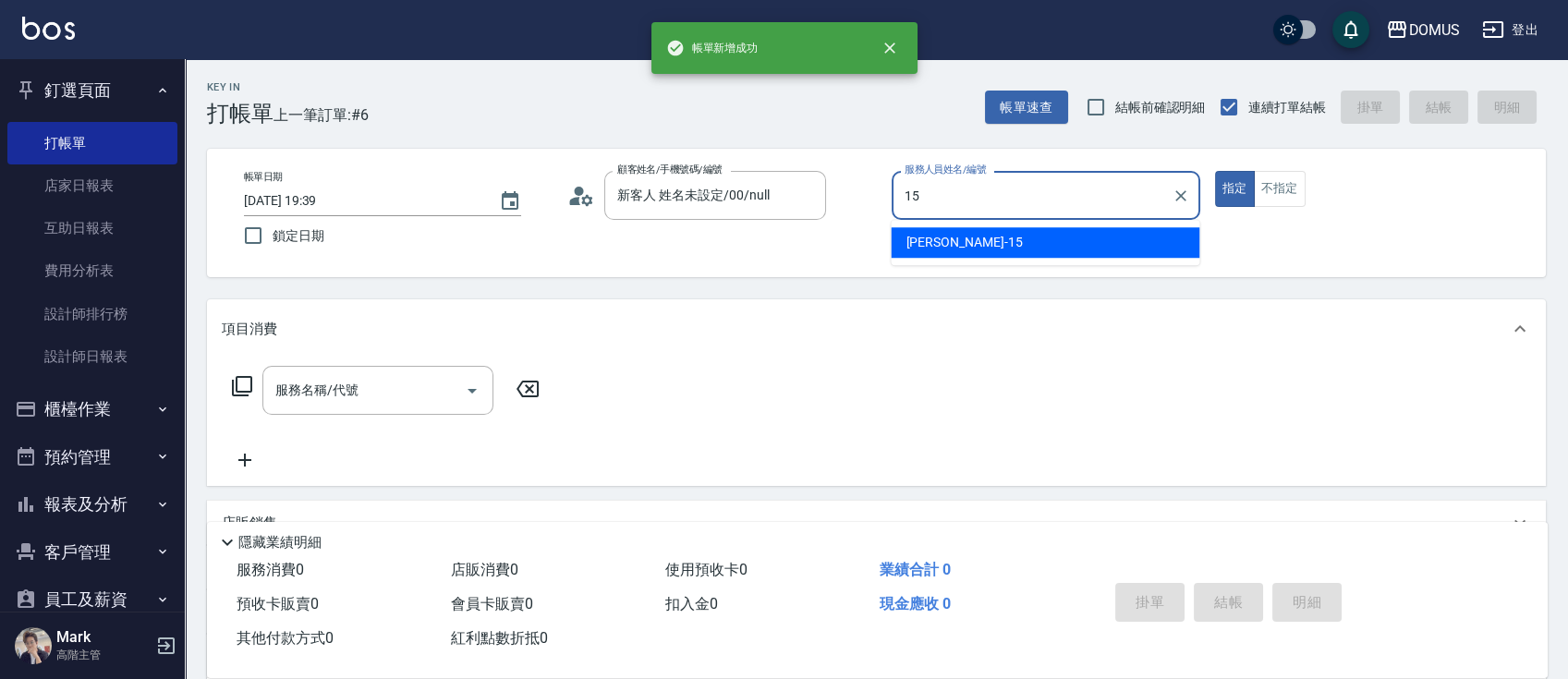
type input "[PERSON_NAME]-15"
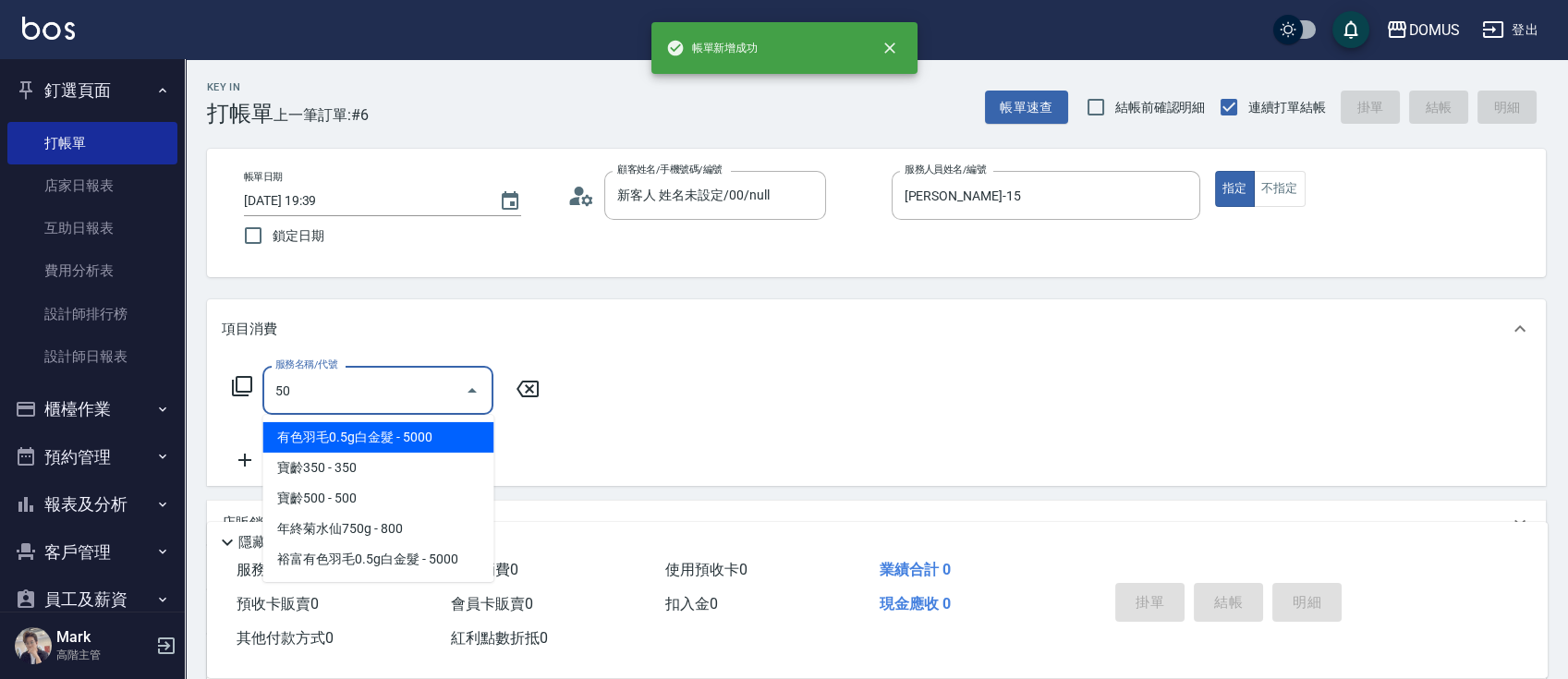
type input "501"
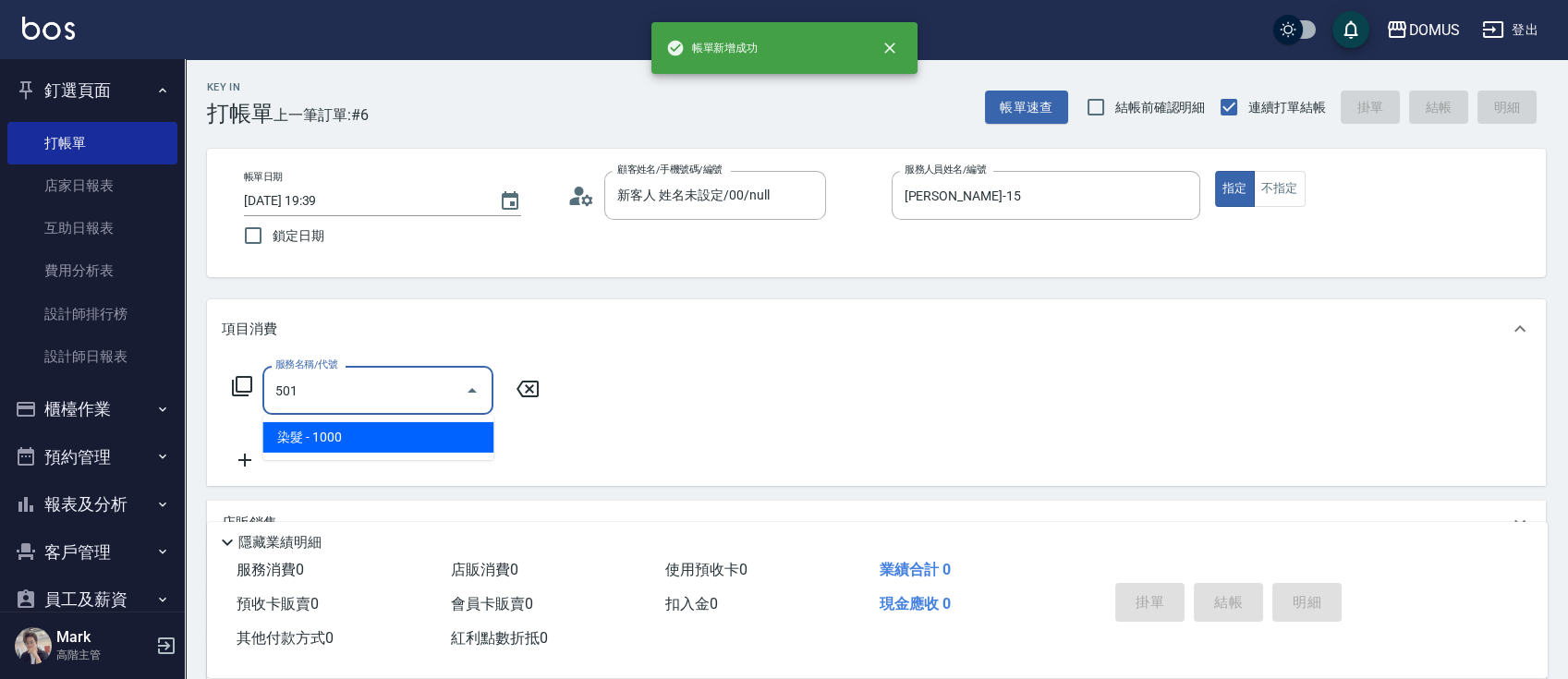
type input "100"
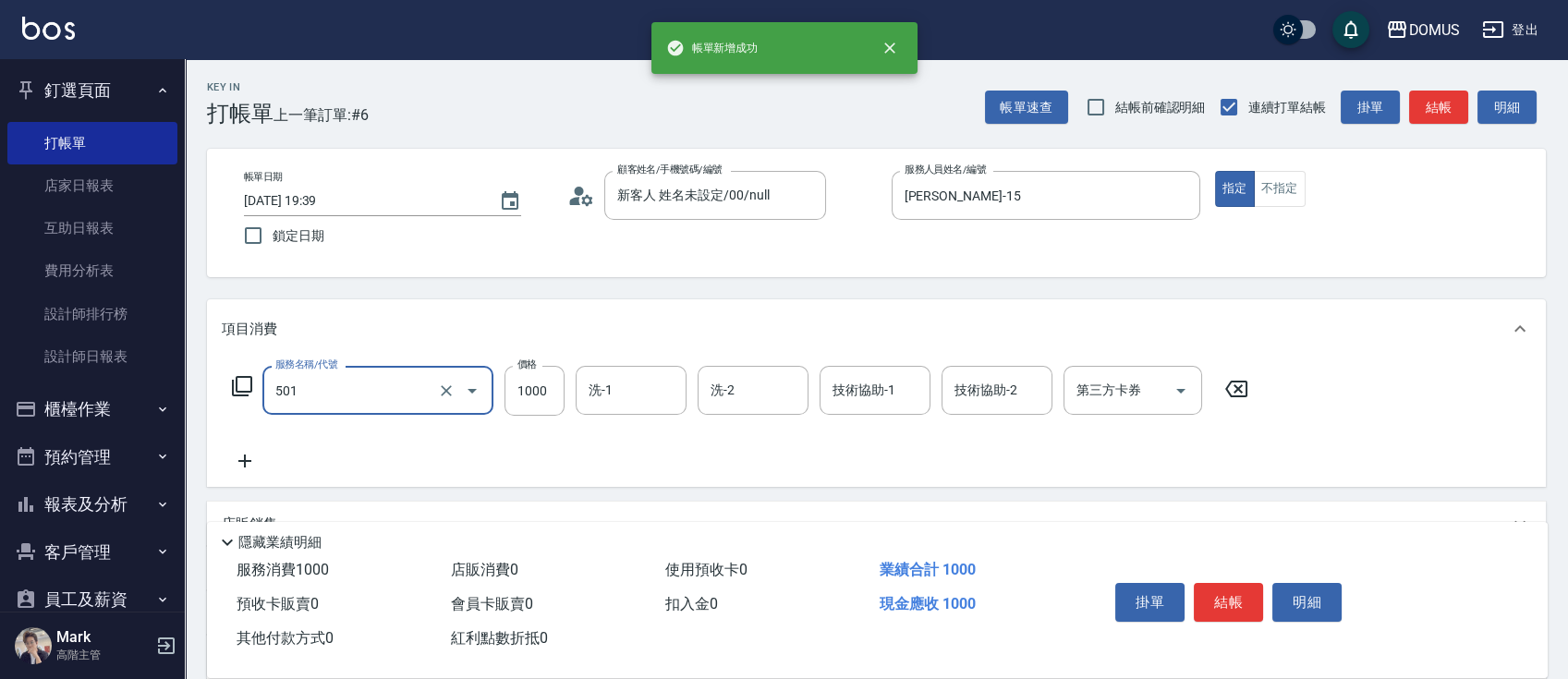
type input "染髮(501)"
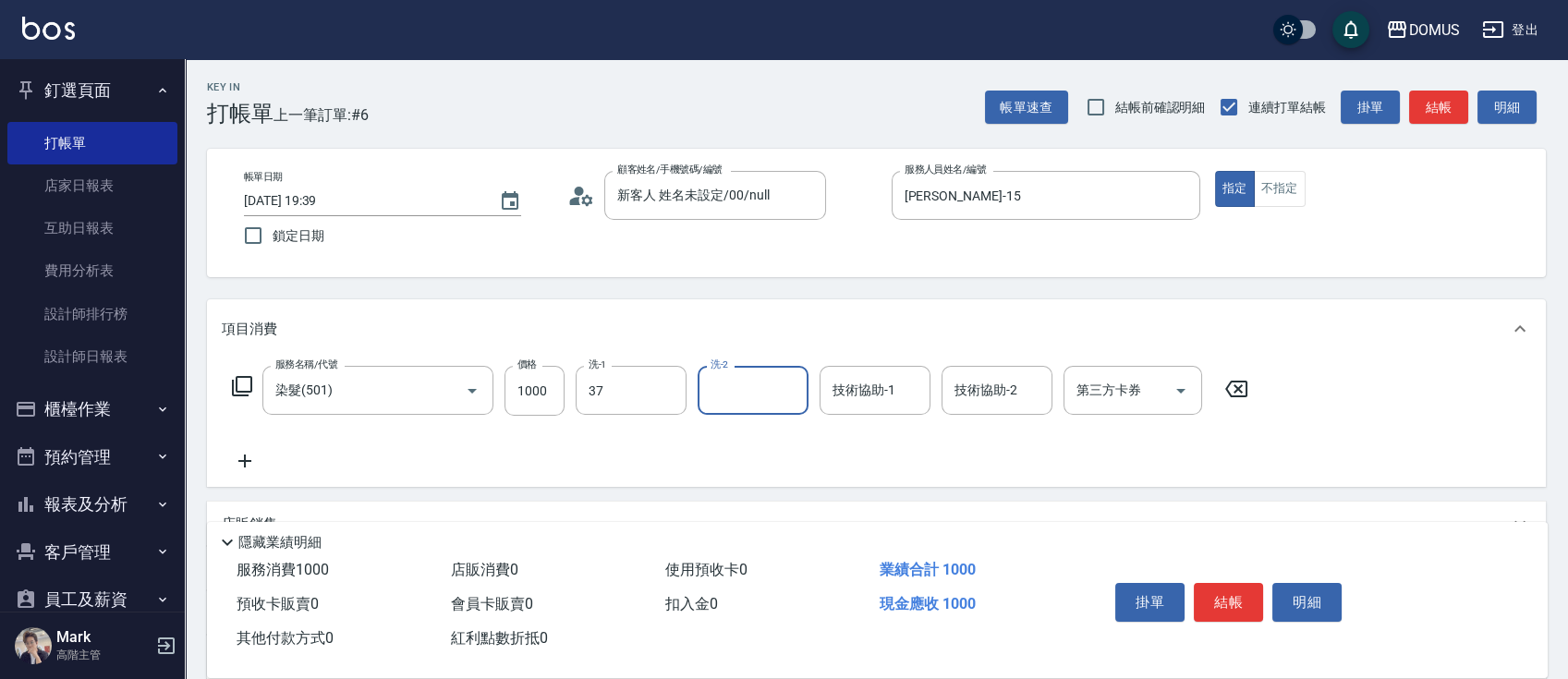
type input "林怡靜-37"
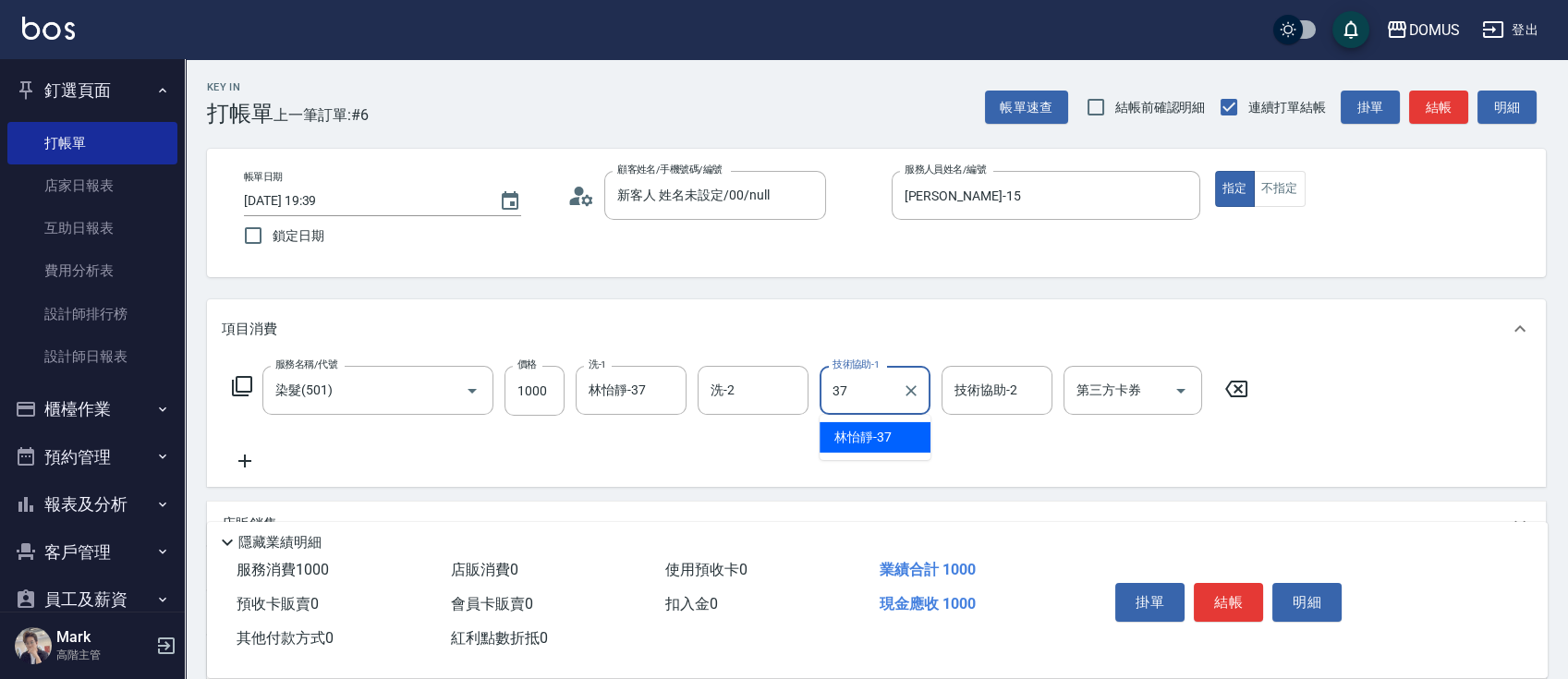
type input "林怡靜-37"
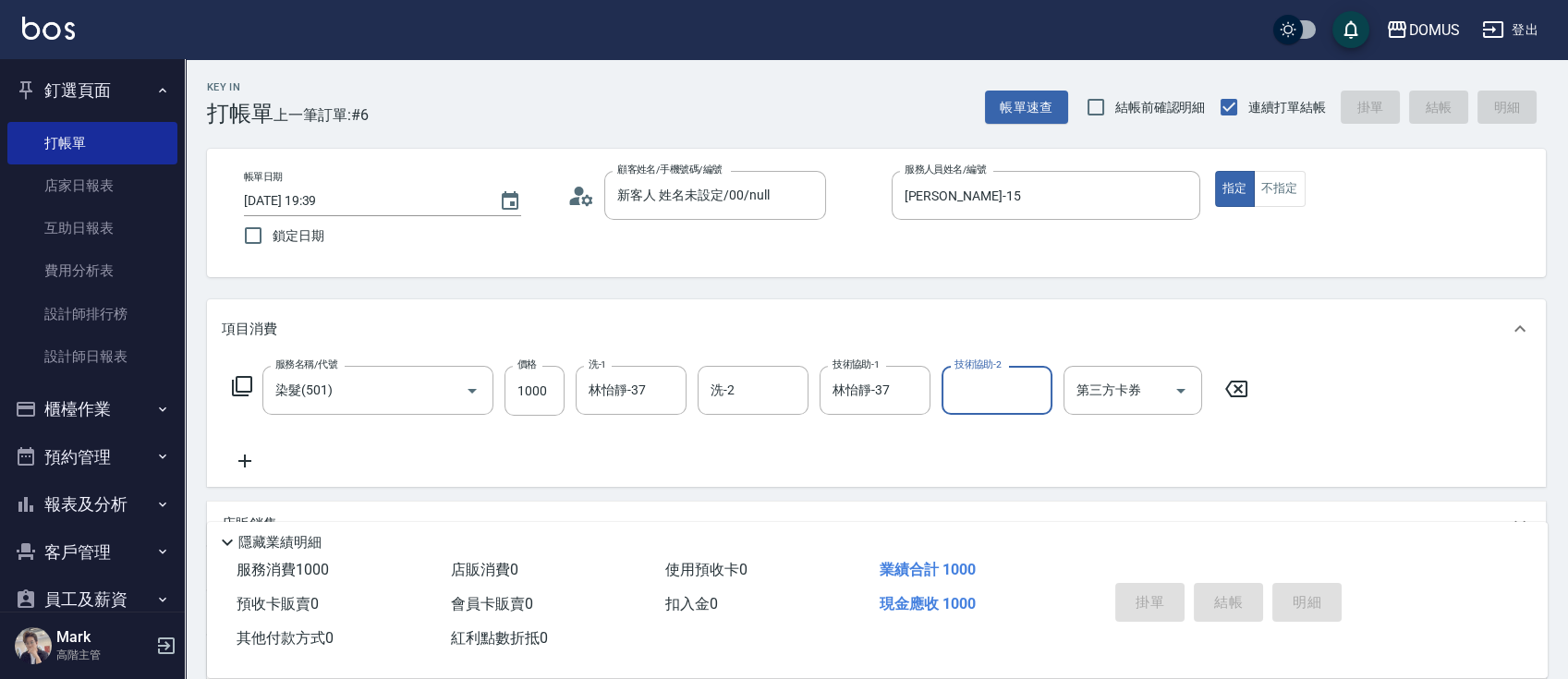
type input "0"
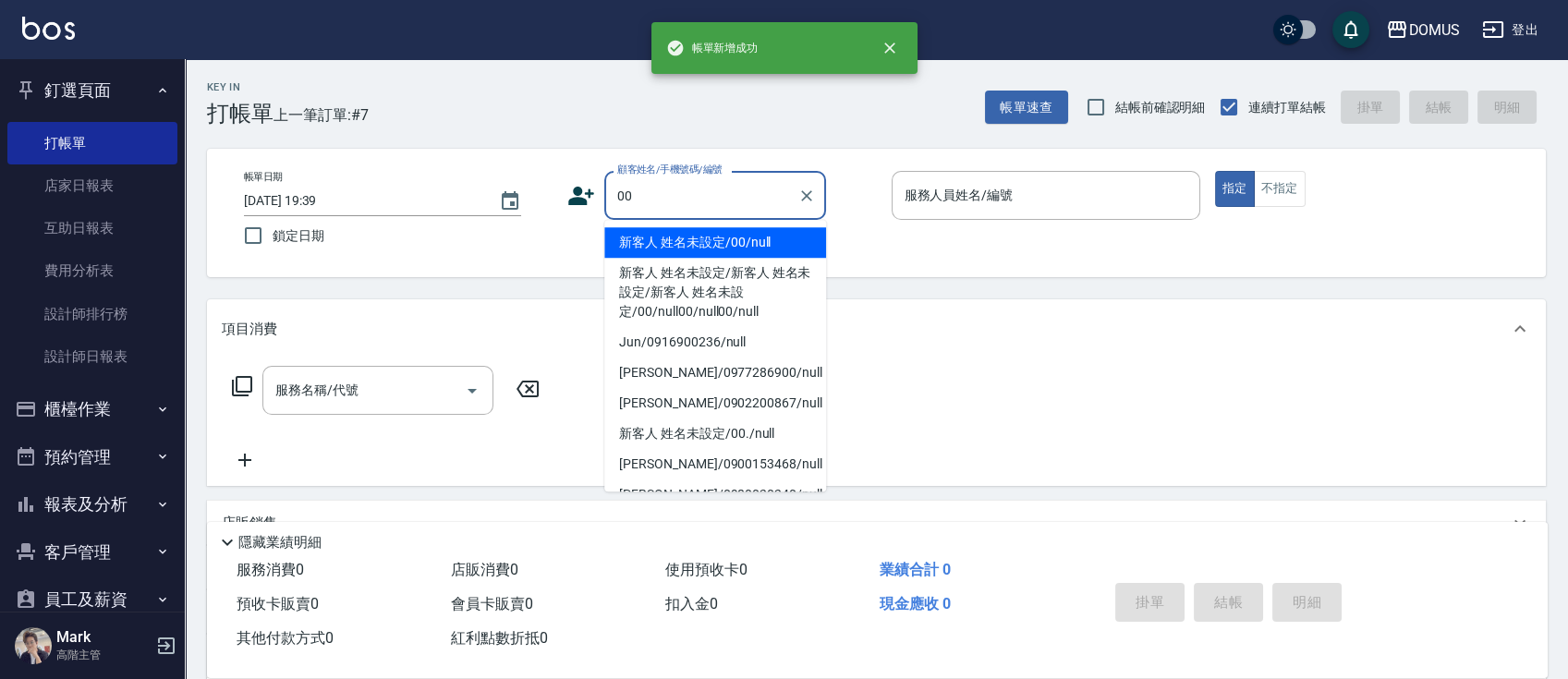
type input "新客人 姓名未設定/00/null"
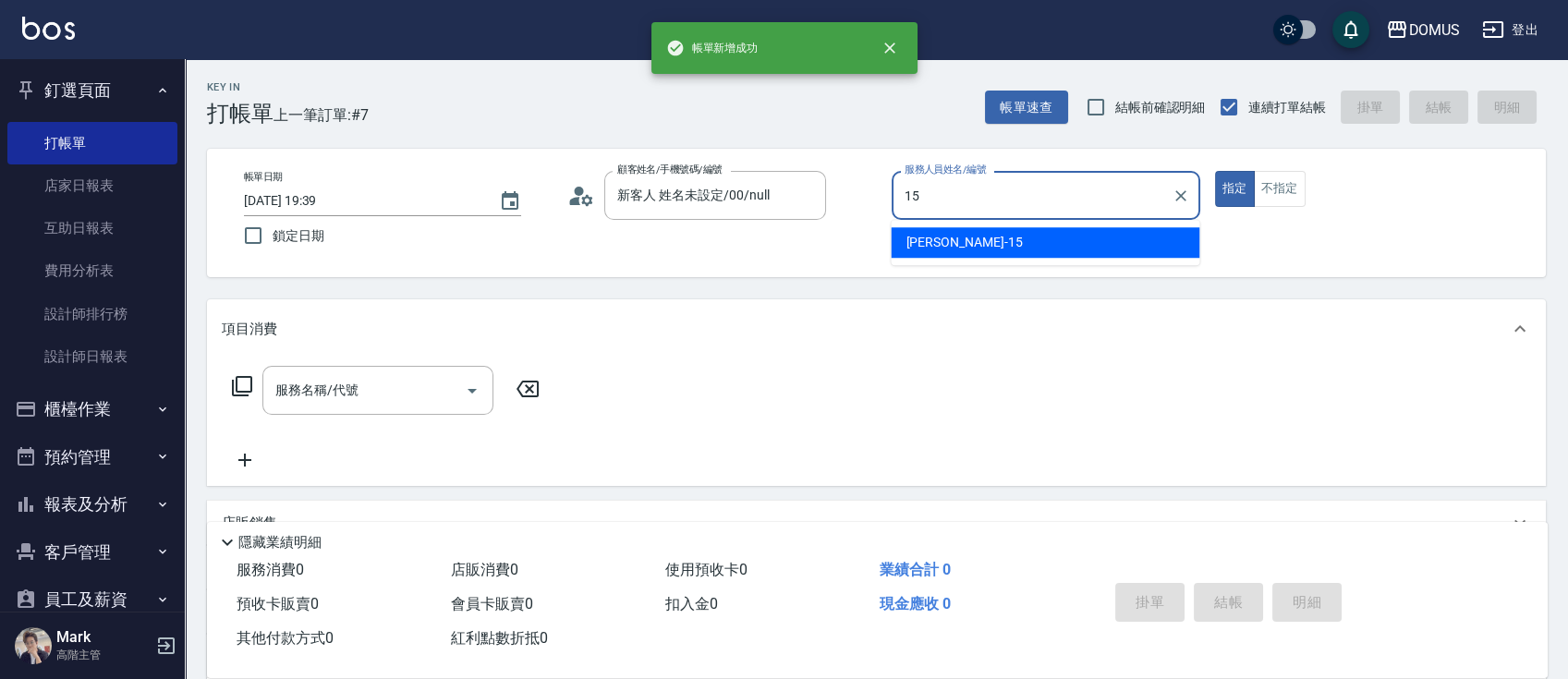
type input "[PERSON_NAME]-15"
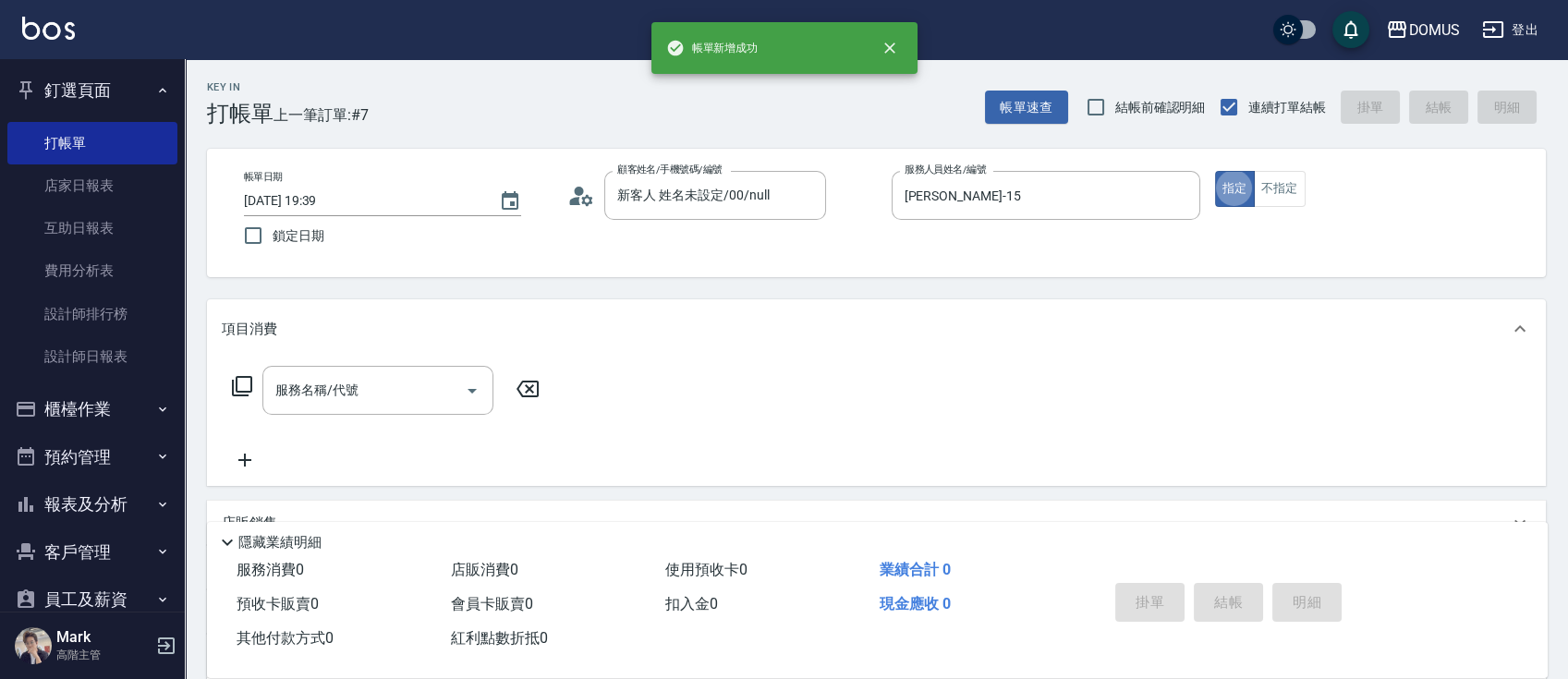
type input "0"
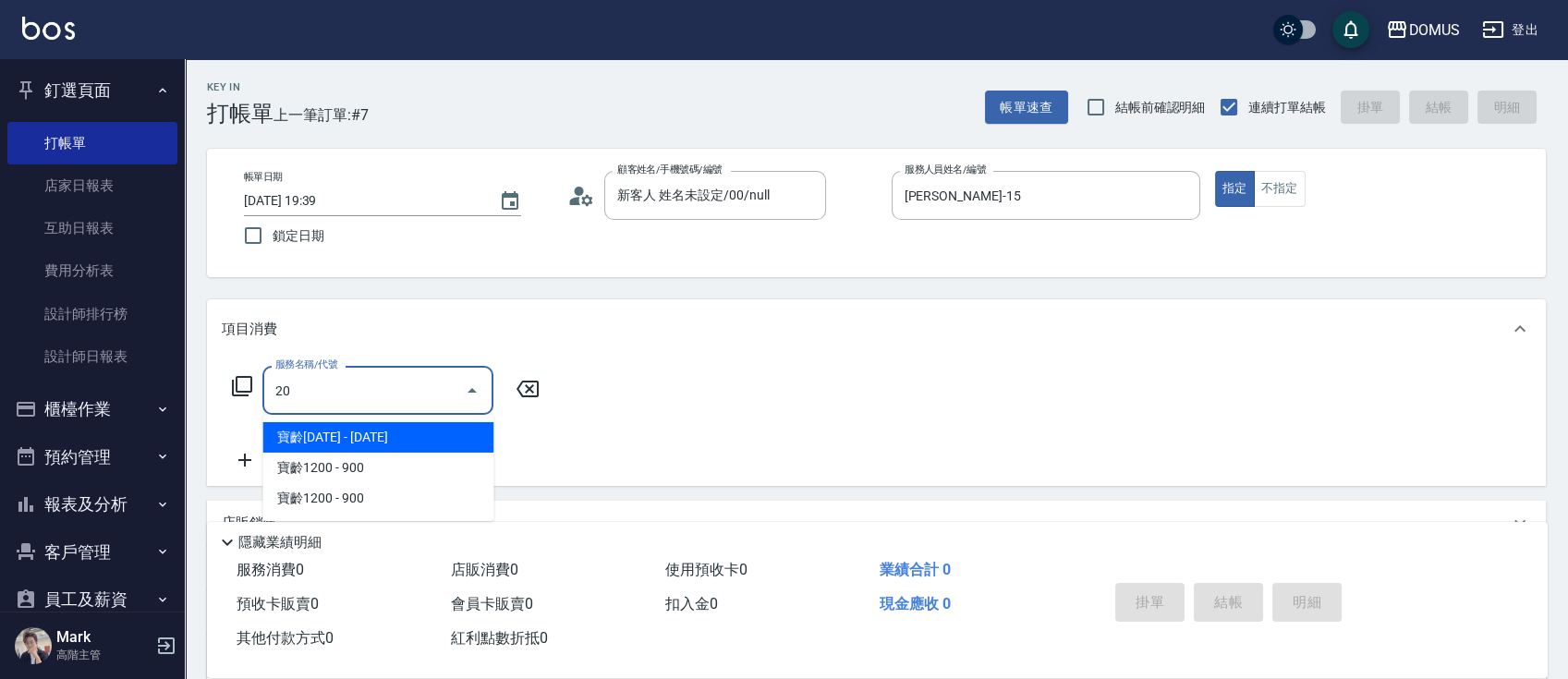
type input "201"
type input "20"
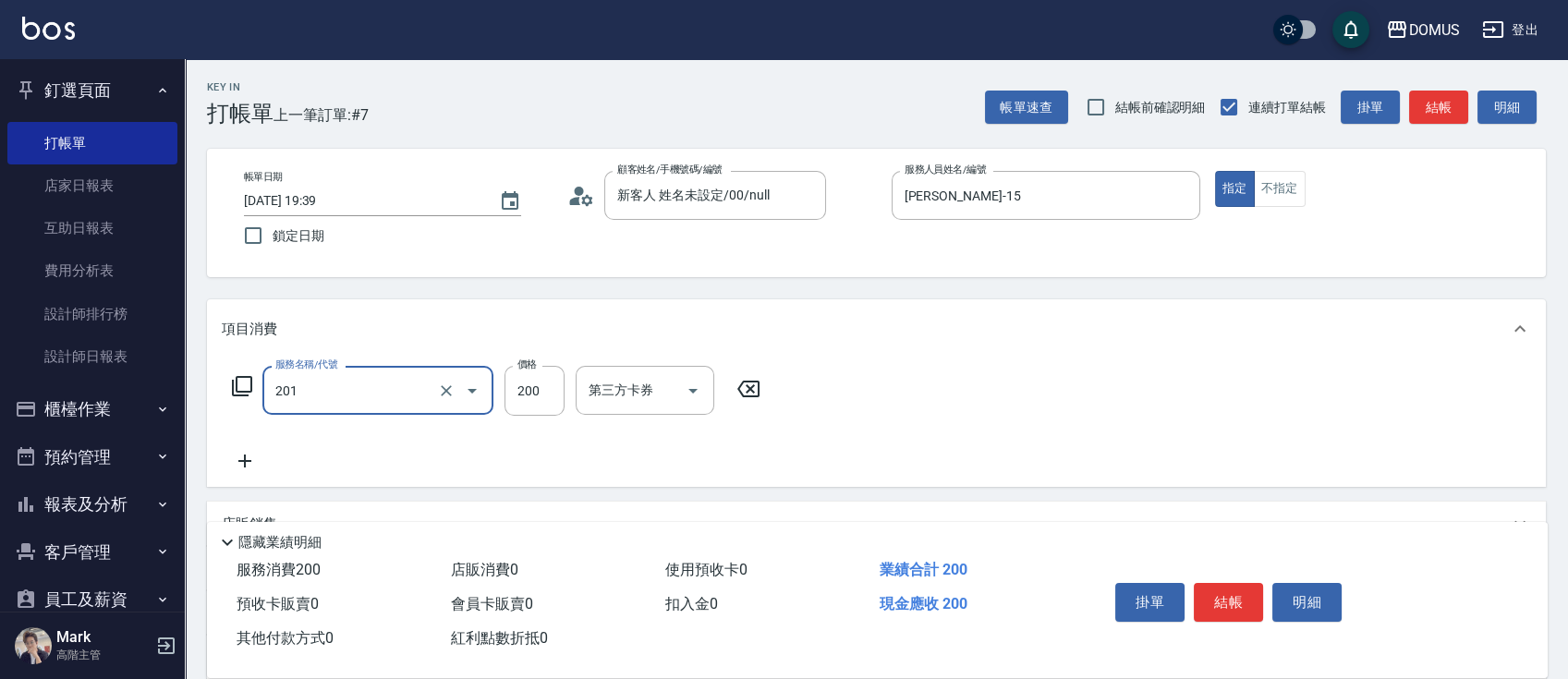
type input "洗髮(201)"
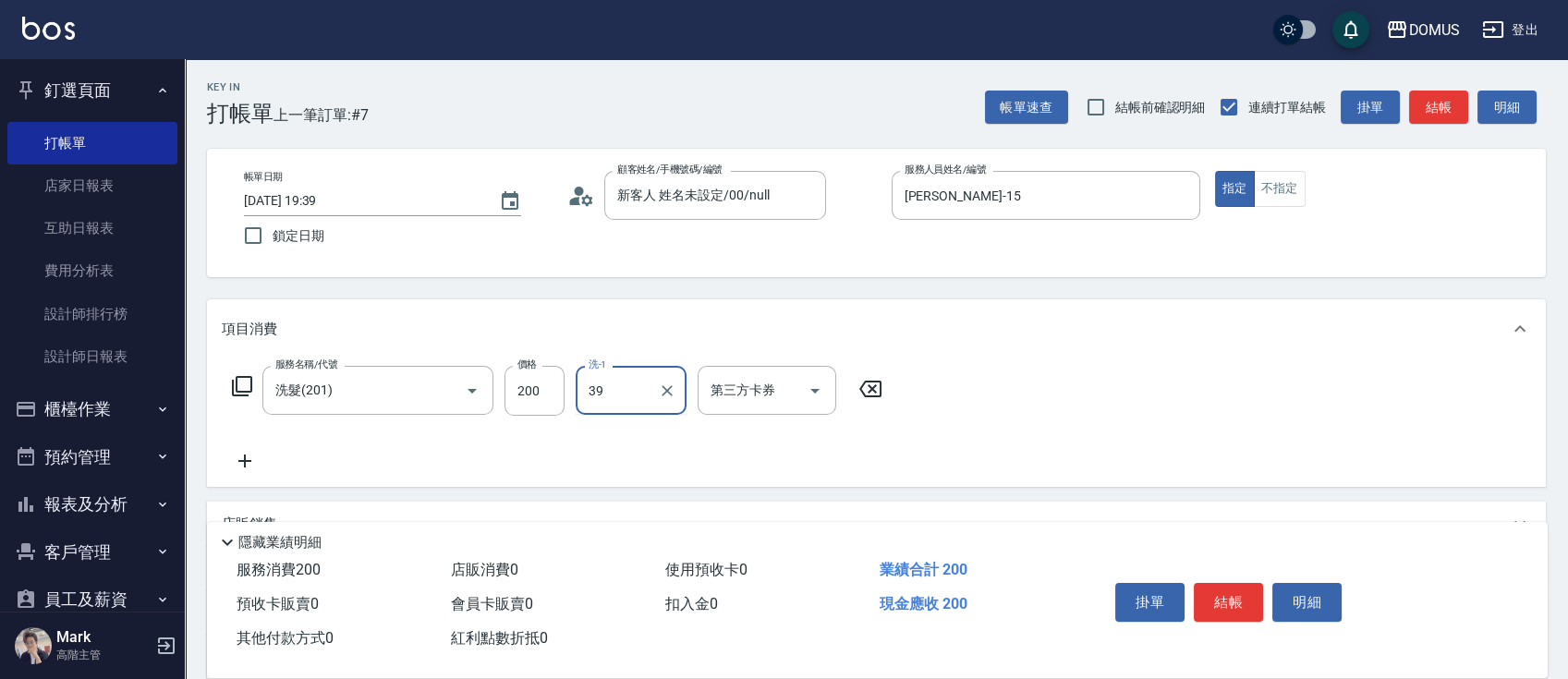
type input "MY-39"
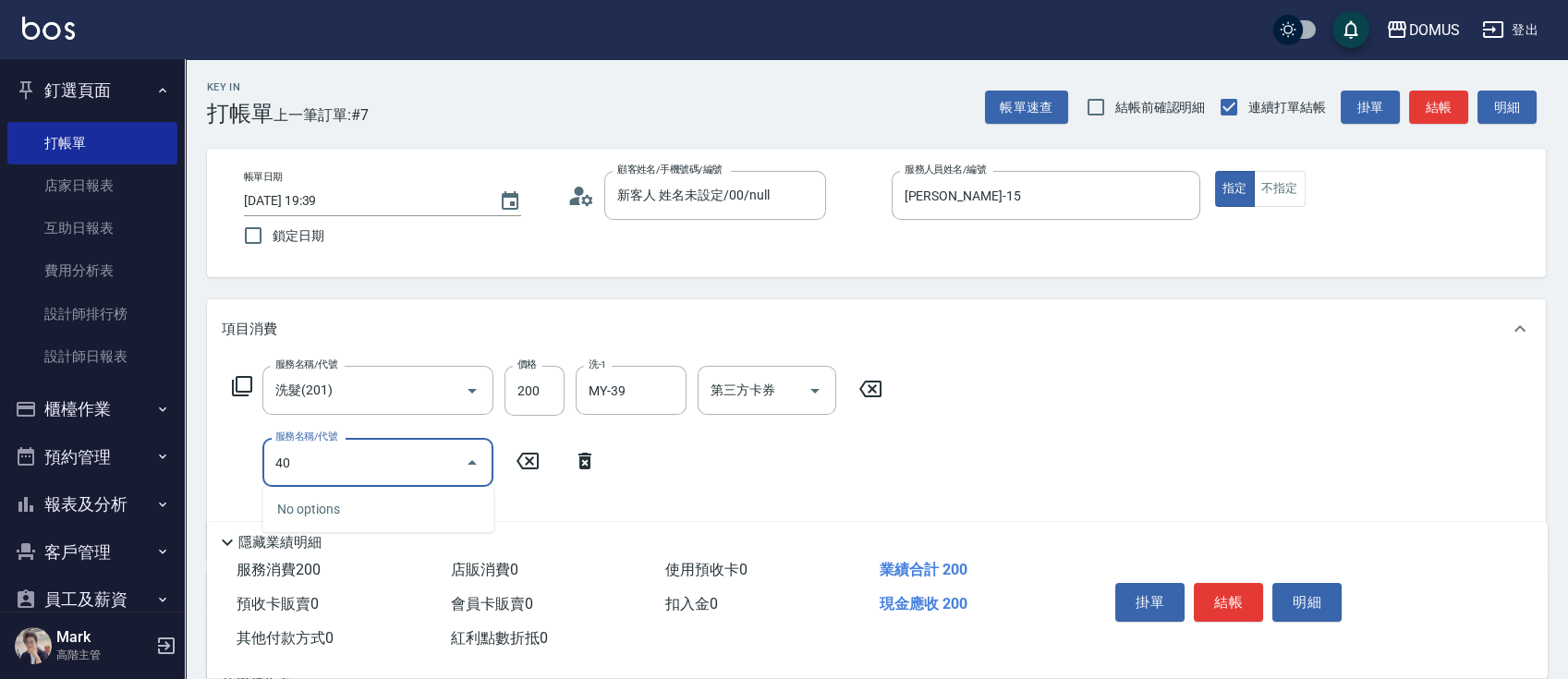
type input "401"
type input "40"
type input "剪髮(401)"
type input "4"
type input "20"
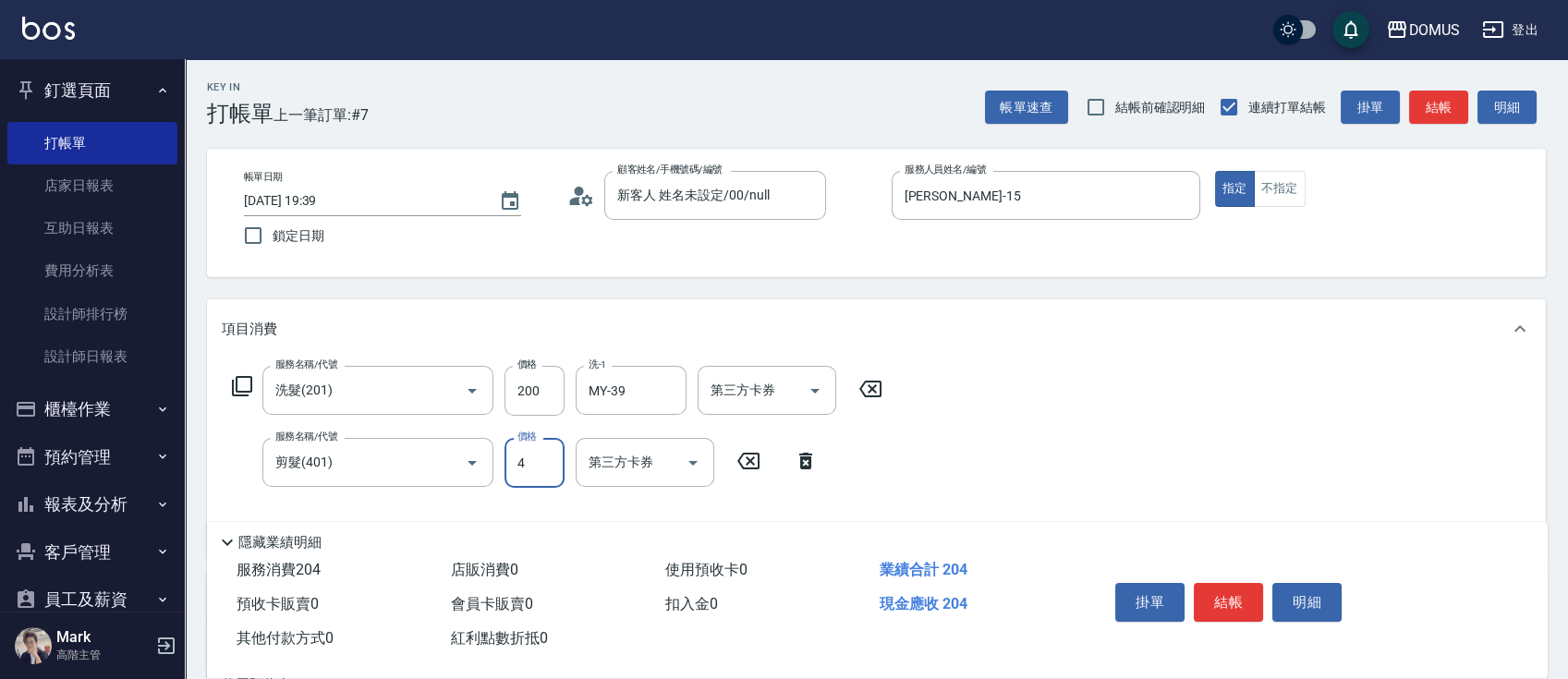
type input "40"
type input "60"
type input "400"
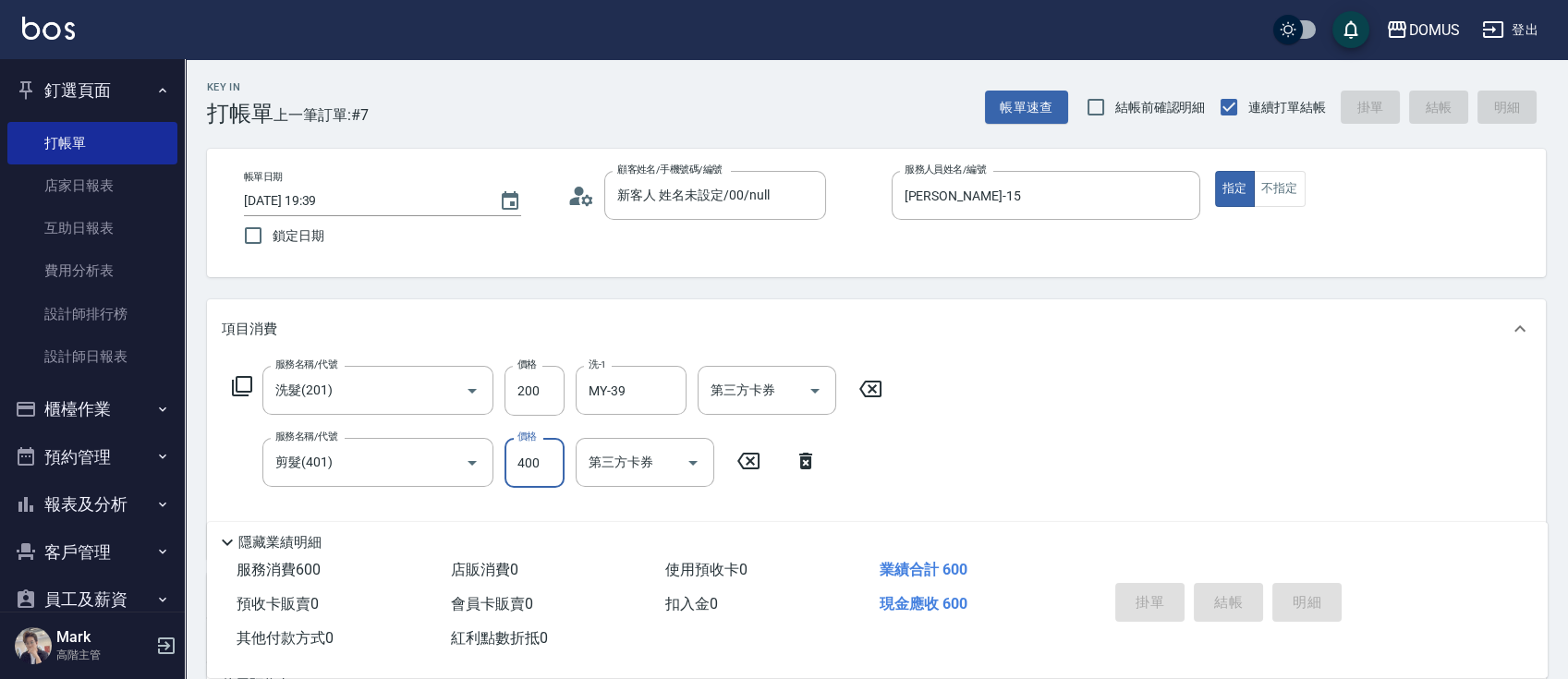
type input "0"
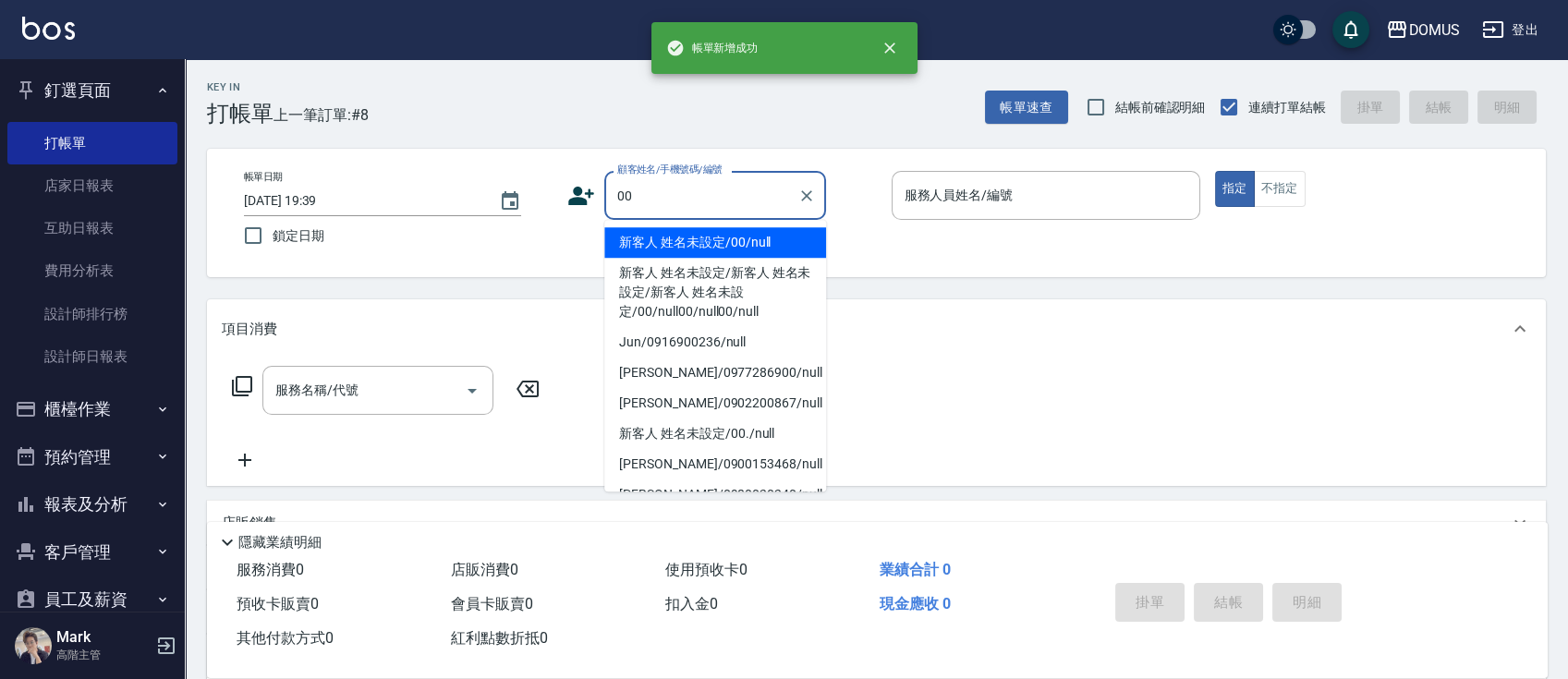
type input "新客人 姓名未設定/00/null"
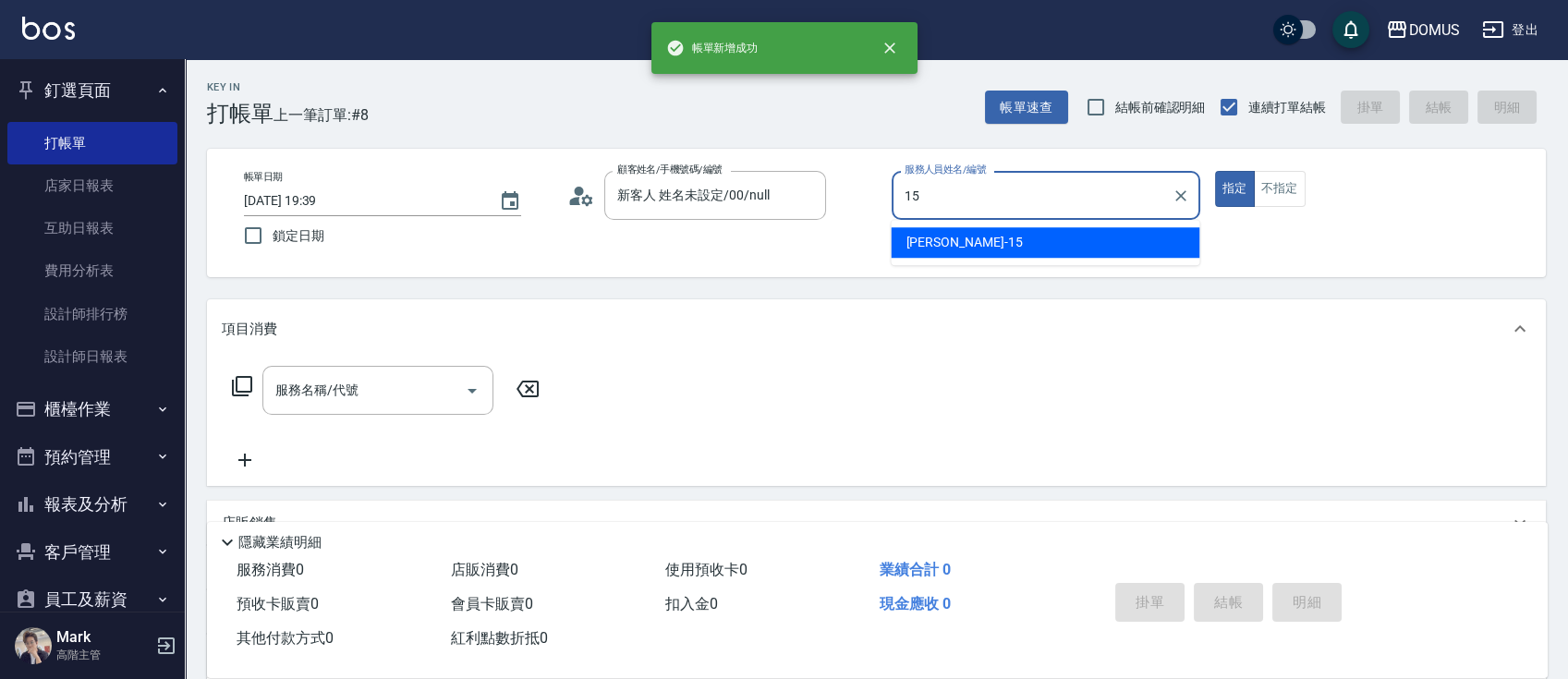
type input "[PERSON_NAME]-15"
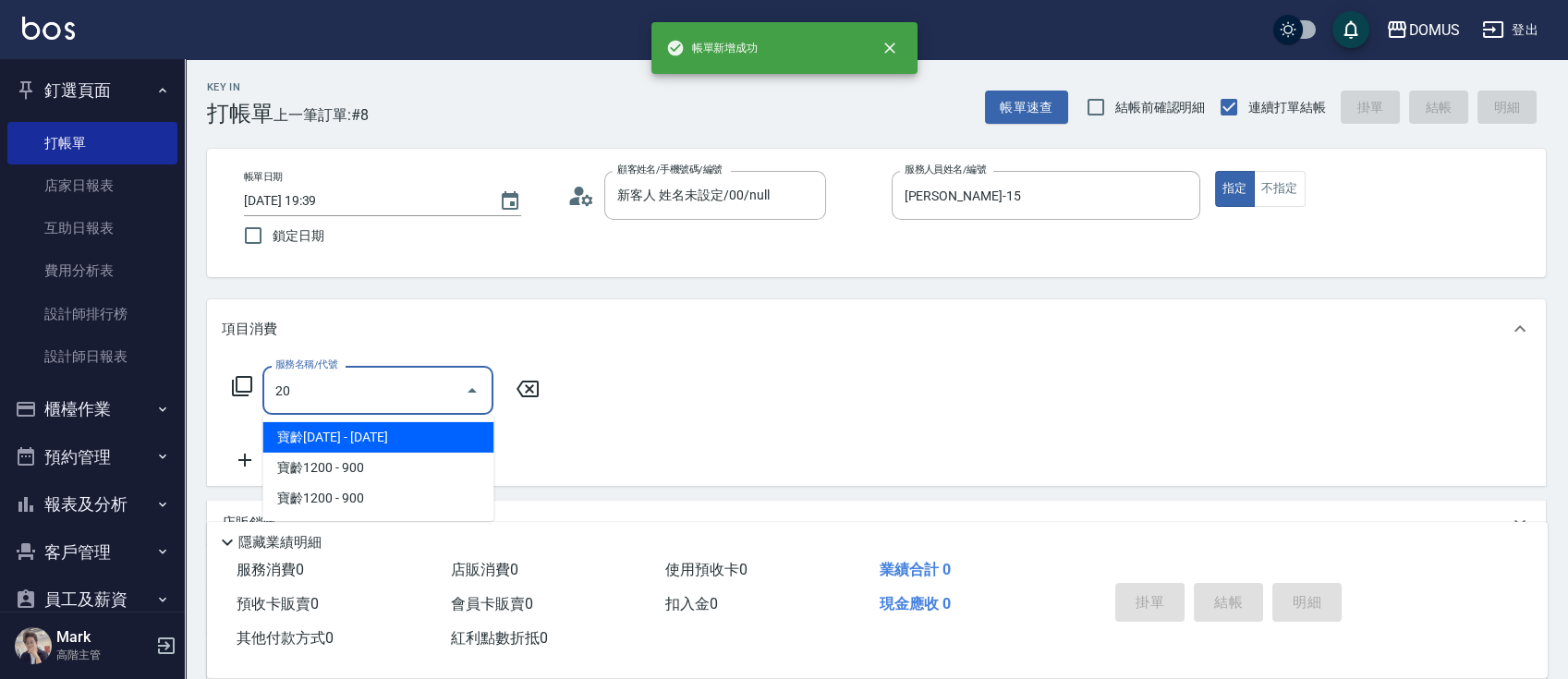
type input "201"
type input "20"
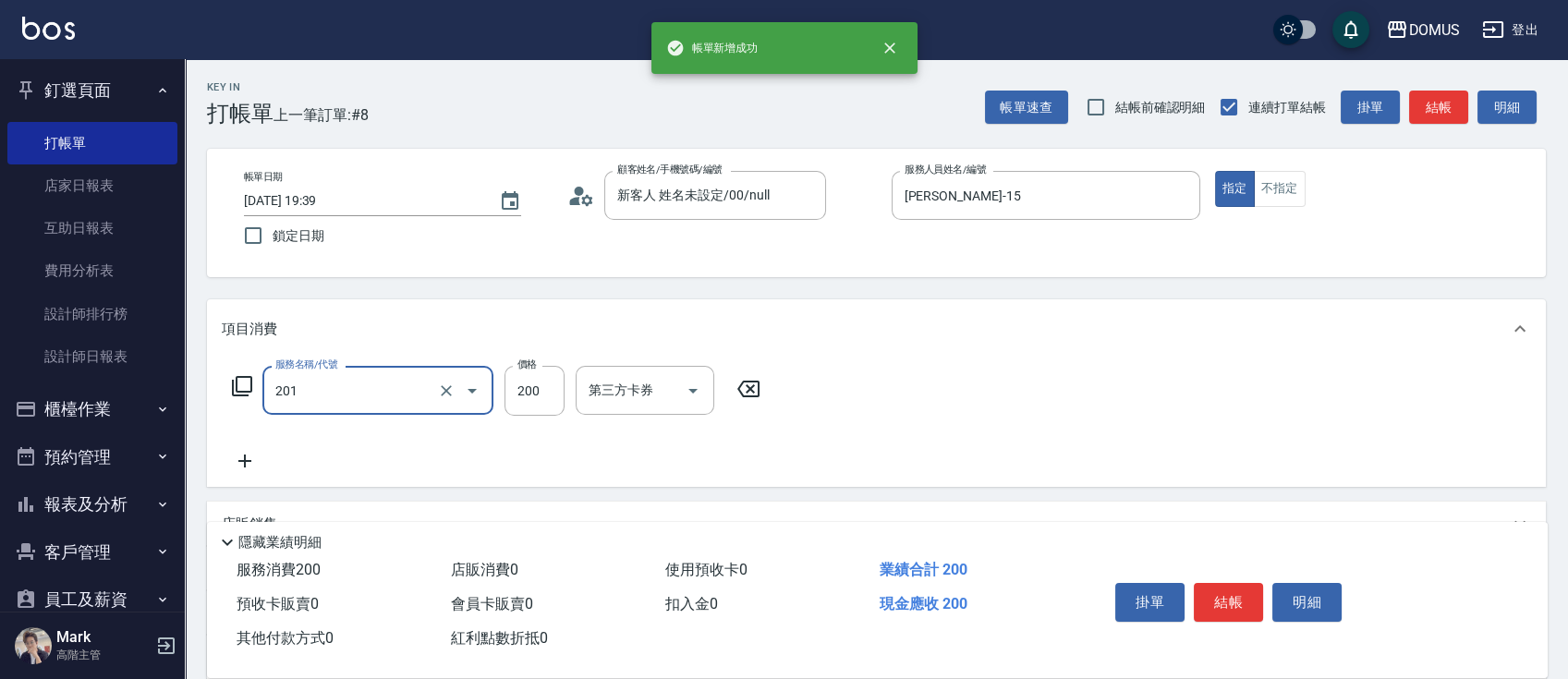
type input "洗髮(201)"
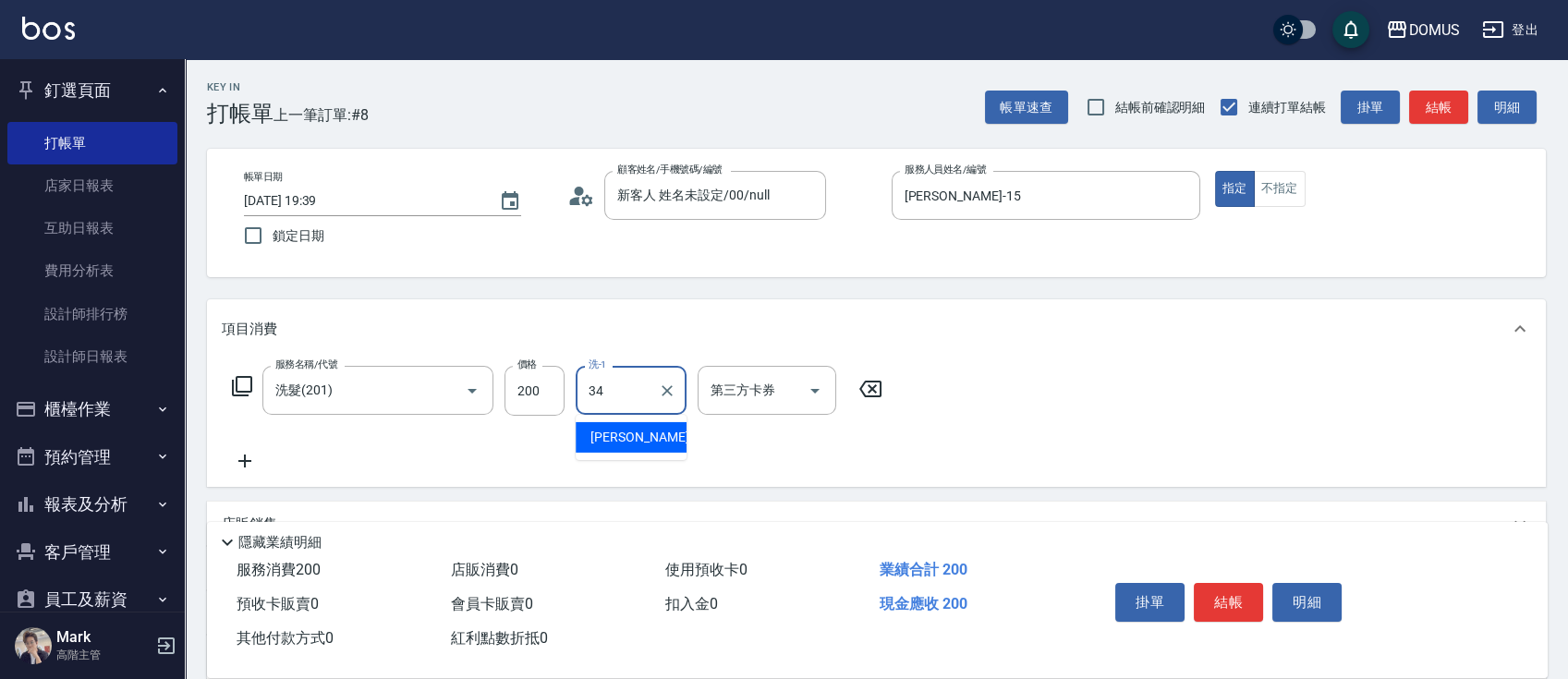
type input "[PERSON_NAME]-34"
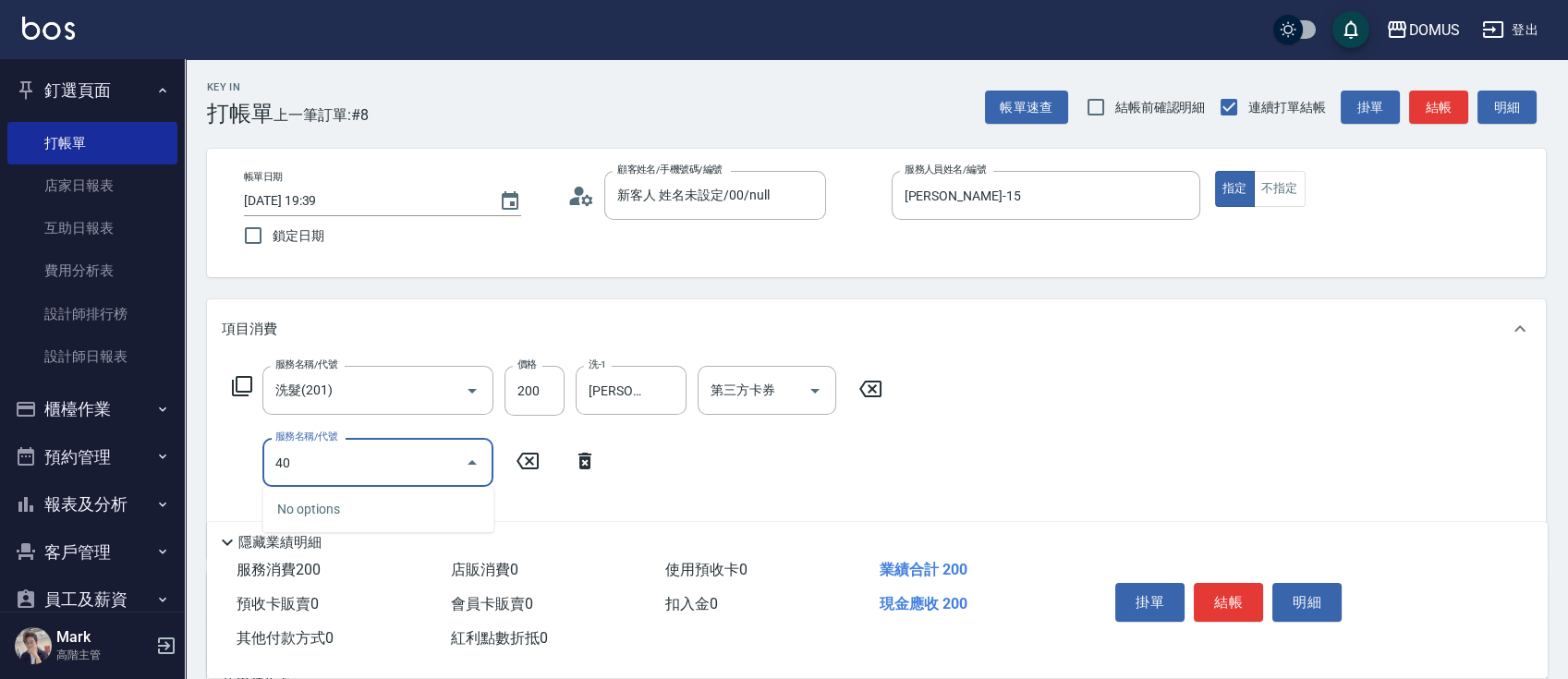
type input "401"
type input "40"
type input "剪髮(401)"
type input "20"
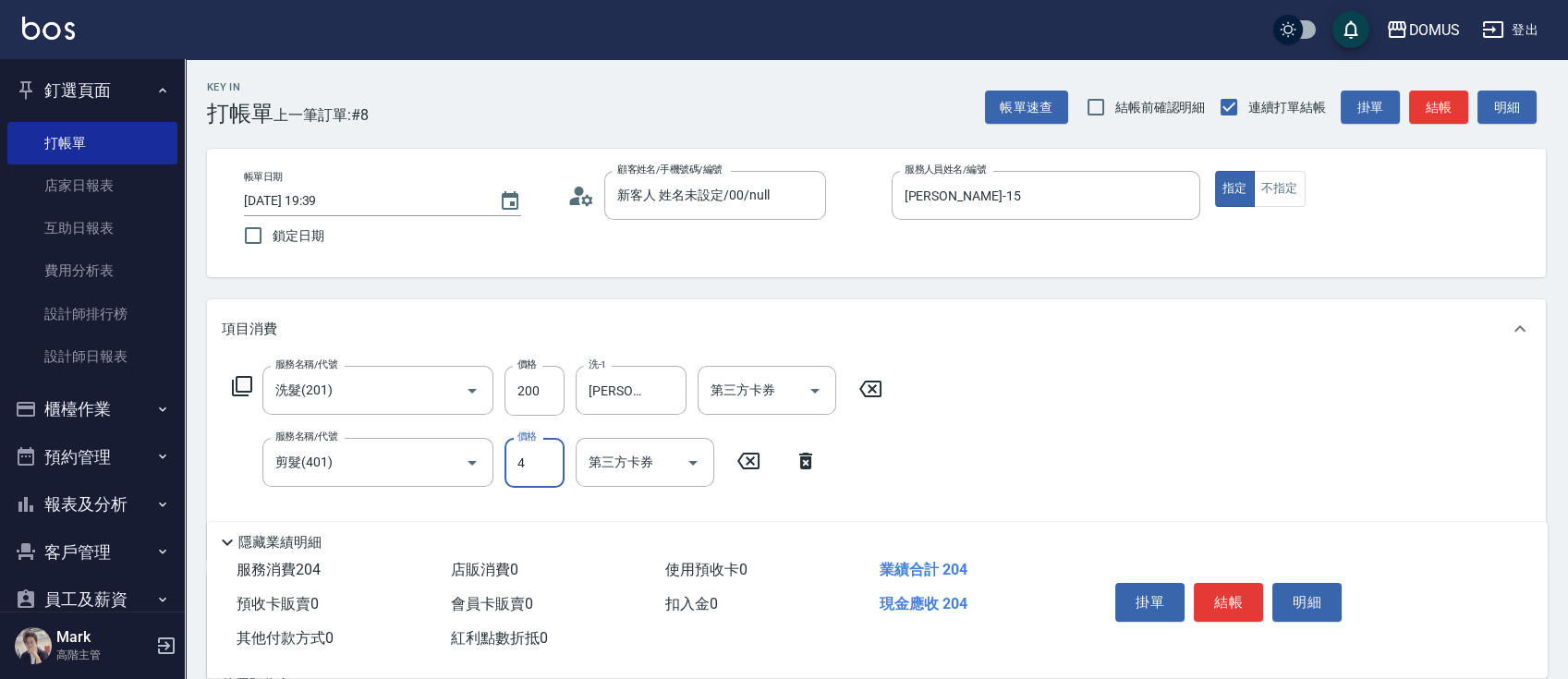
type input "40"
type input "60"
type input "400"
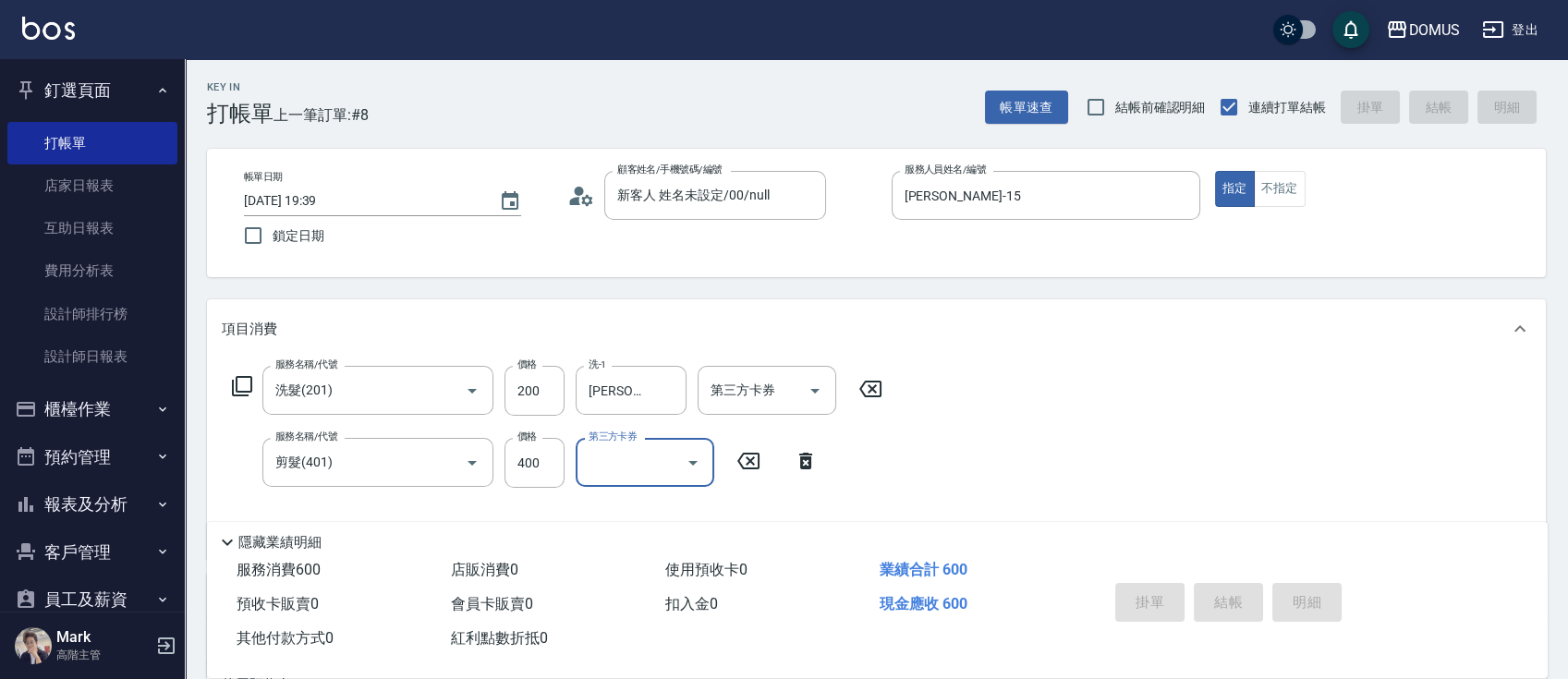
type input "0"
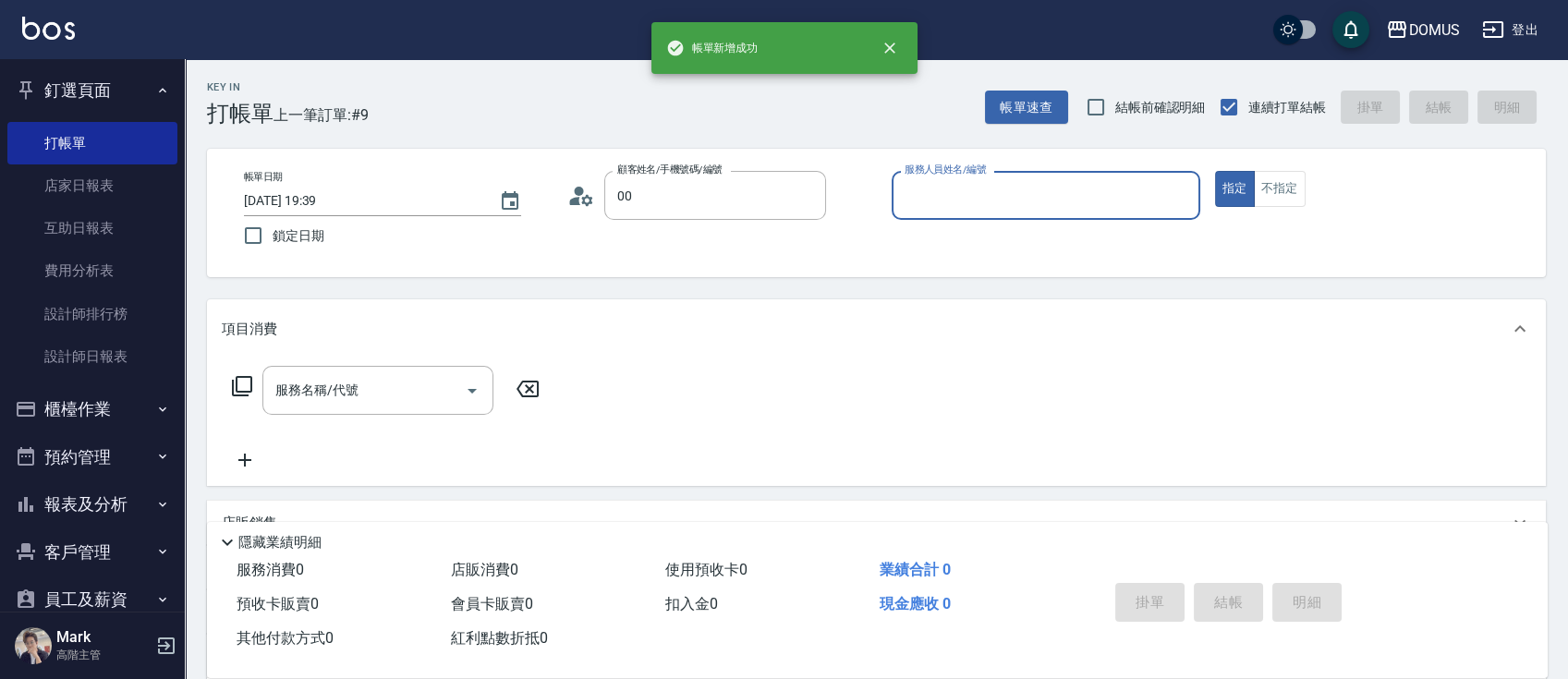
type input "新客人 姓名未設定/00/null"
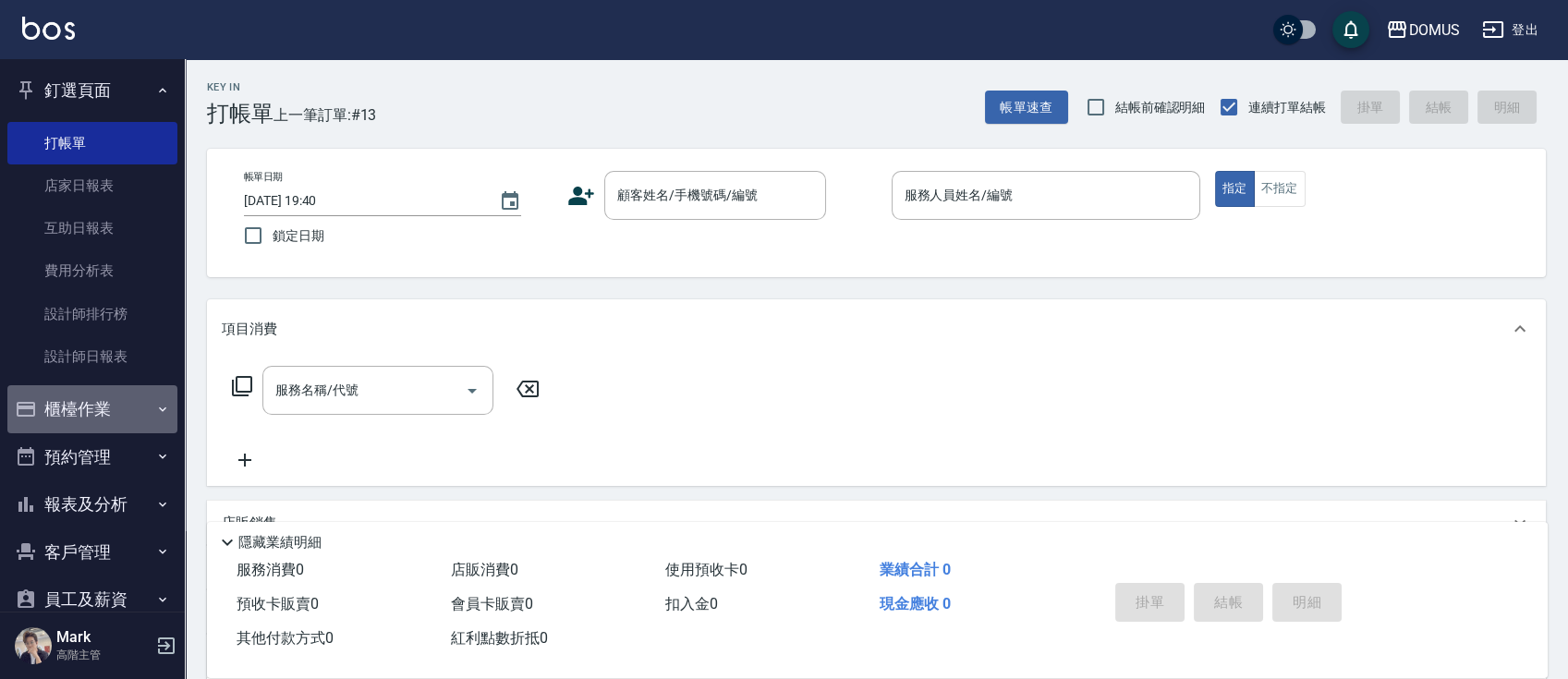
click at [122, 400] on button "櫃檯作業" at bounding box center [92, 409] width 170 height 48
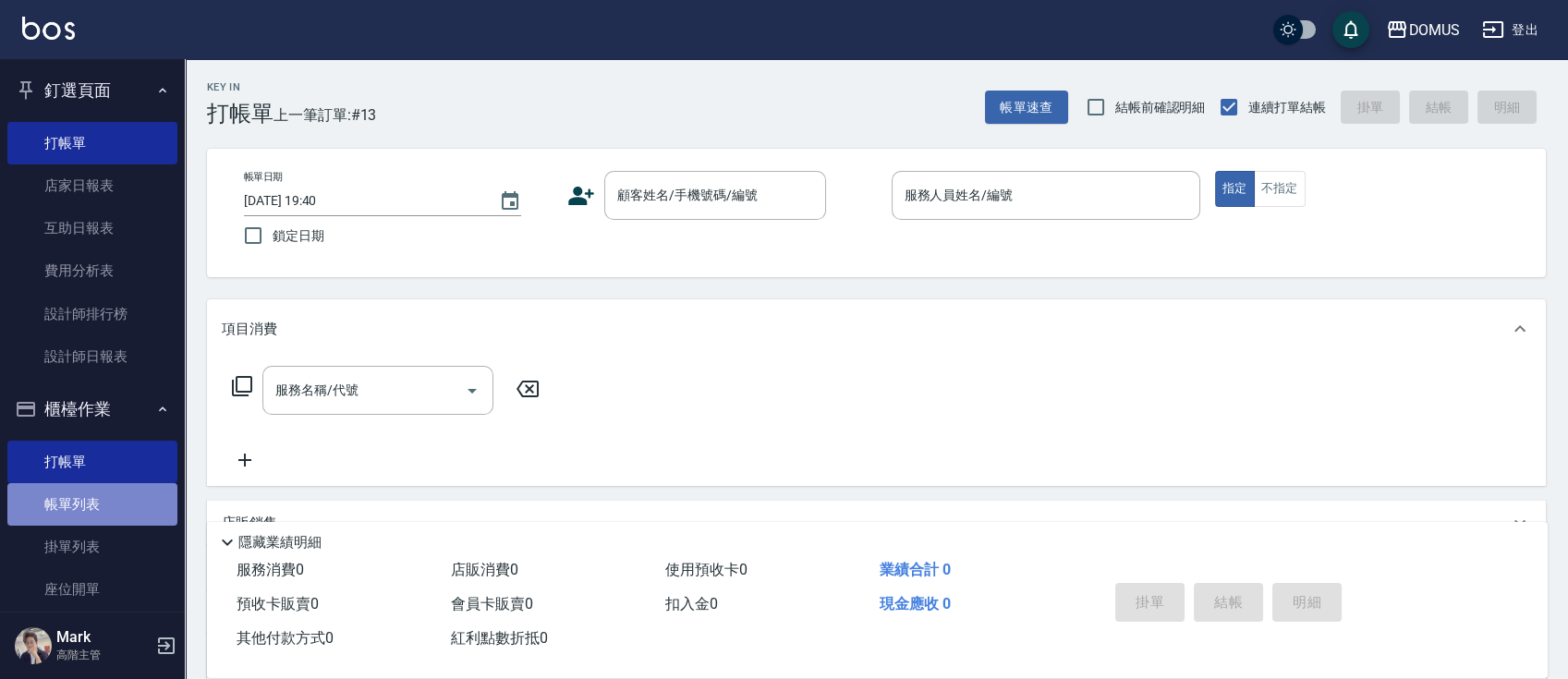
click at [96, 502] on link "帳單列表" at bounding box center [92, 504] width 170 height 42
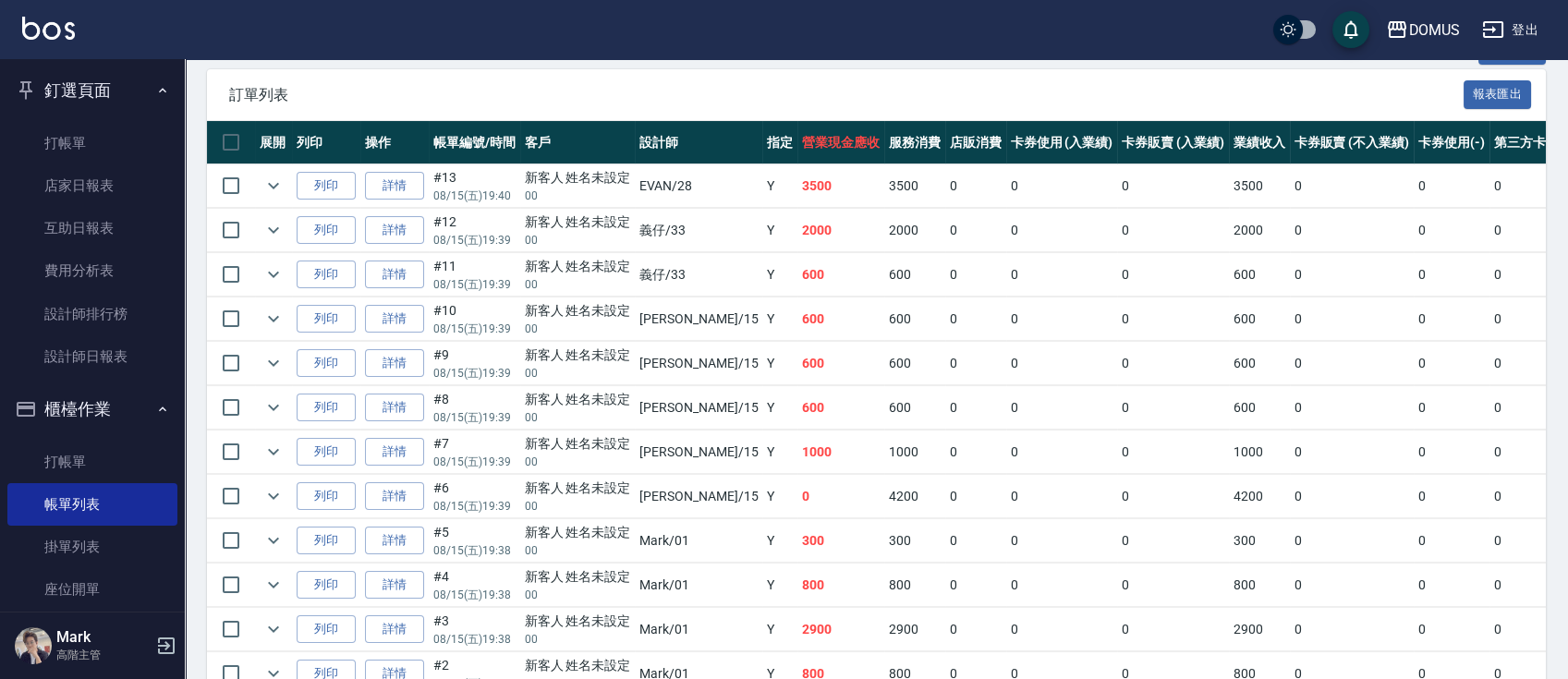
scroll to position [542, 0]
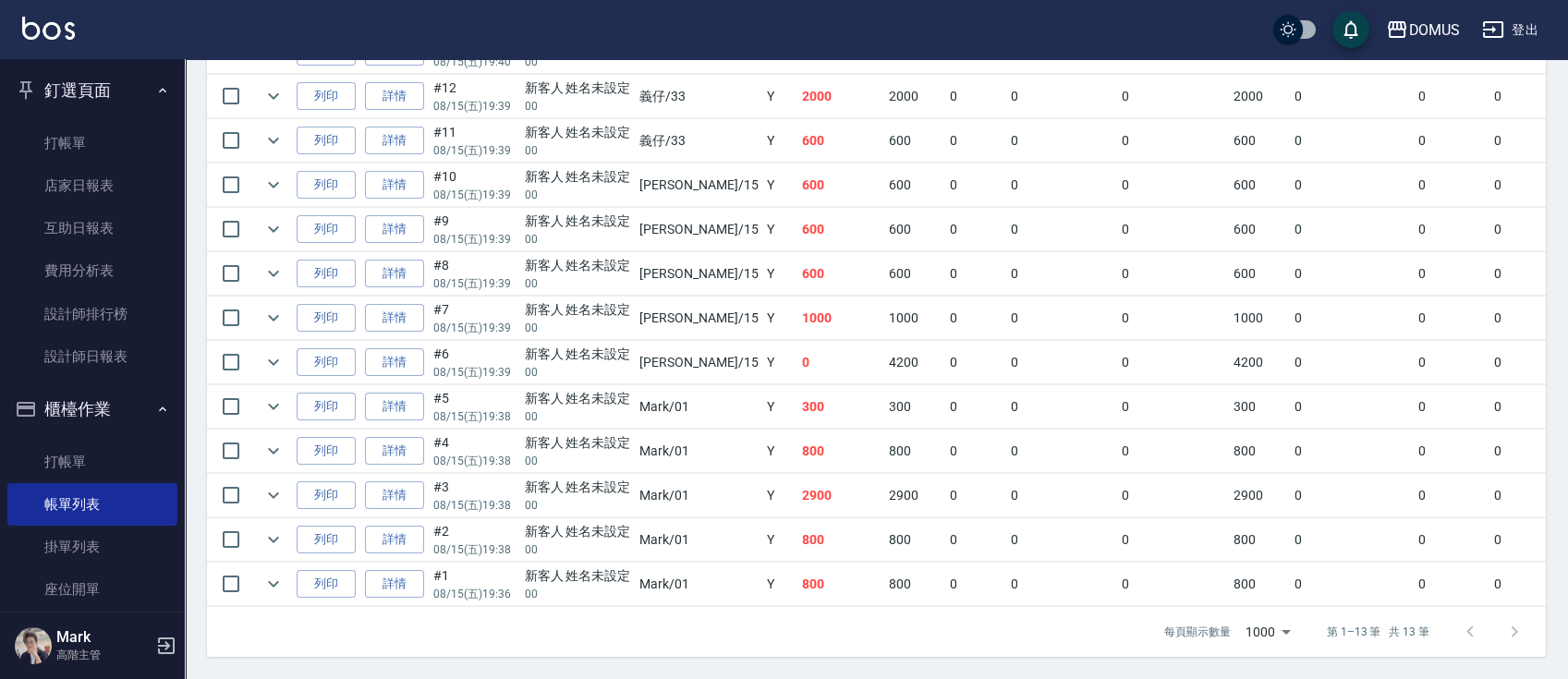
click at [378, 403] on td "詳情" at bounding box center [394, 407] width 68 height 43
click at [381, 403] on td "詳情" at bounding box center [394, 407] width 68 height 43
click at [382, 397] on link "詳情" at bounding box center [394, 406] width 59 height 29
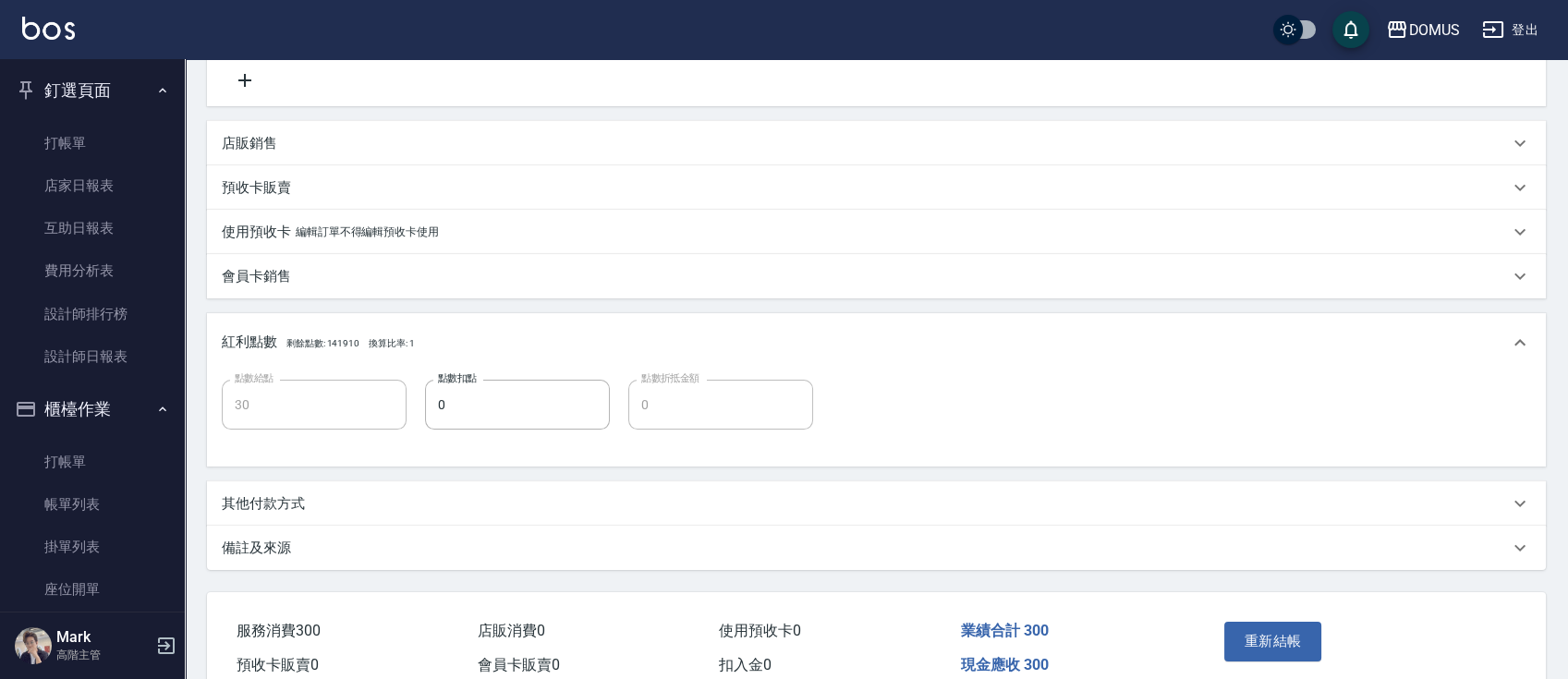
scroll to position [349, 0]
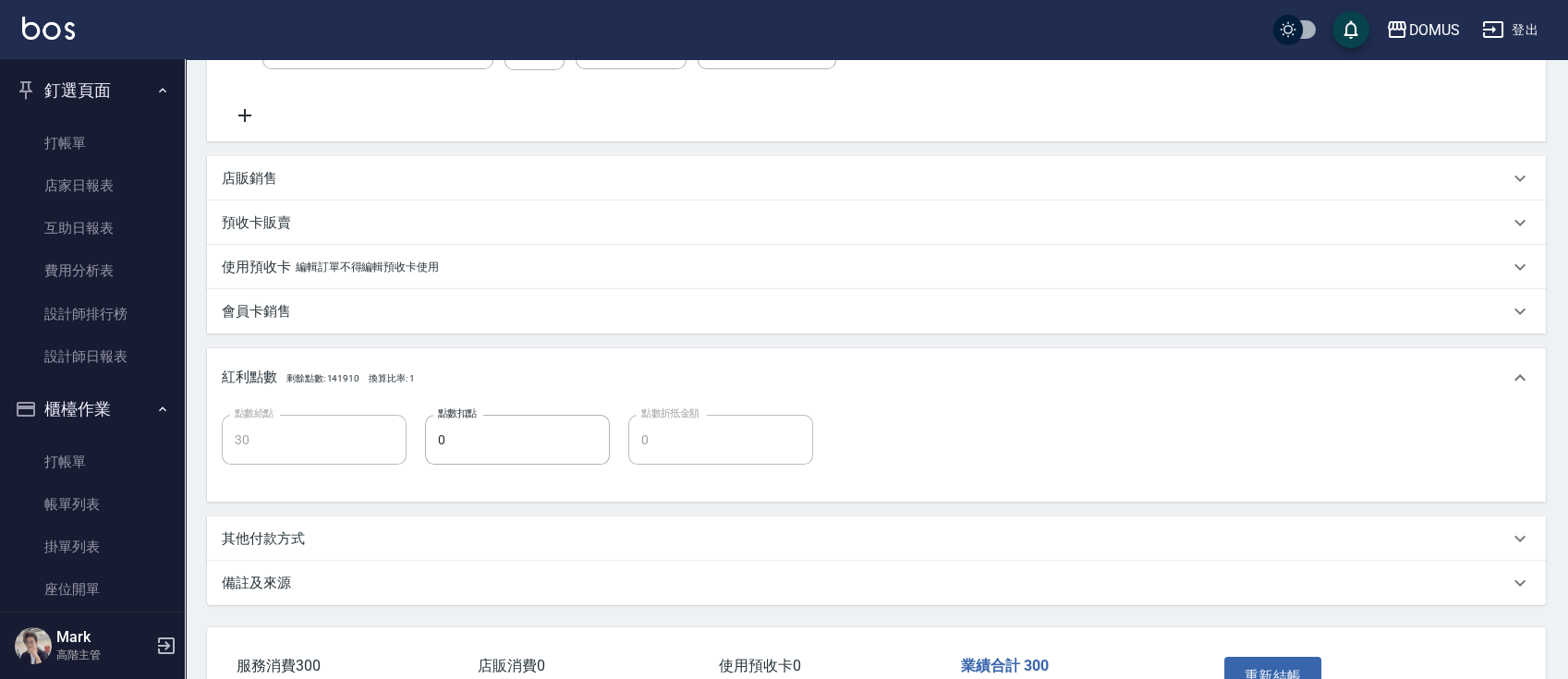
click at [349, 192] on div "店販銷售" at bounding box center [875, 178] width 1339 height 44
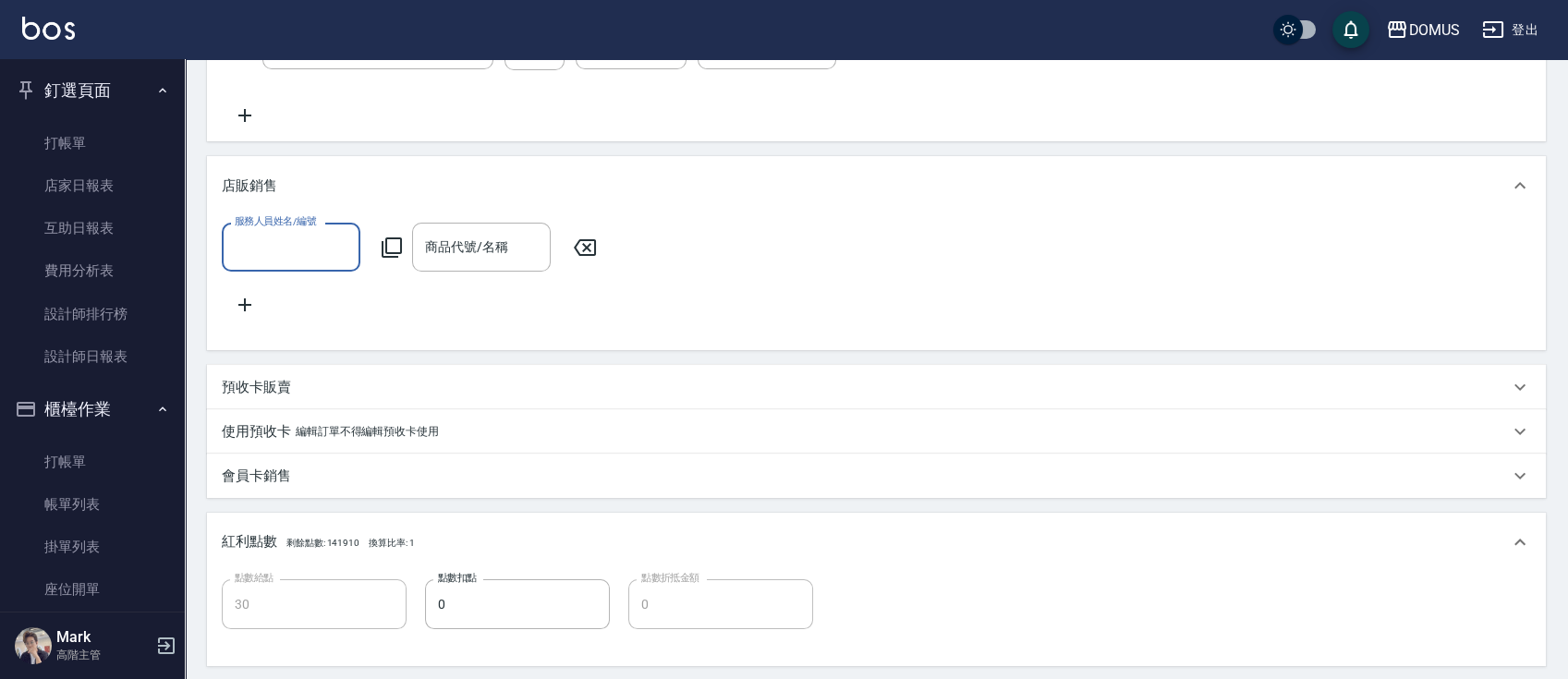
scroll to position [0, 0]
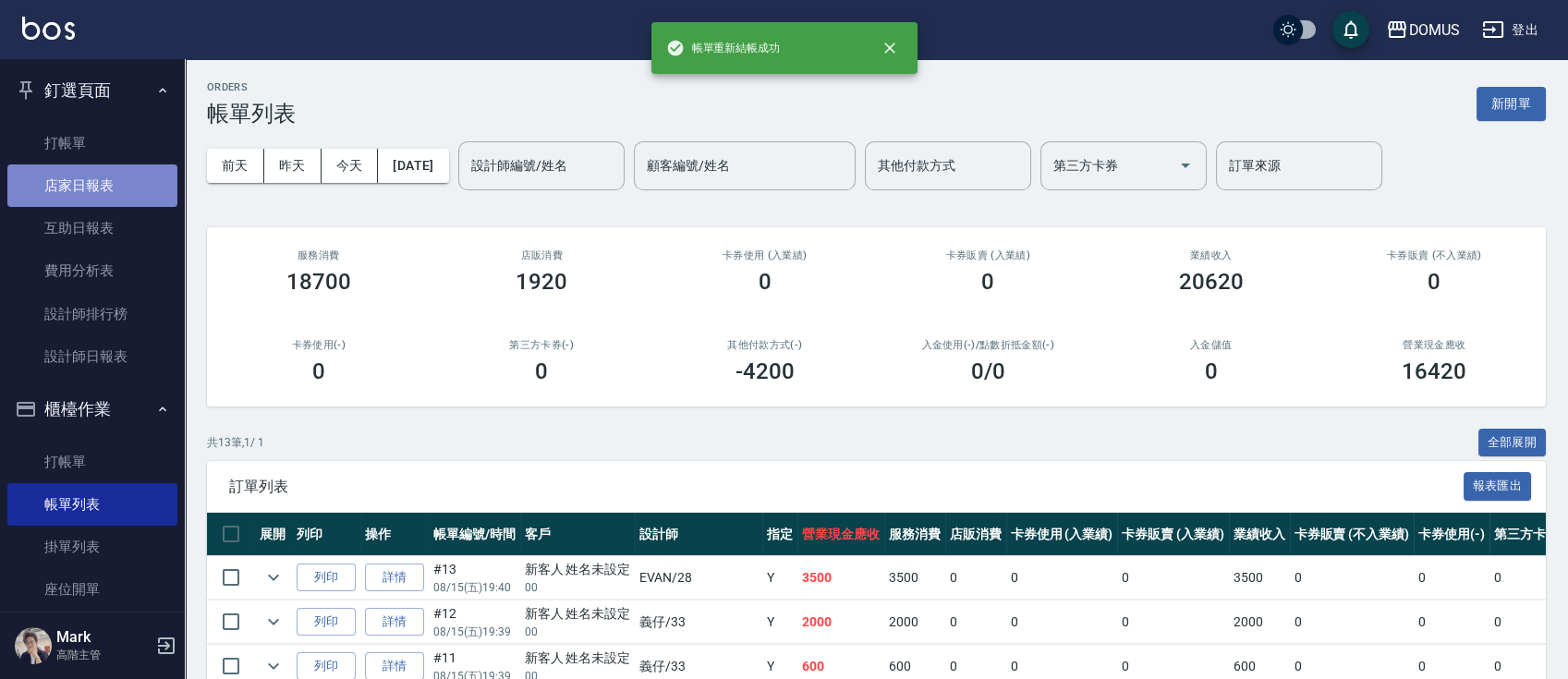
click at [124, 175] on link "店家日報表" at bounding box center [92, 185] width 170 height 42
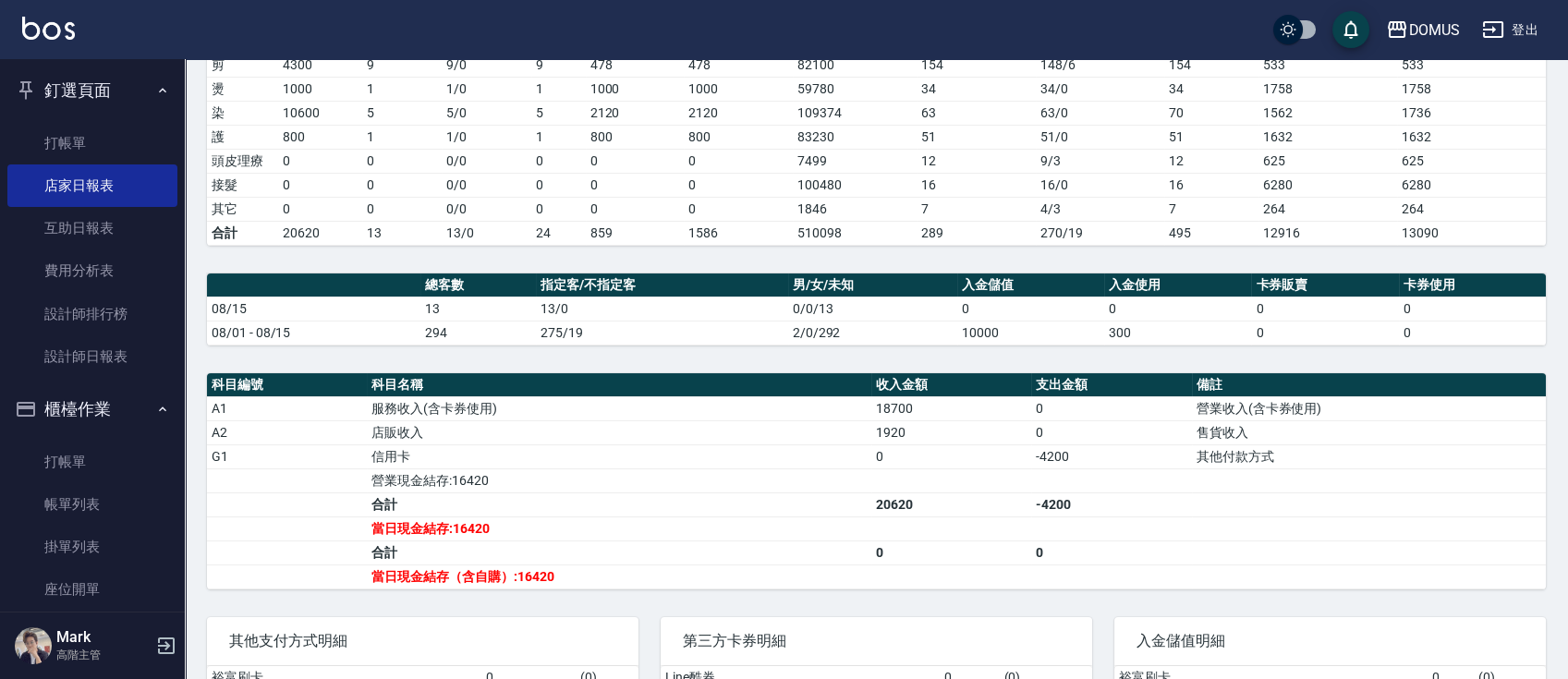
scroll to position [370, 0]
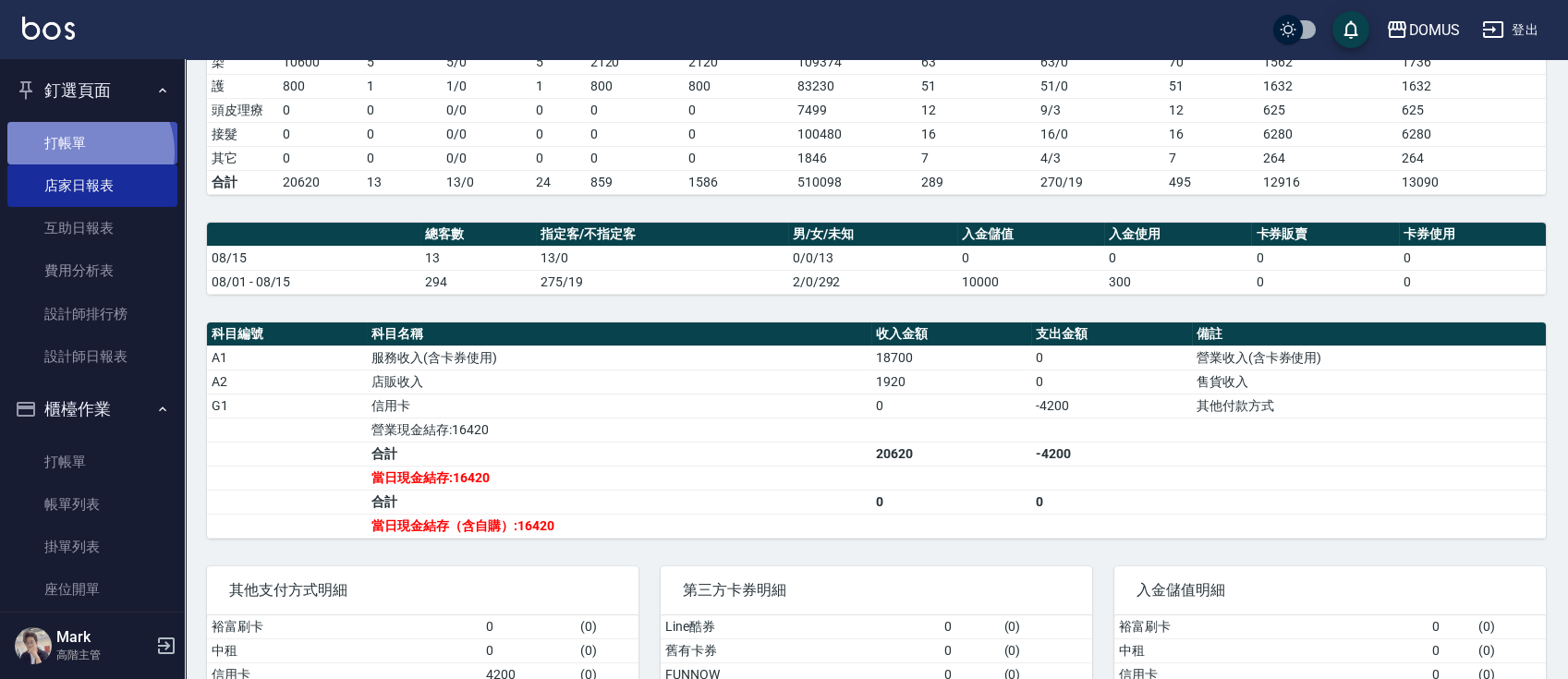
click at [87, 151] on link "打帳單" at bounding box center [92, 142] width 170 height 42
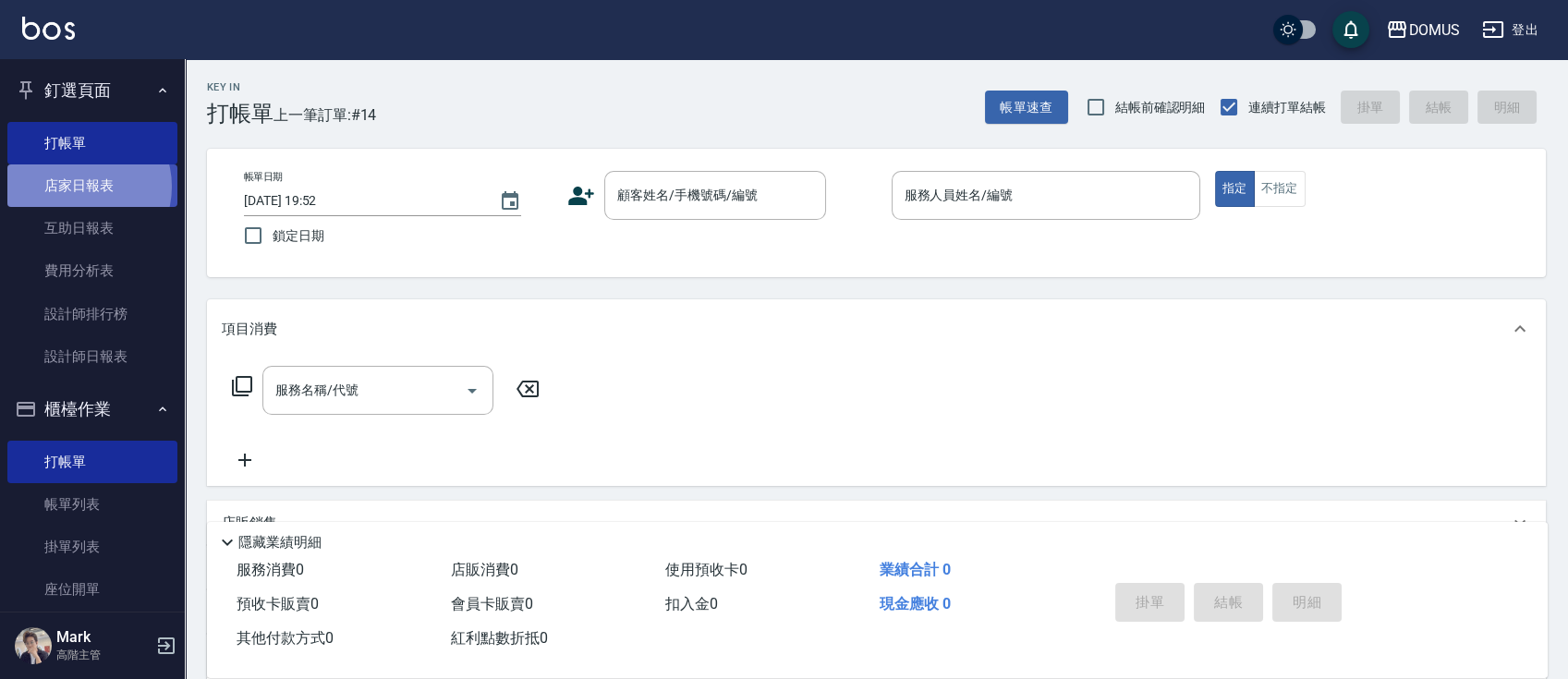
click at [78, 187] on link "店家日報表" at bounding box center [92, 185] width 170 height 42
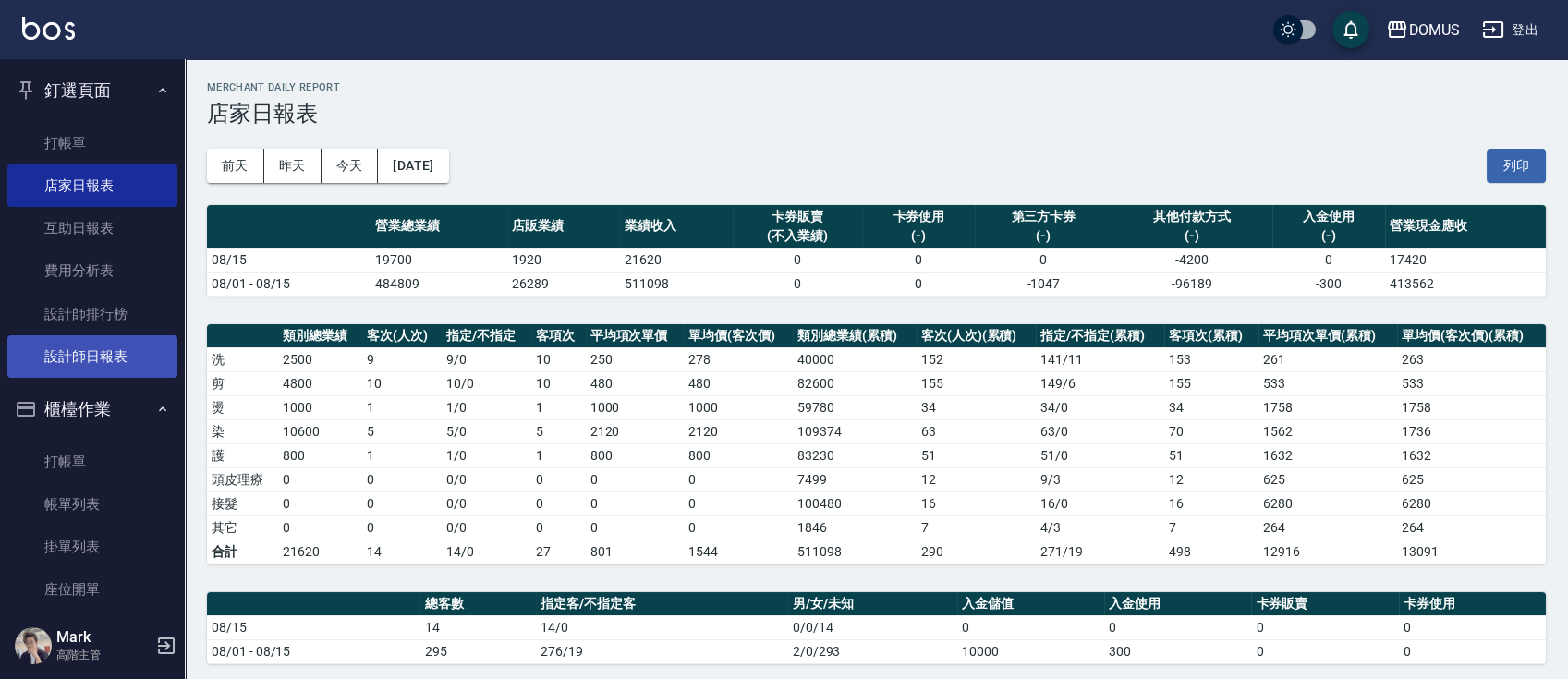
click at [64, 349] on link "設計師日報表" at bounding box center [92, 356] width 170 height 42
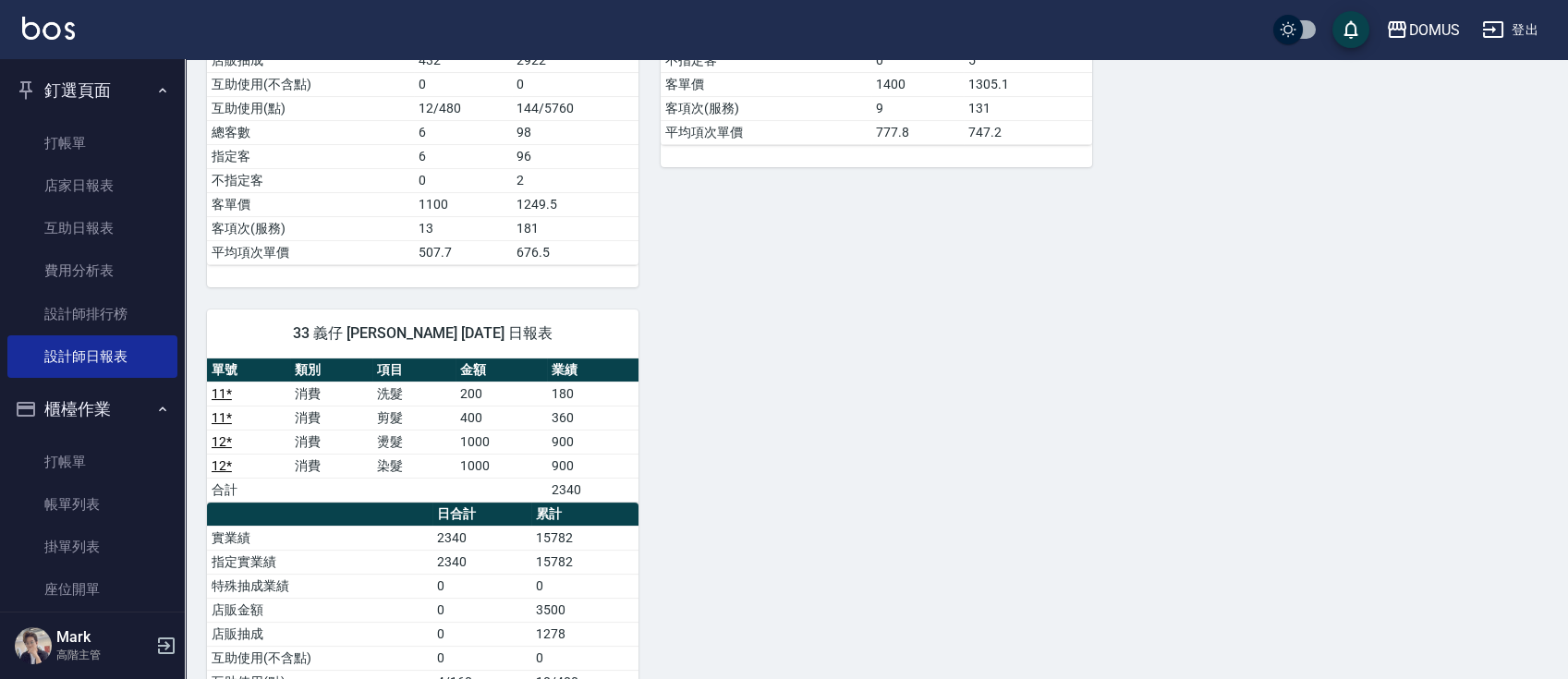
scroll to position [862, 0]
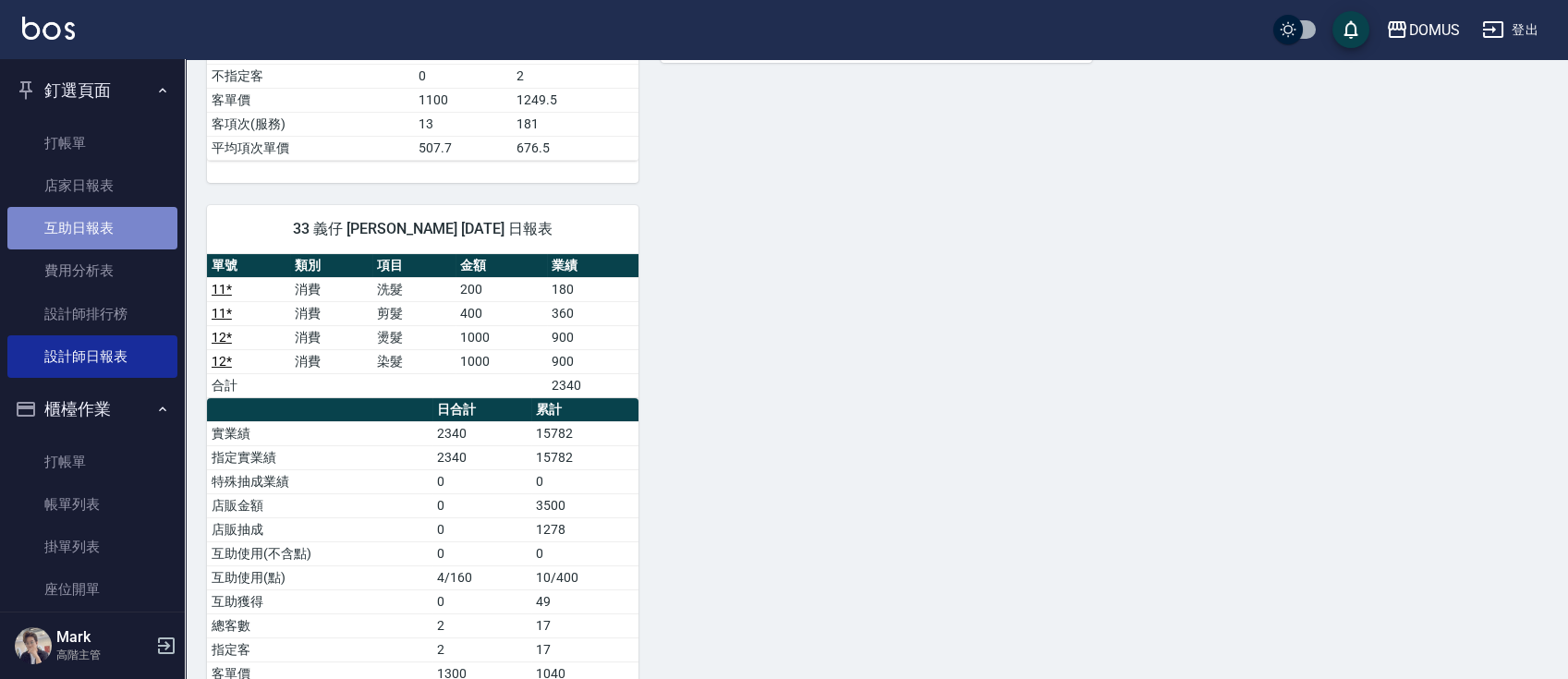
click at [98, 241] on link "互助日報表" at bounding box center [92, 227] width 170 height 42
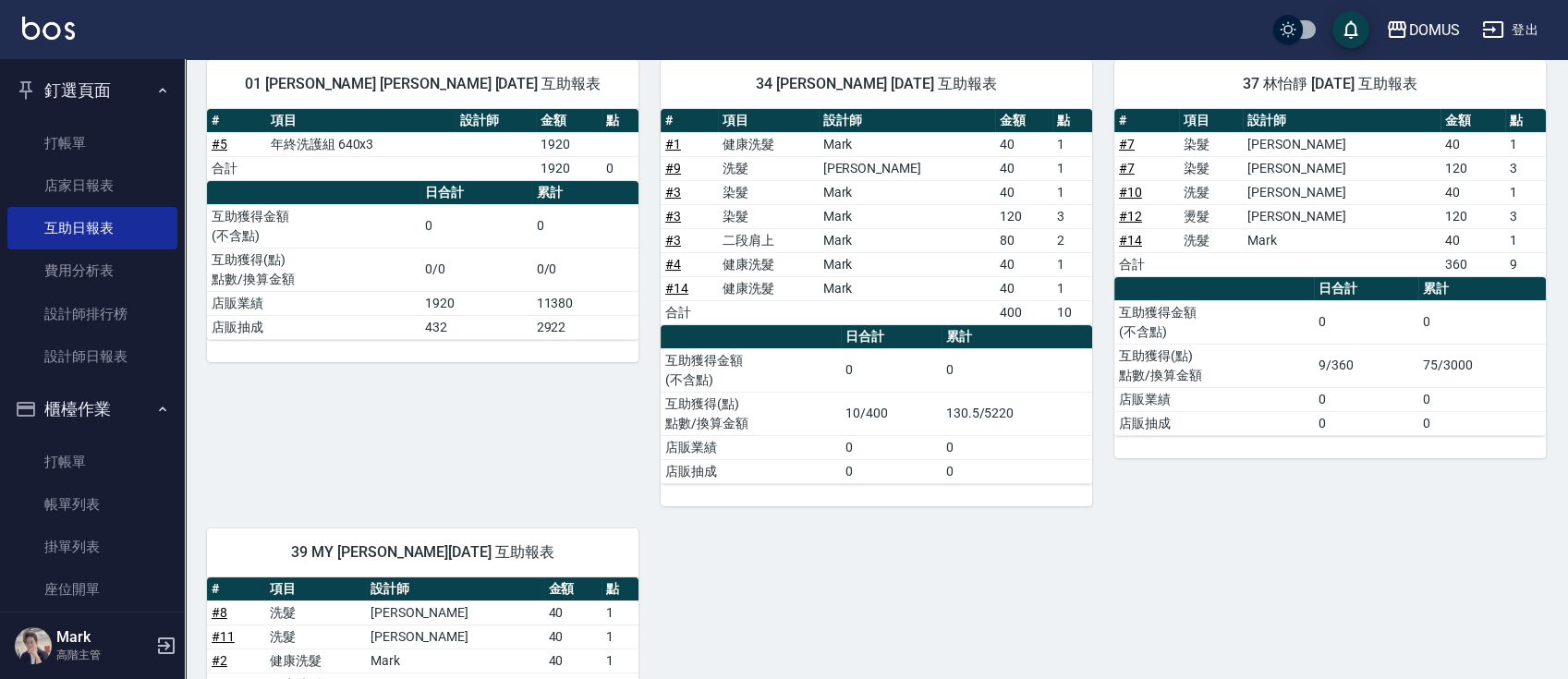
scroll to position [123, 0]
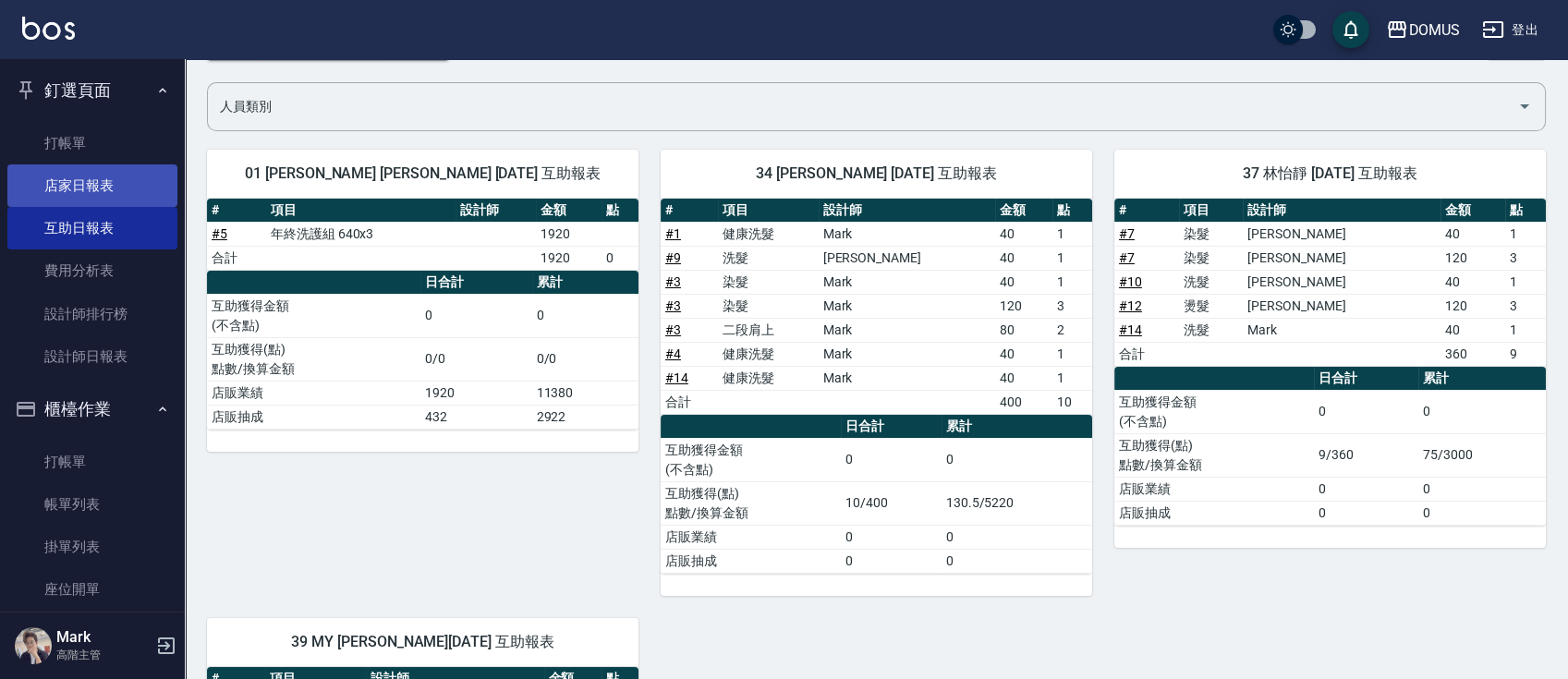
click at [136, 191] on link "店家日報表" at bounding box center [92, 185] width 170 height 42
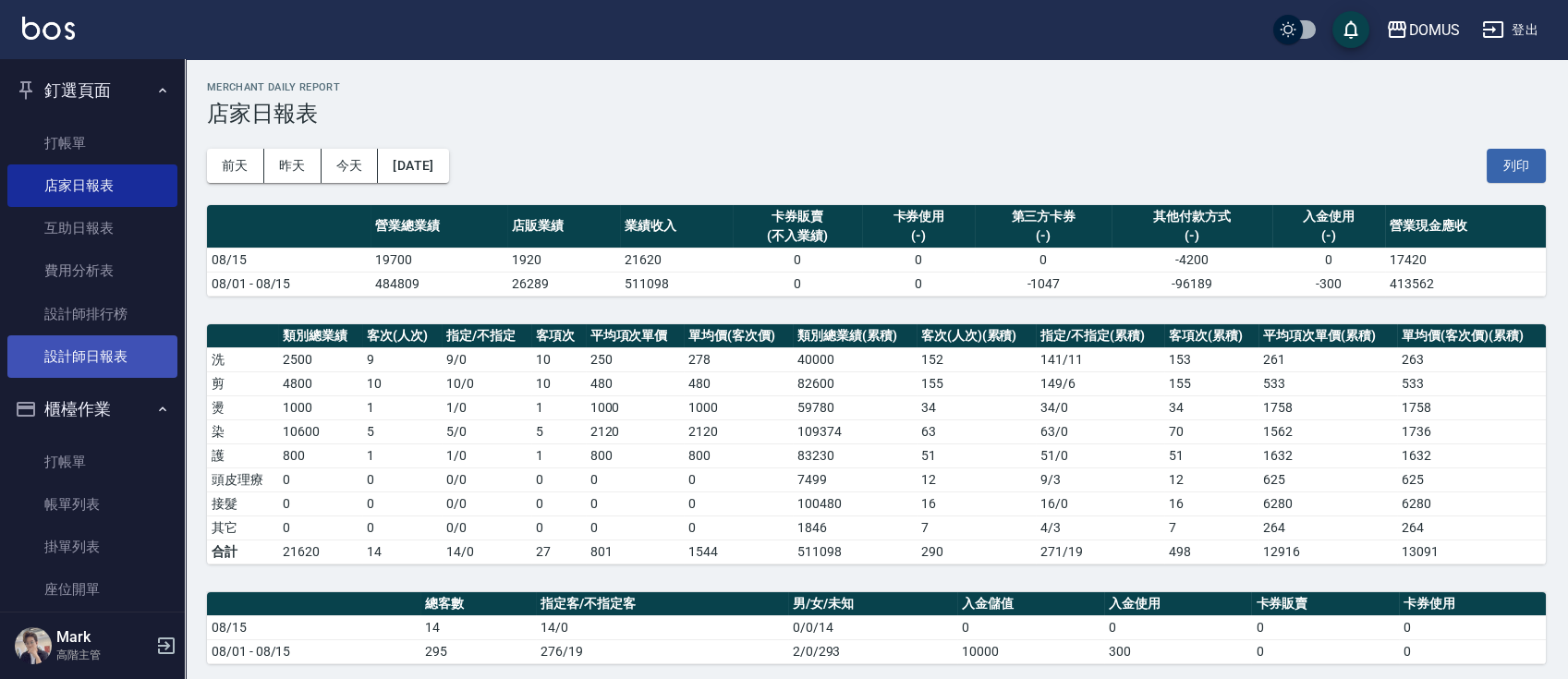
click at [112, 351] on link "設計師日報表" at bounding box center [92, 356] width 170 height 42
